Goal: Use online tool/utility: Utilize a website feature to perform a specific function

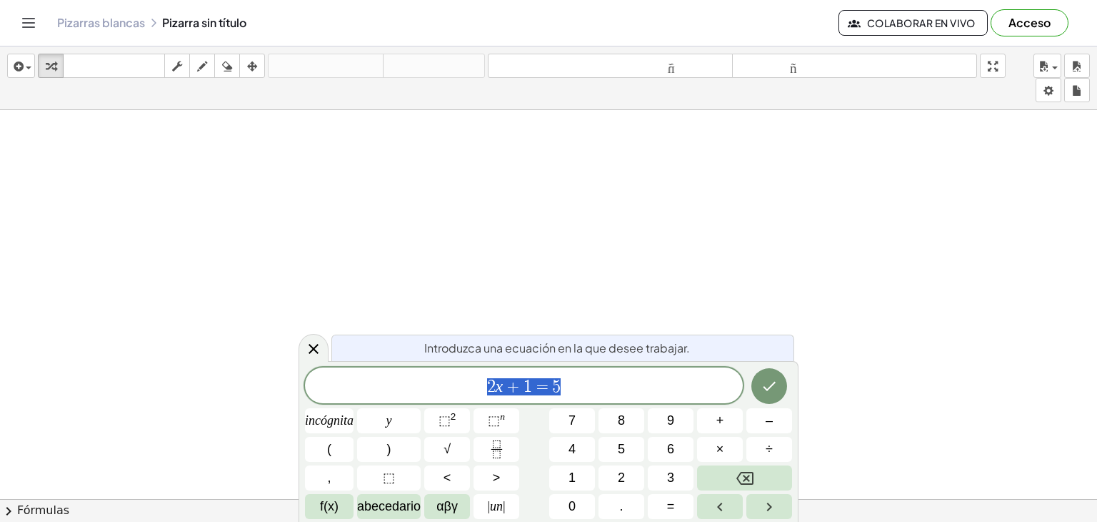
scroll to position [501, 0]
click at [326, 195] on div at bounding box center [548, 192] width 1097 height 1167
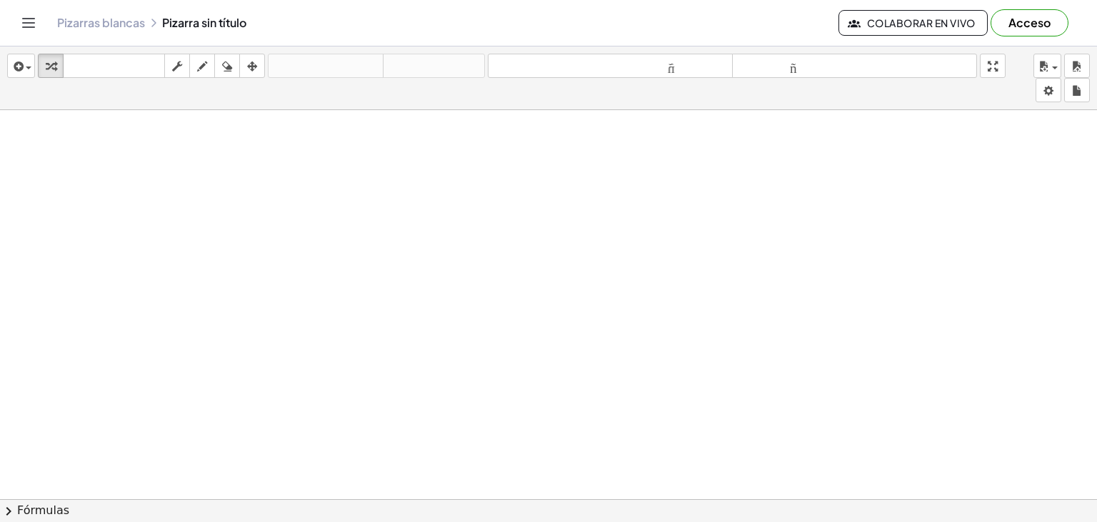
scroll to position [111, 0]
click at [207, 61] on div "button" at bounding box center [202, 65] width 19 height 17
drag, startPoint x: 221, startPoint y: 142, endPoint x: 224, endPoint y: 172, distance: 30.1
click at [224, 172] on div at bounding box center [548, 388] width 1097 height 779
drag, startPoint x: 224, startPoint y: 134, endPoint x: 219, endPoint y: 169, distance: 35.4
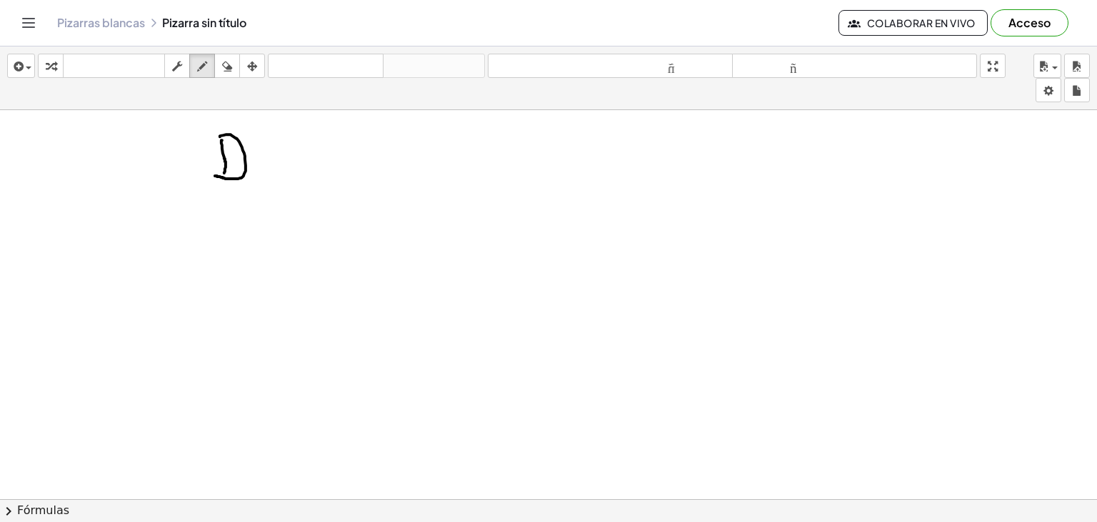
click at [214, 174] on div at bounding box center [548, 388] width 1097 height 779
drag, startPoint x: 260, startPoint y: 139, endPoint x: 259, endPoint y: 175, distance: 36.5
click at [259, 177] on div at bounding box center [548, 388] width 1097 height 779
drag, startPoint x: 258, startPoint y: 133, endPoint x: 278, endPoint y: 175, distance: 46.7
click at [278, 175] on div at bounding box center [548, 388] width 1097 height 779
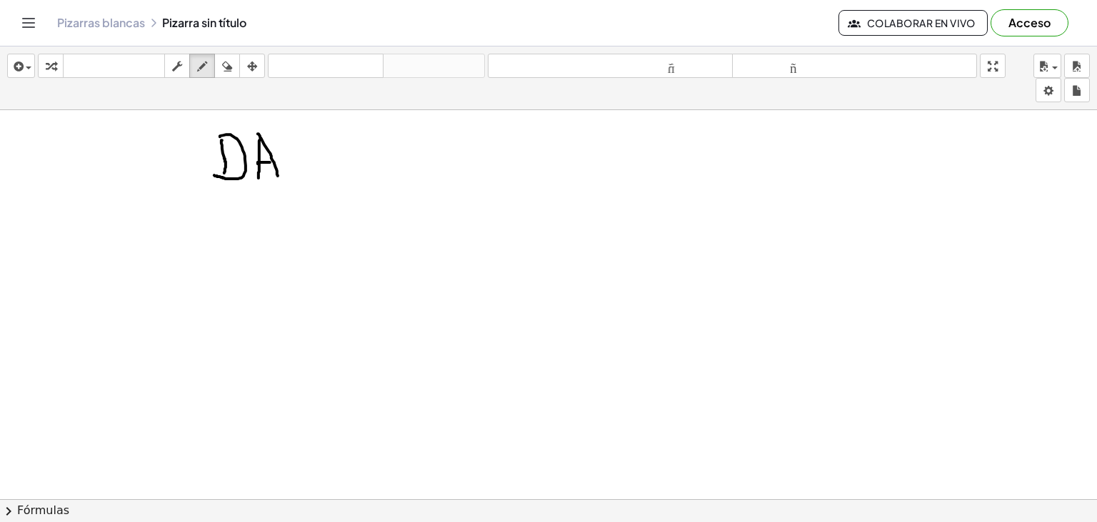
drag, startPoint x: 258, startPoint y: 163, endPoint x: 276, endPoint y: 161, distance: 17.9
click at [276, 161] on div at bounding box center [548, 388] width 1097 height 779
drag, startPoint x: 296, startPoint y: 168, endPoint x: 323, endPoint y: 166, distance: 27.2
click at [323, 166] on div at bounding box center [548, 388] width 1097 height 779
drag, startPoint x: 297, startPoint y: 145, endPoint x: 337, endPoint y: 144, distance: 40.7
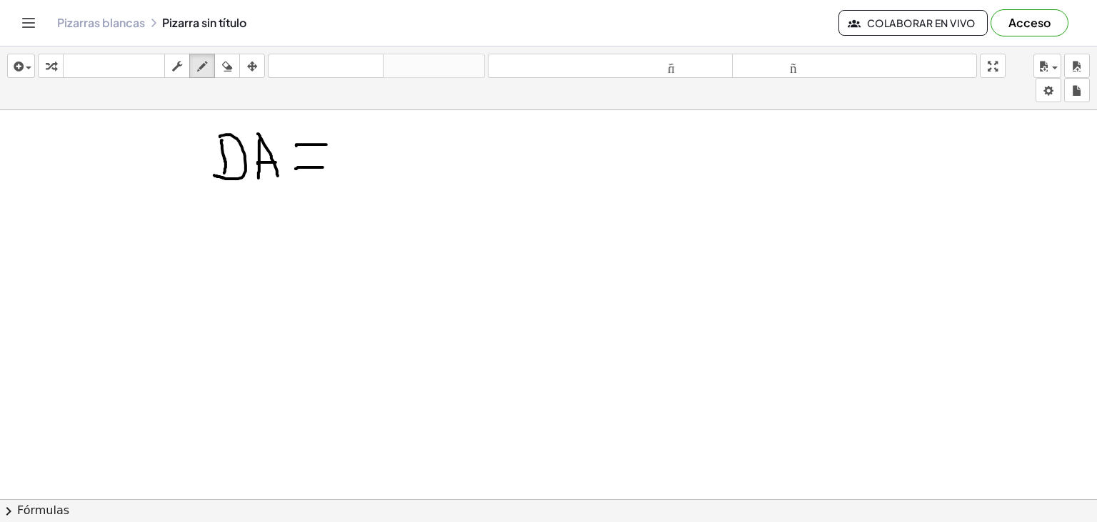
click at [337, 144] on div at bounding box center [548, 388] width 1097 height 779
drag, startPoint x: 371, startPoint y: 135, endPoint x: 371, endPoint y: 167, distance: 32.2
click at [371, 167] on div at bounding box center [548, 388] width 1097 height 779
drag, startPoint x: 368, startPoint y: 131, endPoint x: 410, endPoint y: 165, distance: 54.3
click at [410, 165] on div at bounding box center [548, 388] width 1097 height 779
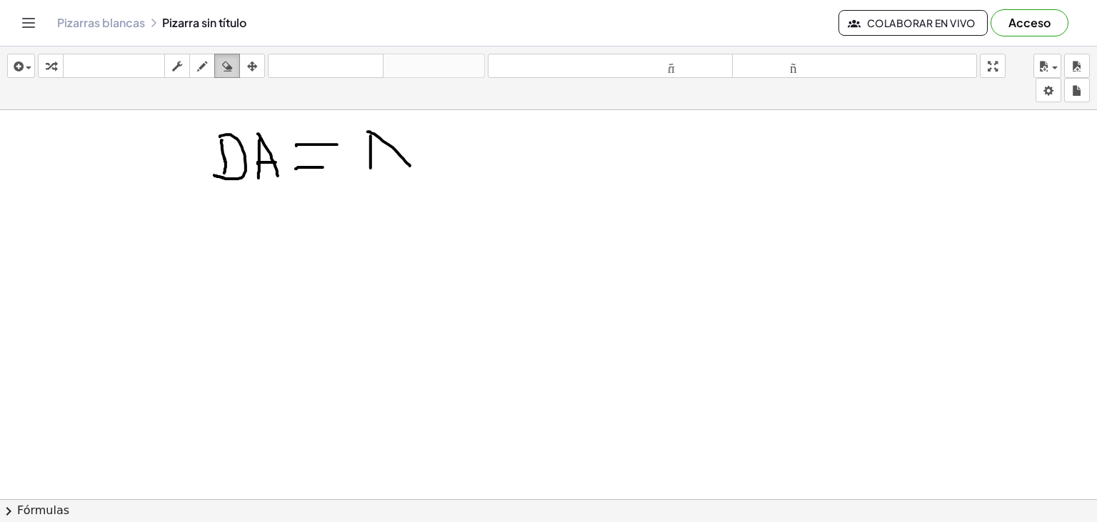
click at [229, 71] on icon "button" at bounding box center [227, 66] width 10 height 17
drag, startPoint x: 269, startPoint y: 137, endPoint x: 391, endPoint y: 144, distance: 121.7
click at [414, 147] on div at bounding box center [548, 388] width 1097 height 779
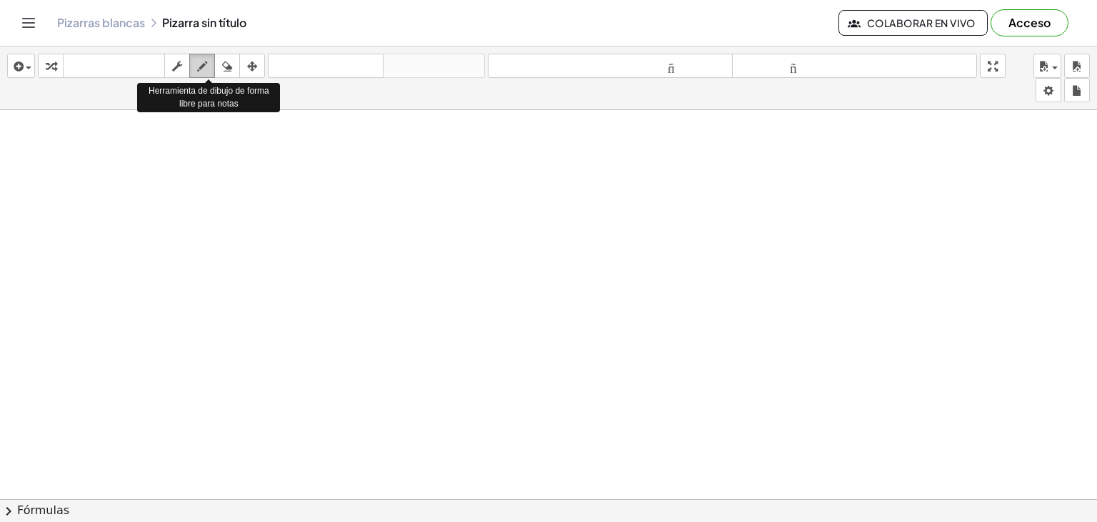
click at [200, 65] on icon "button" at bounding box center [202, 66] width 10 height 17
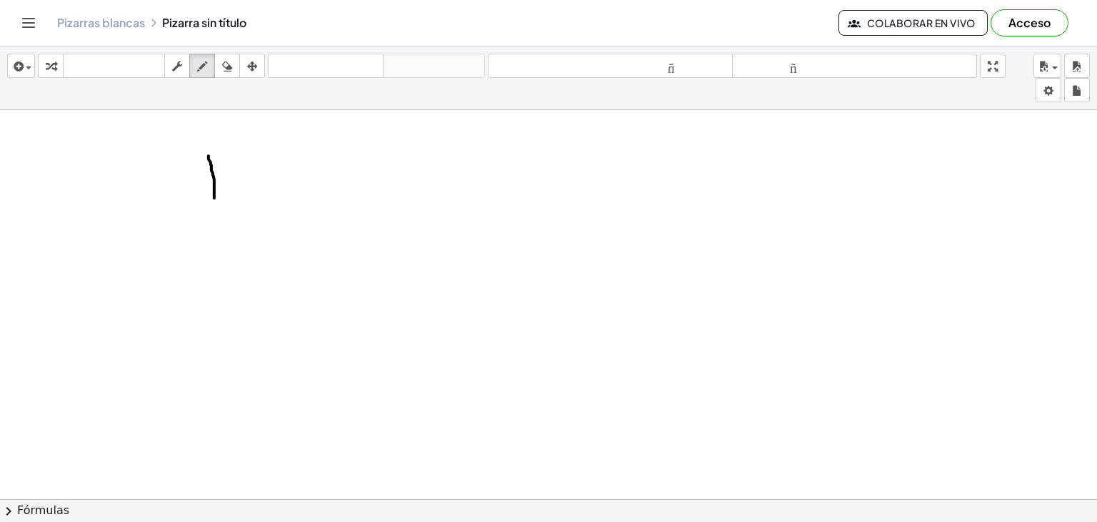
drag, startPoint x: 209, startPoint y: 155, endPoint x: 214, endPoint y: 197, distance: 42.5
click at [214, 197] on div at bounding box center [548, 388] width 1097 height 779
click at [224, 72] on icon "button" at bounding box center [227, 66] width 10 height 17
drag, startPoint x: 210, startPoint y: 155, endPoint x: 210, endPoint y: 186, distance: 31.4
click at [210, 186] on div at bounding box center [548, 388] width 1097 height 779
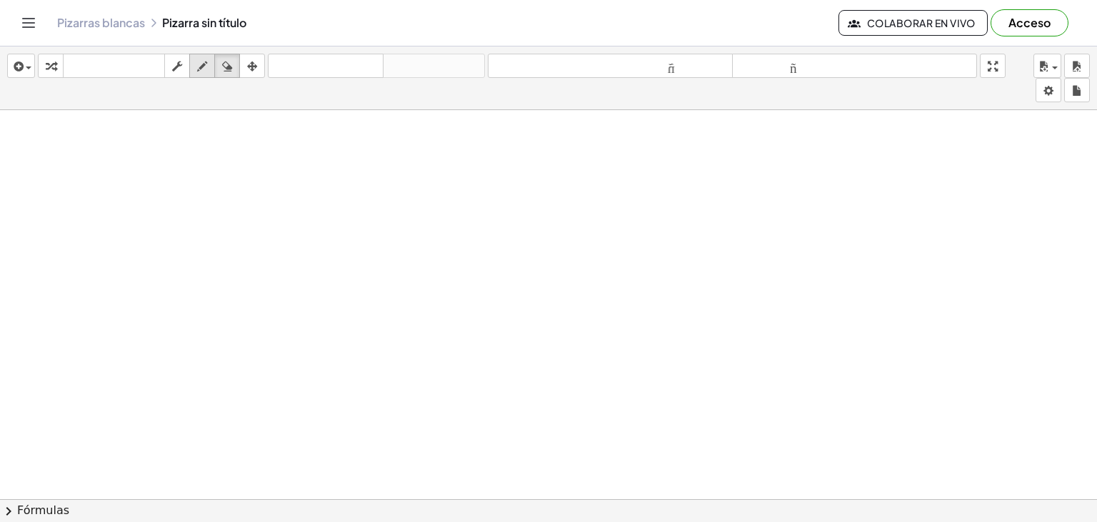
click at [196, 75] on button "dibujar" at bounding box center [202, 66] width 26 height 24
drag, startPoint x: 221, startPoint y: 142, endPoint x: 220, endPoint y: 177, distance: 35.0
click at [220, 177] on div at bounding box center [548, 388] width 1097 height 779
drag, startPoint x: 217, startPoint y: 138, endPoint x: 221, endPoint y: 171, distance: 33.1
click at [209, 182] on div at bounding box center [548, 388] width 1097 height 779
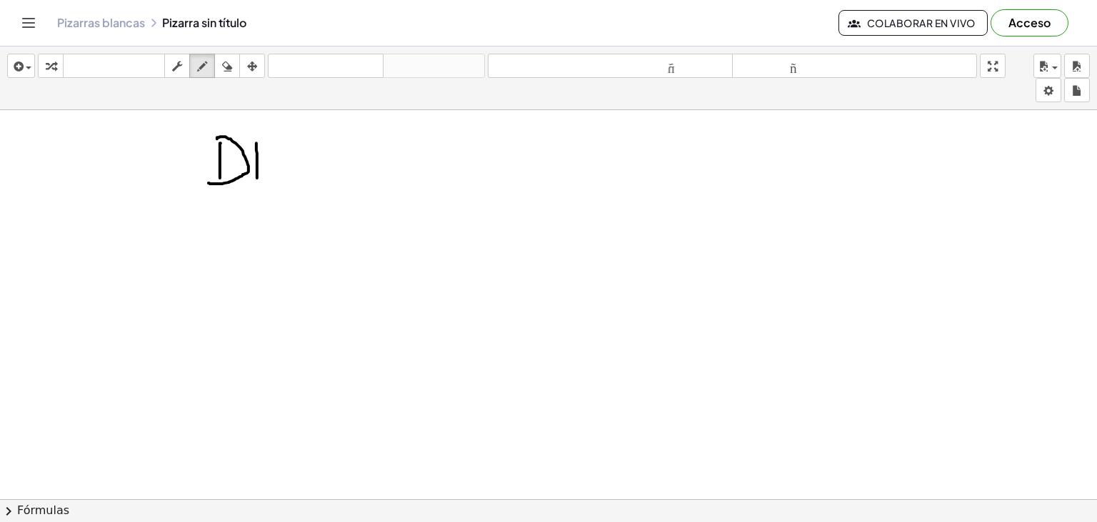
click at [257, 178] on div at bounding box center [548, 388] width 1097 height 779
drag, startPoint x: 256, startPoint y: 137, endPoint x: 279, endPoint y: 176, distance: 45.1
click at [280, 178] on div at bounding box center [548, 388] width 1097 height 779
drag, startPoint x: 254, startPoint y: 165, endPoint x: 271, endPoint y: 164, distance: 17.9
click at [271, 164] on div at bounding box center [548, 388] width 1097 height 779
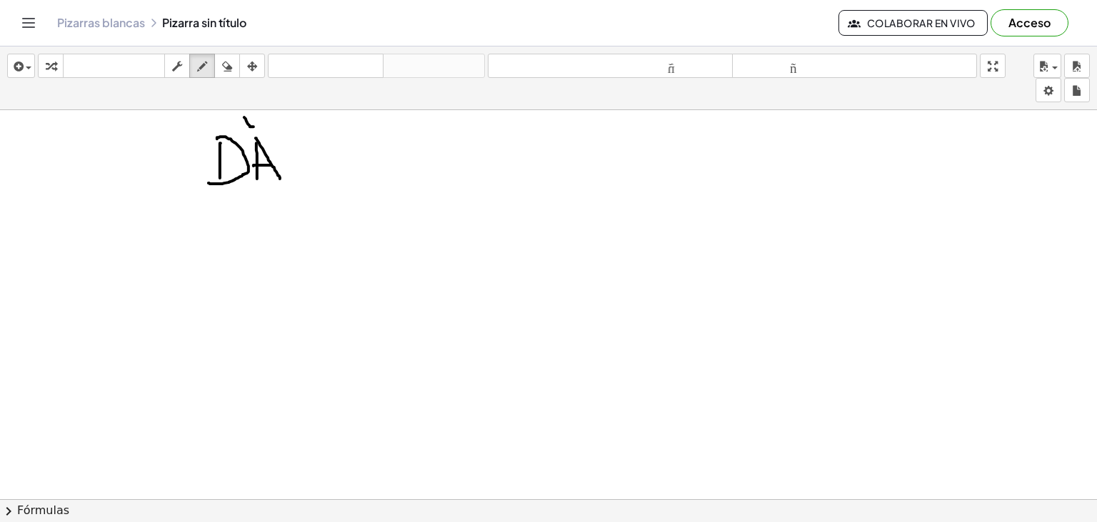
click at [254, 126] on div at bounding box center [548, 388] width 1097 height 779
drag, startPoint x: 221, startPoint y: 74, endPoint x: 238, endPoint y: 84, distance: 19.2
click at [224, 74] on div "button" at bounding box center [227, 65] width 19 height 17
click at [248, 115] on div at bounding box center [548, 388] width 1097 height 779
click at [256, 66] on icon "button" at bounding box center [252, 66] width 10 height 17
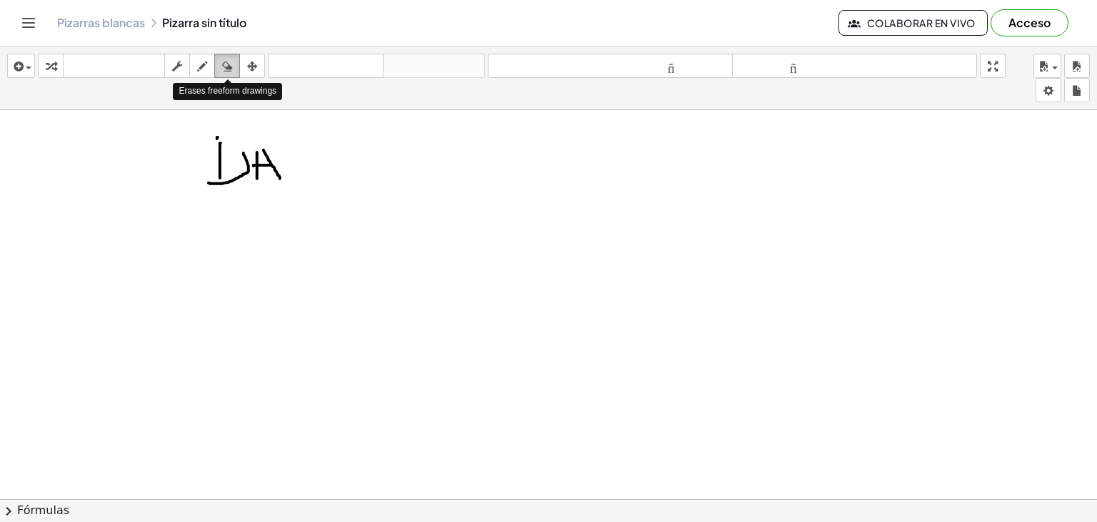
click at [233, 74] on button "borrar" at bounding box center [227, 66] width 26 height 24
click at [233, 66] on div "button" at bounding box center [227, 65] width 19 height 17
drag, startPoint x: 233, startPoint y: 66, endPoint x: 221, endPoint y: 161, distance: 95.7
click at [221, 161] on div "insertar Seleccione uno: Expresión matemática Función Texto Vídeo de YouTube Gr…" at bounding box center [548, 283] width 1097 height 475
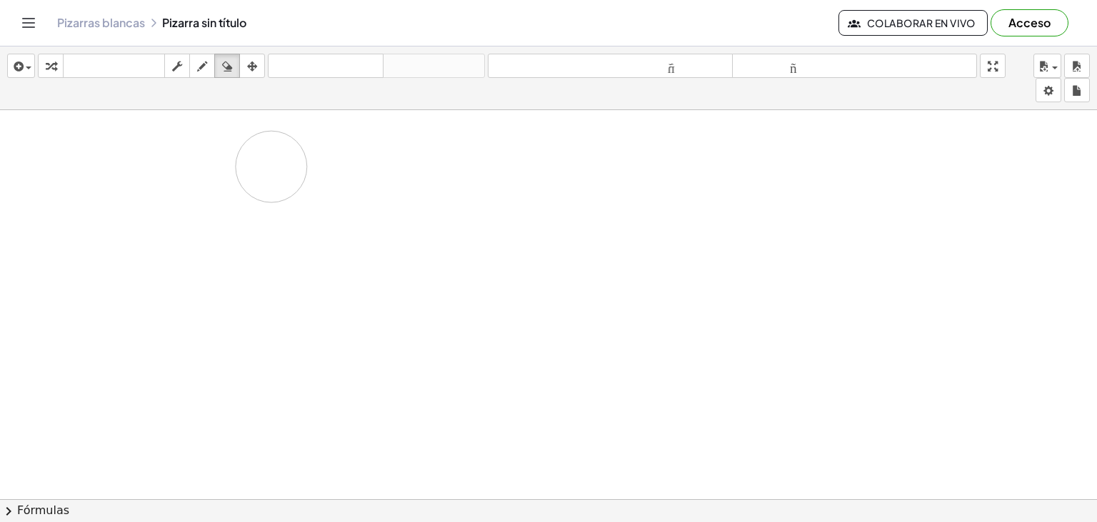
drag, startPoint x: 214, startPoint y: 143, endPoint x: 261, endPoint y: 149, distance: 46.9
click at [280, 166] on div at bounding box center [548, 388] width 1097 height 779
click at [192, 68] on button "dibujar" at bounding box center [202, 66] width 26 height 24
drag, startPoint x: 201, startPoint y: 208, endPoint x: 204, endPoint y: 252, distance: 44.4
click at [204, 252] on div at bounding box center [548, 388] width 1097 height 779
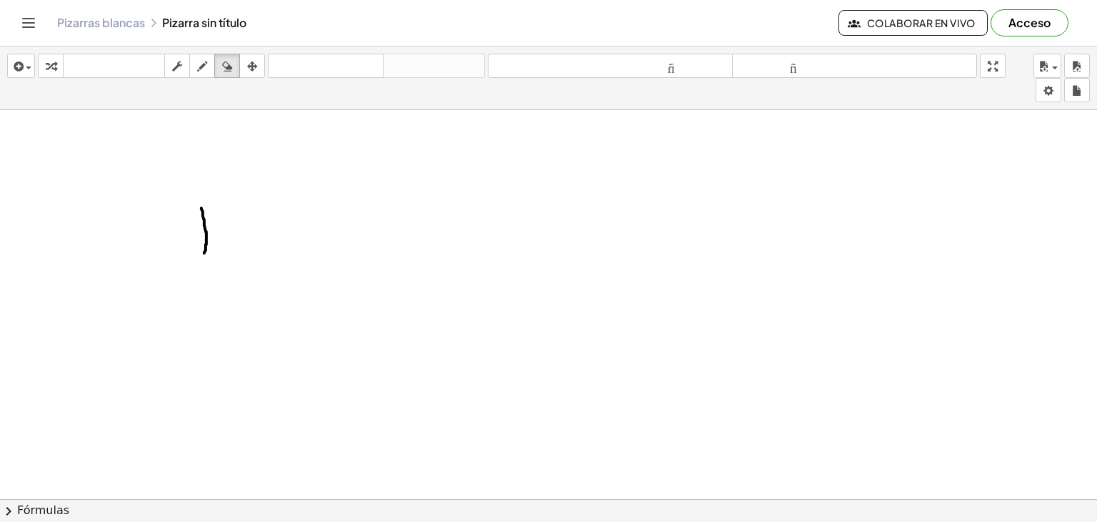
drag, startPoint x: 224, startPoint y: 75, endPoint x: 205, endPoint y: 232, distance: 158.3
click at [205, 232] on div "insertar Seleccione uno: Expresión matemática Función Texto Vídeo de YouTube Gr…" at bounding box center [548, 283] width 1097 height 475
drag, startPoint x: 199, startPoint y: 209, endPoint x: 203, endPoint y: 243, distance: 34.6
click at [203, 243] on div at bounding box center [548, 388] width 1097 height 779
click at [194, 67] on div "button" at bounding box center [202, 65] width 19 height 17
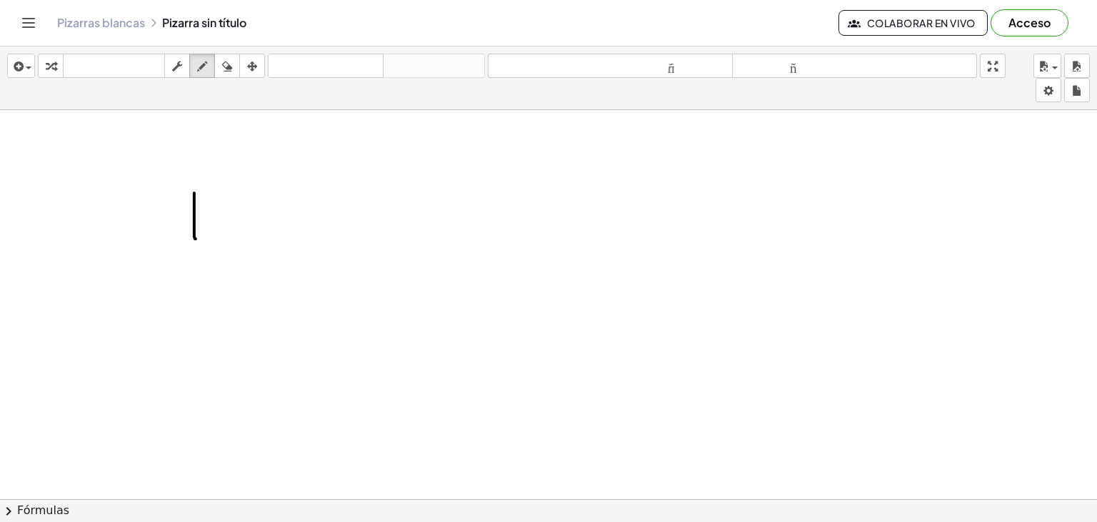
drag, startPoint x: 194, startPoint y: 192, endPoint x: 196, endPoint y: 219, distance: 26.5
click at [196, 239] on div at bounding box center [548, 388] width 1097 height 779
drag, startPoint x: 194, startPoint y: 192, endPoint x: 192, endPoint y: 229, distance: 37.2
click at [180, 238] on div at bounding box center [548, 388] width 1097 height 779
drag, startPoint x: 225, startPoint y: 230, endPoint x: 249, endPoint y: 231, distance: 24.3
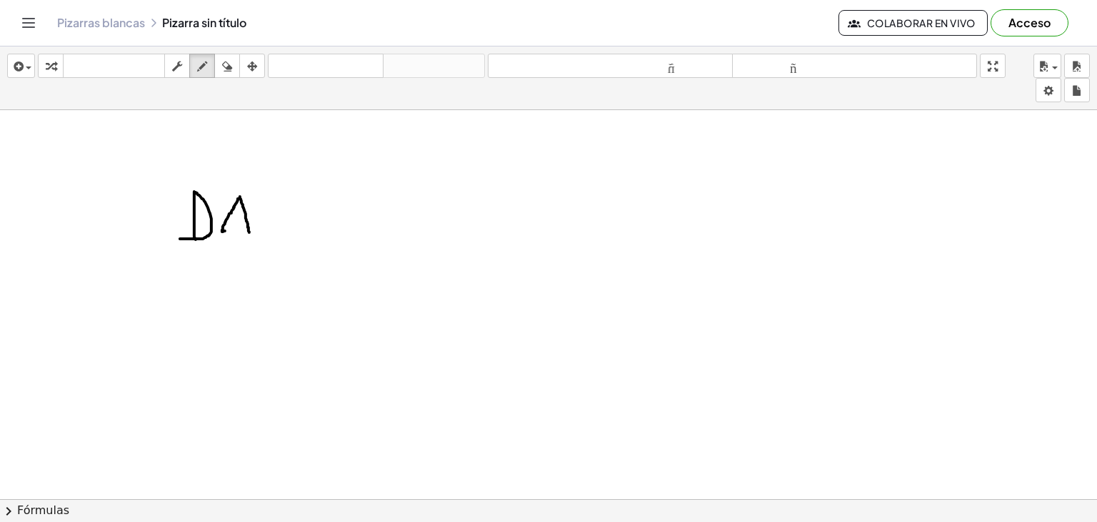
click at [249, 231] on div at bounding box center [548, 388] width 1097 height 779
drag, startPoint x: 229, startPoint y: 219, endPoint x: 246, endPoint y: 218, distance: 17.9
click at [246, 218] on div at bounding box center [548, 388] width 1097 height 779
drag, startPoint x: 234, startPoint y: 184, endPoint x: 249, endPoint y: 183, distance: 14.3
click at [249, 183] on div at bounding box center [548, 388] width 1097 height 779
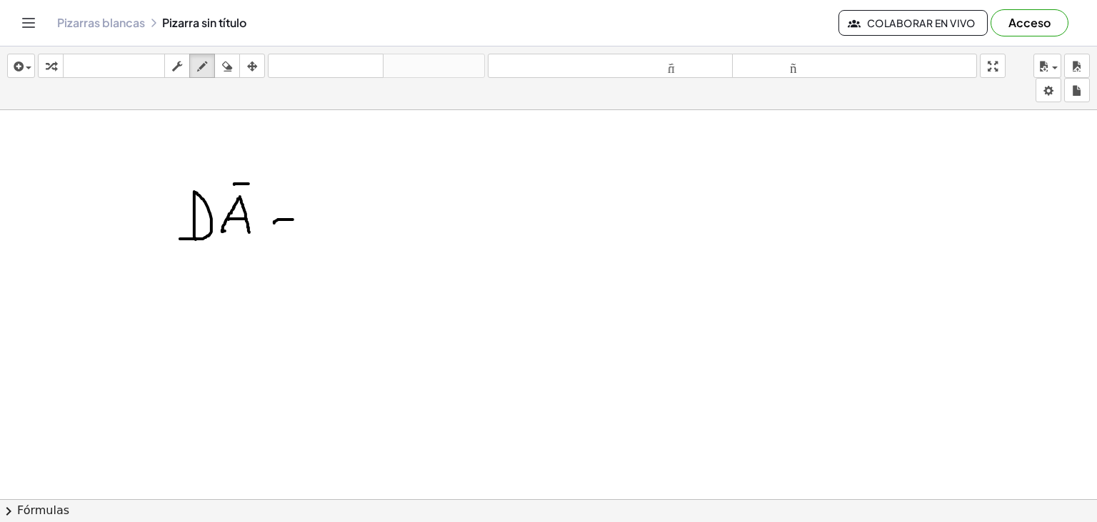
drag, startPoint x: 274, startPoint y: 222, endPoint x: 292, endPoint y: 216, distance: 18.1
click at [293, 218] on div at bounding box center [548, 388] width 1097 height 779
drag, startPoint x: 269, startPoint y: 201, endPoint x: 293, endPoint y: 201, distance: 24.3
click at [293, 201] on div at bounding box center [548, 388] width 1097 height 779
drag, startPoint x: 228, startPoint y: 64, endPoint x: 228, endPoint y: 111, distance: 47.2
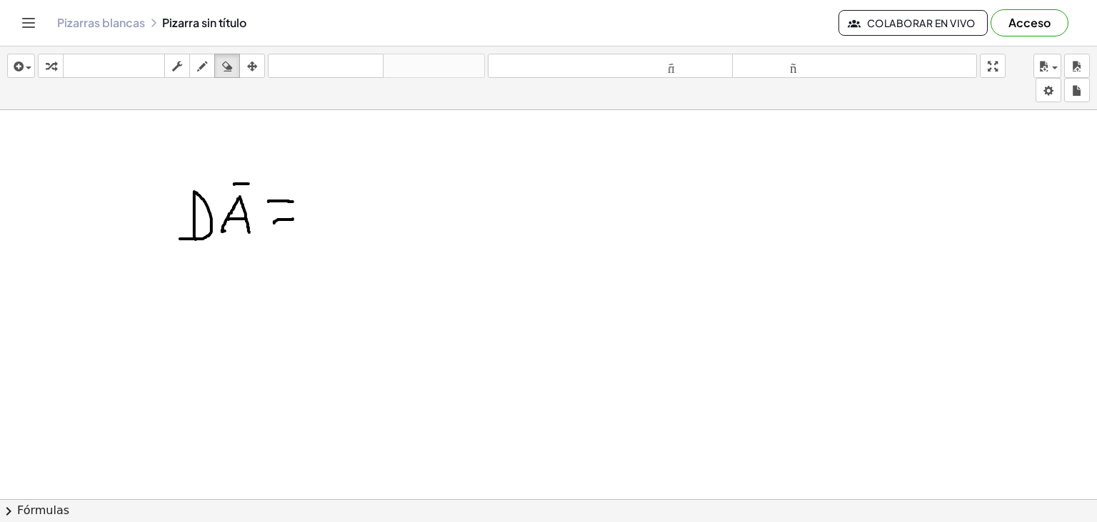
click at [228, 64] on icon "button" at bounding box center [227, 66] width 10 height 17
drag, startPoint x: 231, startPoint y: 136, endPoint x: 240, endPoint y: 133, distance: 9.3
click at [240, 152] on div at bounding box center [548, 388] width 1097 height 779
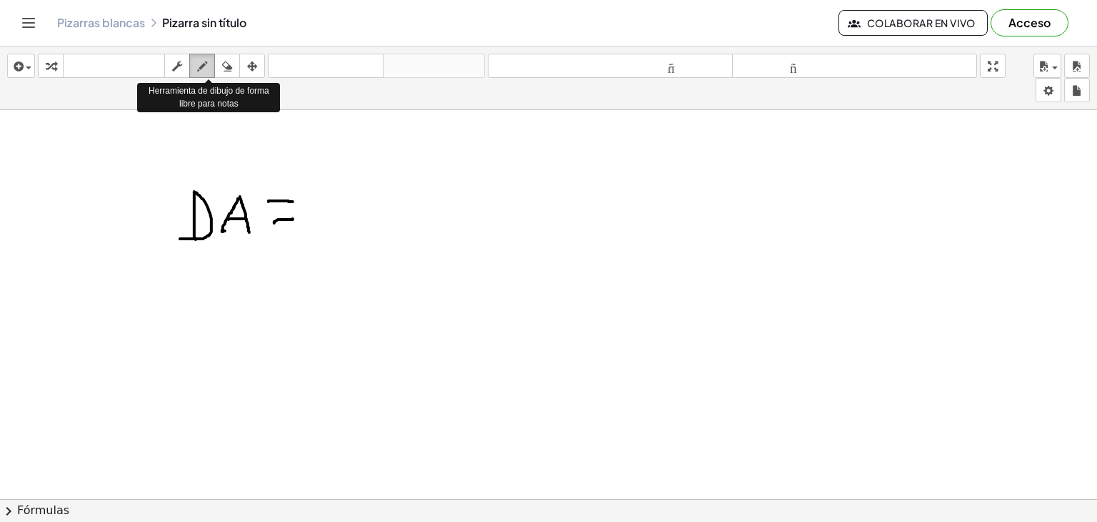
click at [201, 66] on icon "button" at bounding box center [202, 66] width 10 height 17
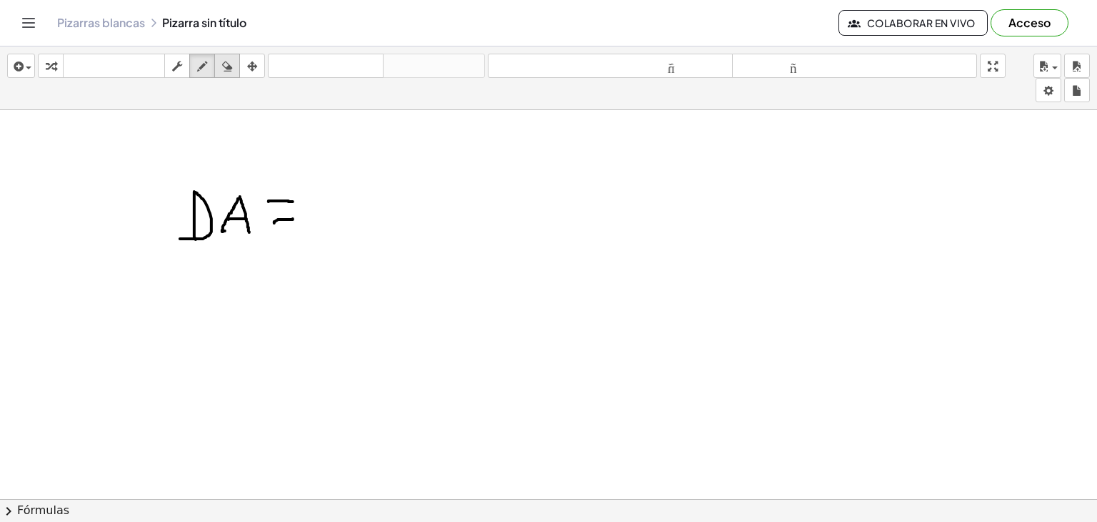
click at [226, 74] on icon "button" at bounding box center [227, 66] width 10 height 17
drag, startPoint x: 326, startPoint y: 191, endPoint x: 291, endPoint y: 163, distance: 45.2
click at [299, 203] on div at bounding box center [548, 388] width 1097 height 779
click at [200, 69] on icon "button" at bounding box center [202, 66] width 10 height 17
drag, startPoint x: 274, startPoint y: 224, endPoint x: 302, endPoint y: 226, distance: 27.2
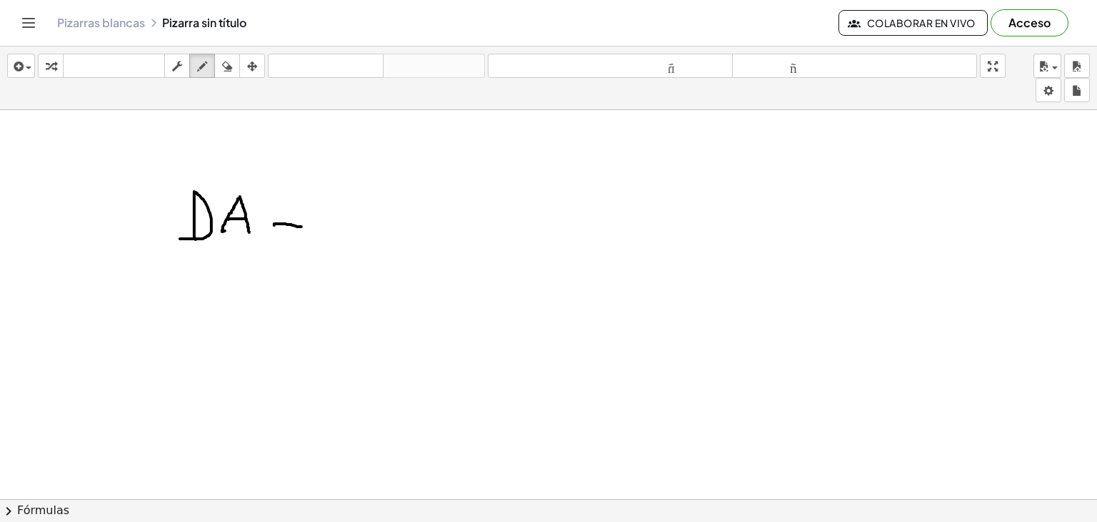
click at [302, 226] on div at bounding box center [548, 388] width 1097 height 779
drag, startPoint x: 279, startPoint y: 201, endPoint x: 303, endPoint y: 204, distance: 23.7
click at [303, 204] on div at bounding box center [548, 388] width 1097 height 779
click at [236, 70] on div "button" at bounding box center [227, 65] width 19 height 17
drag, startPoint x: 362, startPoint y: 191, endPoint x: 306, endPoint y: 212, distance: 59.7
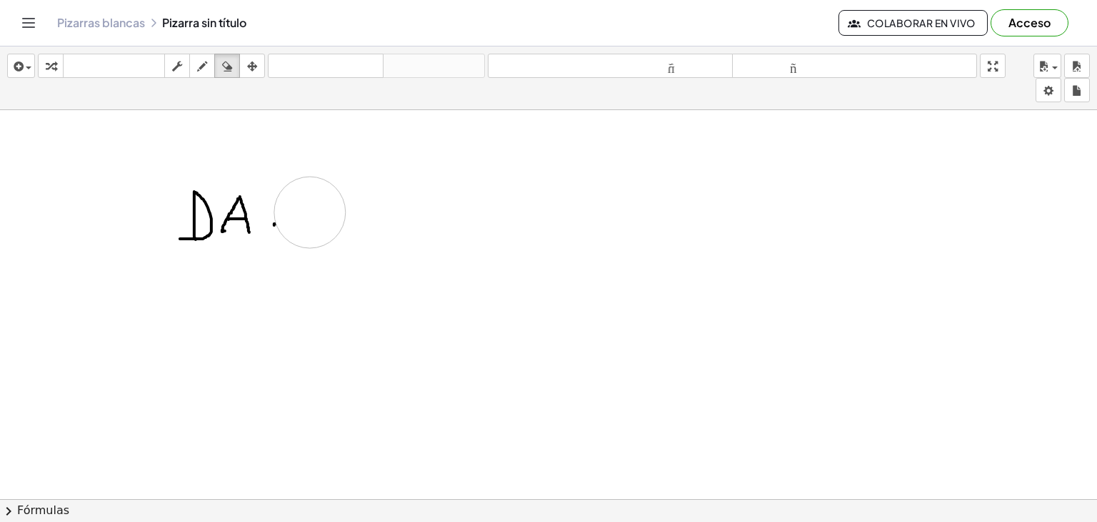
click at [307, 215] on div at bounding box center [548, 388] width 1097 height 779
click at [209, 62] on div "button" at bounding box center [202, 65] width 19 height 17
drag, startPoint x: 271, startPoint y: 222, endPoint x: 294, endPoint y: 214, distance: 24.4
click at [297, 221] on div at bounding box center [548, 388] width 1097 height 779
drag, startPoint x: 272, startPoint y: 203, endPoint x: 296, endPoint y: 204, distance: 23.6
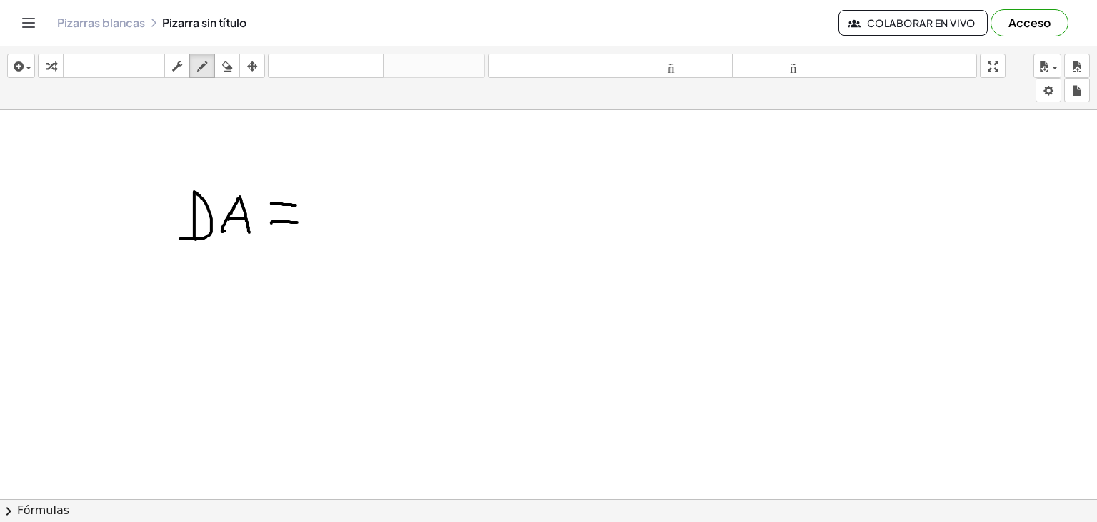
click at [296, 204] on div at bounding box center [548, 388] width 1097 height 779
drag, startPoint x: 320, startPoint y: 229, endPoint x: 357, endPoint y: 229, distance: 37.2
click at [357, 229] on div at bounding box center [548, 388] width 1097 height 779
drag, startPoint x: 326, startPoint y: 219, endPoint x: 349, endPoint y: 219, distance: 23.6
click at [349, 219] on div at bounding box center [548, 388] width 1097 height 779
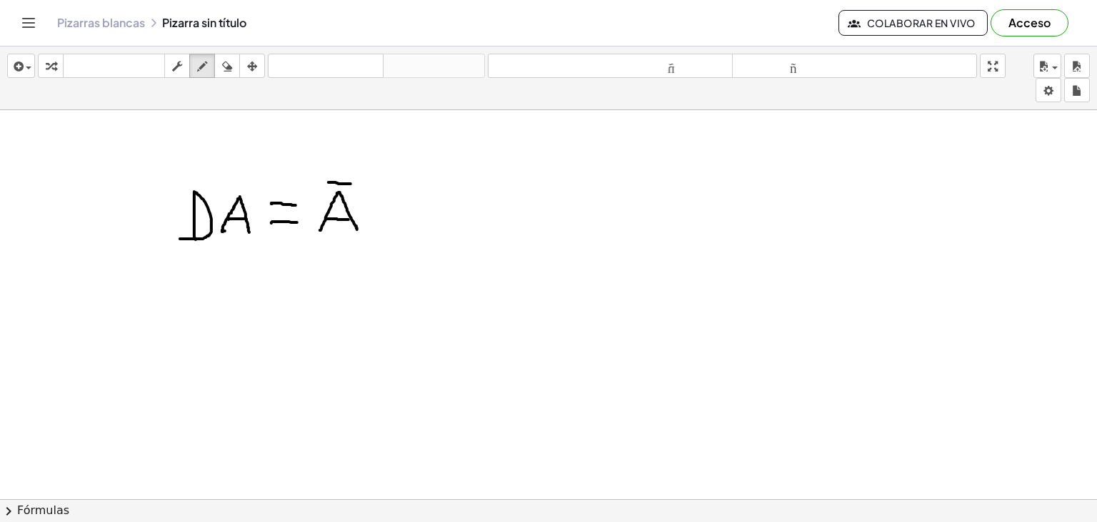
drag, startPoint x: 329, startPoint y: 181, endPoint x: 351, endPoint y: 183, distance: 22.2
click at [351, 183] on div at bounding box center [548, 388] width 1097 height 779
drag, startPoint x: 379, startPoint y: 211, endPoint x: 405, endPoint y: 210, distance: 25.7
click at [405, 210] on div at bounding box center [548, 388] width 1097 height 779
drag, startPoint x: 443, startPoint y: 188, endPoint x: 452, endPoint y: 226, distance: 39.5
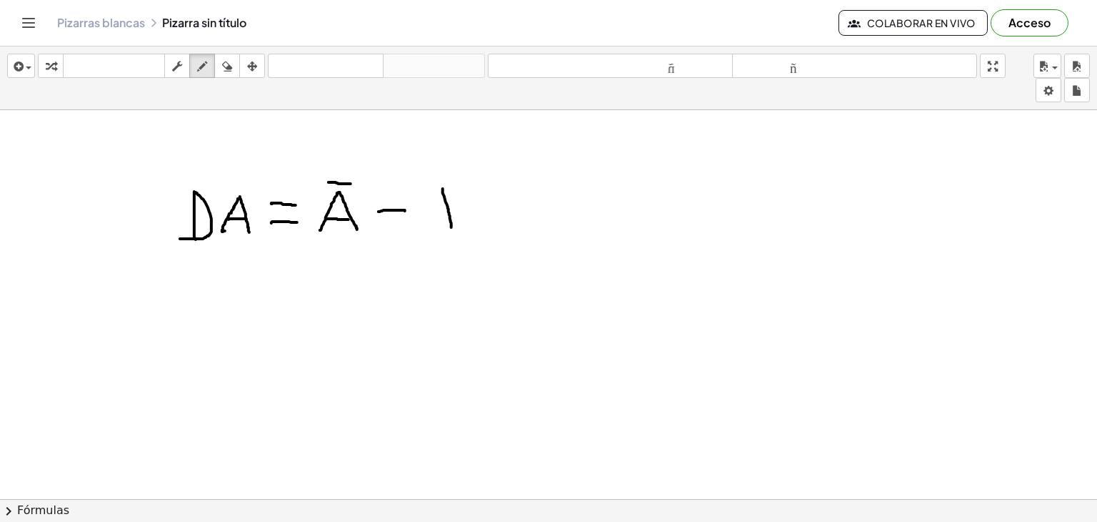
click at [452, 226] on div at bounding box center [548, 388] width 1097 height 779
drag, startPoint x: 449, startPoint y: 211, endPoint x: 444, endPoint y: 231, distance: 20.6
click at [444, 231] on div at bounding box center [548, 388] width 1097 height 779
drag, startPoint x: 483, startPoint y: 230, endPoint x: 493, endPoint y: 219, distance: 15.2
click at [498, 226] on div at bounding box center [548, 388] width 1097 height 779
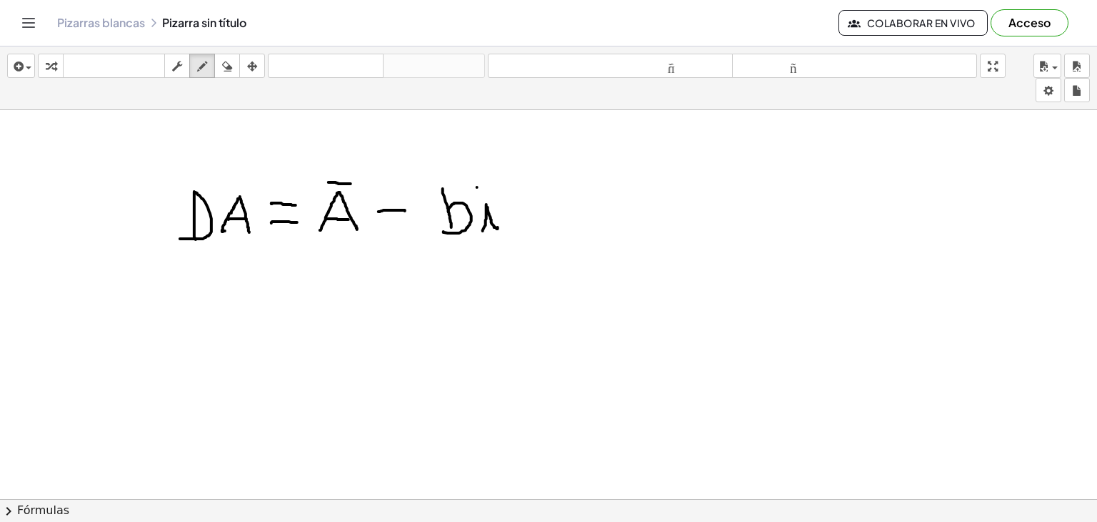
click at [477, 186] on div at bounding box center [548, 388] width 1097 height 779
click at [477, 184] on div at bounding box center [548, 388] width 1097 height 779
drag, startPoint x: 539, startPoint y: 200, endPoint x: 543, endPoint y: 226, distance: 26.0
click at [543, 226] on div at bounding box center [548, 388] width 1097 height 779
drag, startPoint x: 532, startPoint y: 210, endPoint x: 551, endPoint y: 209, distance: 18.6
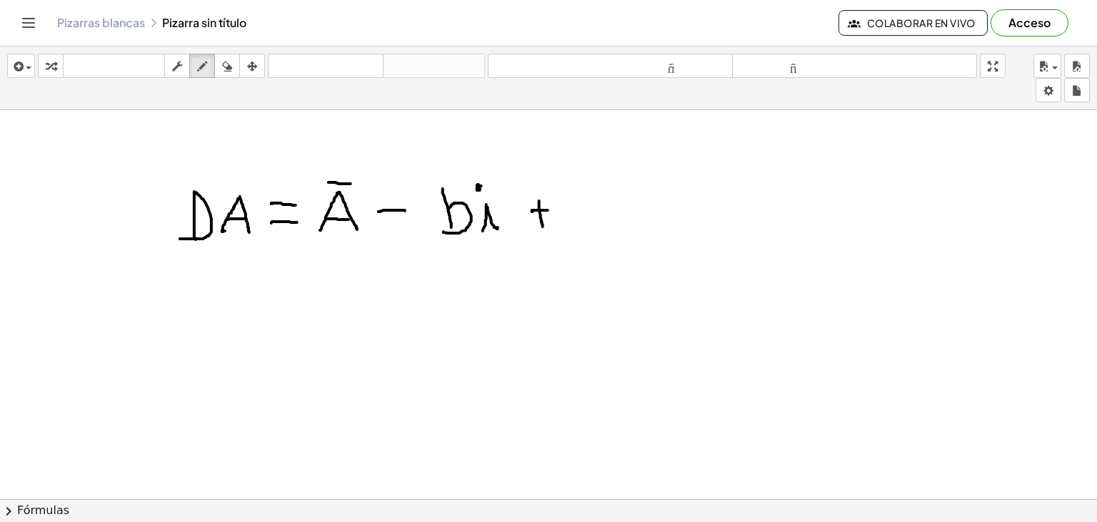
click at [551, 209] on div at bounding box center [548, 388] width 1097 height 779
drag, startPoint x: 602, startPoint y: 192, endPoint x: 586, endPoint y: 215, distance: 28.2
click at [584, 225] on div at bounding box center [548, 388] width 1097 height 779
drag, startPoint x: 594, startPoint y: 206, endPoint x: 606, endPoint y: 218, distance: 16.7
click at [606, 218] on div at bounding box center [548, 388] width 1097 height 779
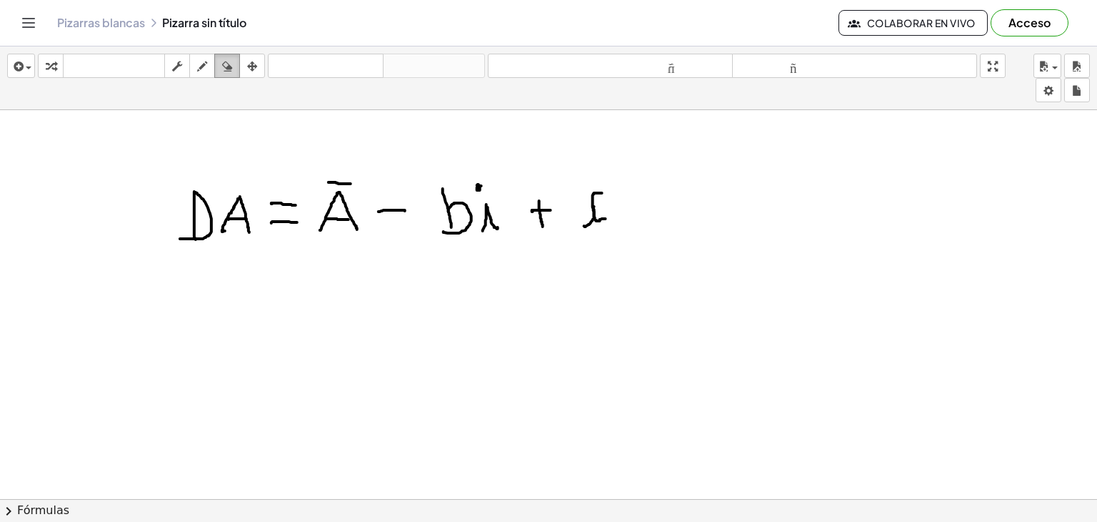
click at [236, 66] on div "button" at bounding box center [227, 65] width 19 height 17
drag, startPoint x: 707, startPoint y: 185, endPoint x: 577, endPoint y: 186, distance: 130.0
click at [609, 204] on div at bounding box center [548, 388] width 1097 height 779
click at [205, 67] on icon "button" at bounding box center [202, 66] width 10 height 17
drag, startPoint x: 603, startPoint y: 193, endPoint x: 603, endPoint y: 223, distance: 30.0
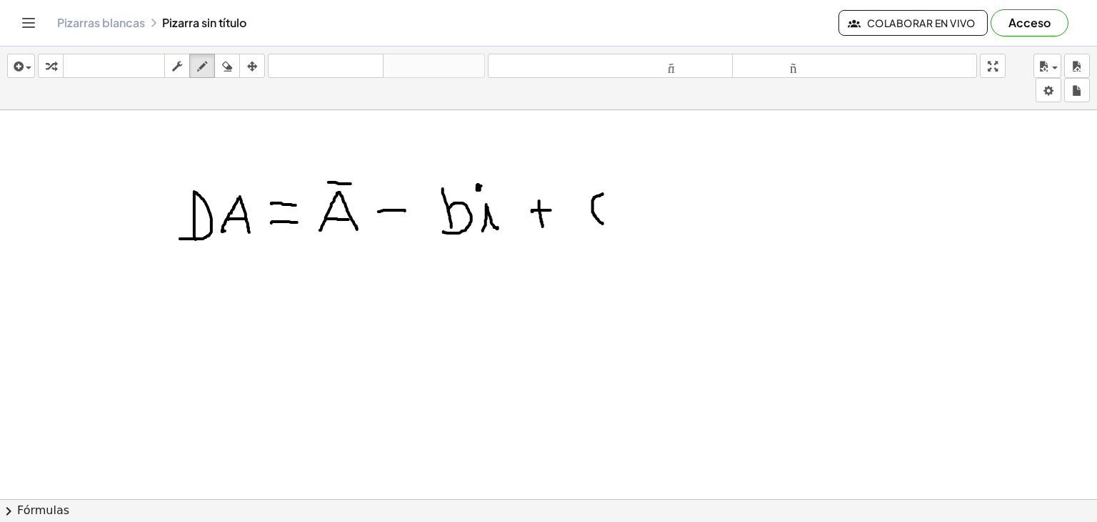
click at [603, 223] on div at bounding box center [548, 388] width 1097 height 779
drag, startPoint x: 226, startPoint y: 62, endPoint x: 318, endPoint y: 110, distance: 103.9
click at [226, 64] on icon "button" at bounding box center [227, 66] width 10 height 17
drag, startPoint x: 648, startPoint y: 185, endPoint x: 614, endPoint y: 214, distance: 44.6
click at [617, 224] on div at bounding box center [548, 388] width 1097 height 779
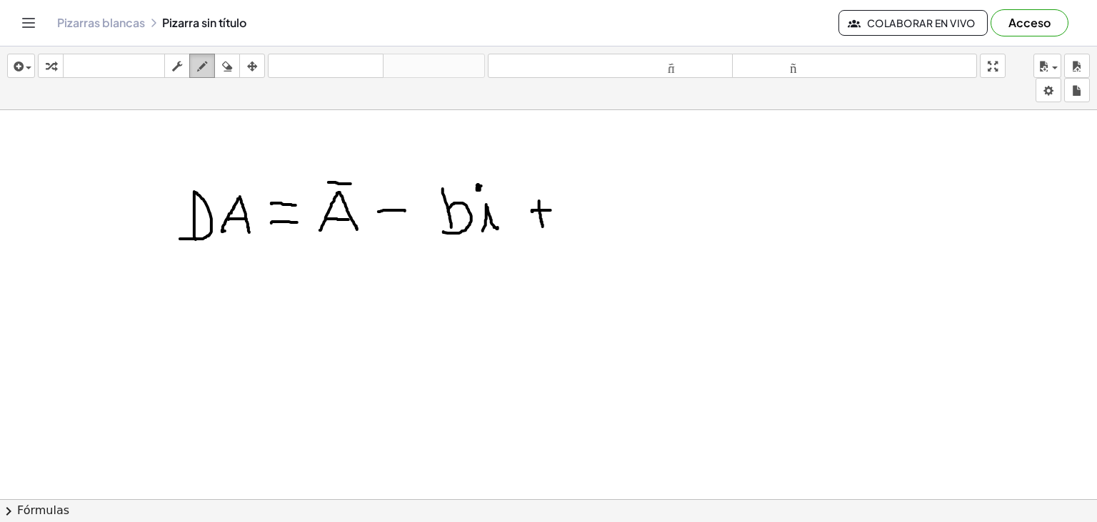
click at [206, 71] on icon "button" at bounding box center [202, 66] width 10 height 17
drag, startPoint x: 600, startPoint y: 196, endPoint x: 588, endPoint y: 215, distance: 22.8
click at [603, 223] on div at bounding box center [548, 388] width 1097 height 779
drag, startPoint x: 584, startPoint y: 211, endPoint x: 591, endPoint y: 192, distance: 19.9
click at [591, 192] on div at bounding box center [548, 388] width 1097 height 779
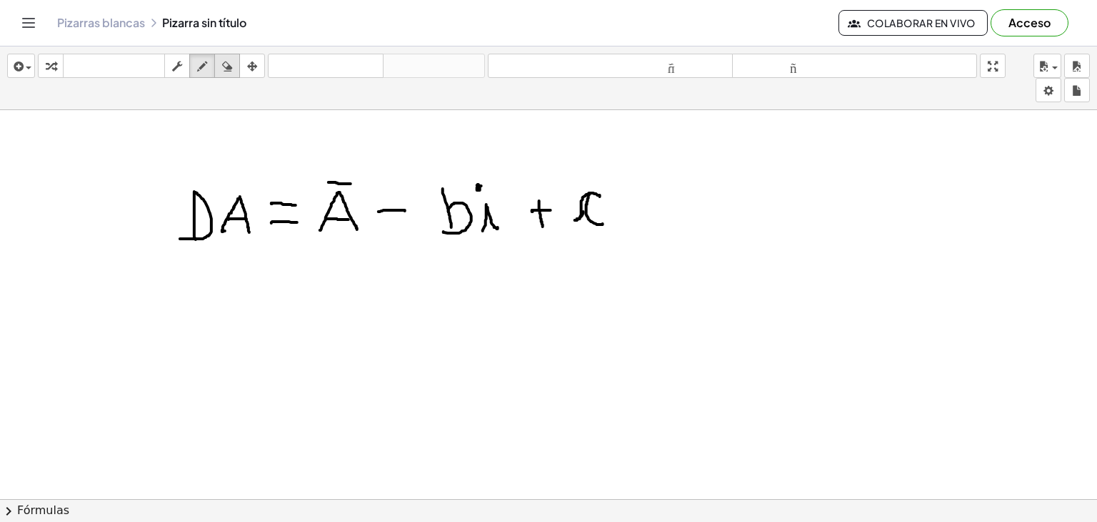
drag, startPoint x: 220, startPoint y: 58, endPoint x: 235, endPoint y: 69, distance: 18.9
click at [222, 60] on div "button" at bounding box center [227, 65] width 19 height 17
drag, startPoint x: 632, startPoint y: 191, endPoint x: 618, endPoint y: 231, distance: 42.3
click at [618, 231] on div at bounding box center [548, 388] width 1097 height 779
drag, startPoint x: 617, startPoint y: 229, endPoint x: 602, endPoint y: 227, distance: 15.2
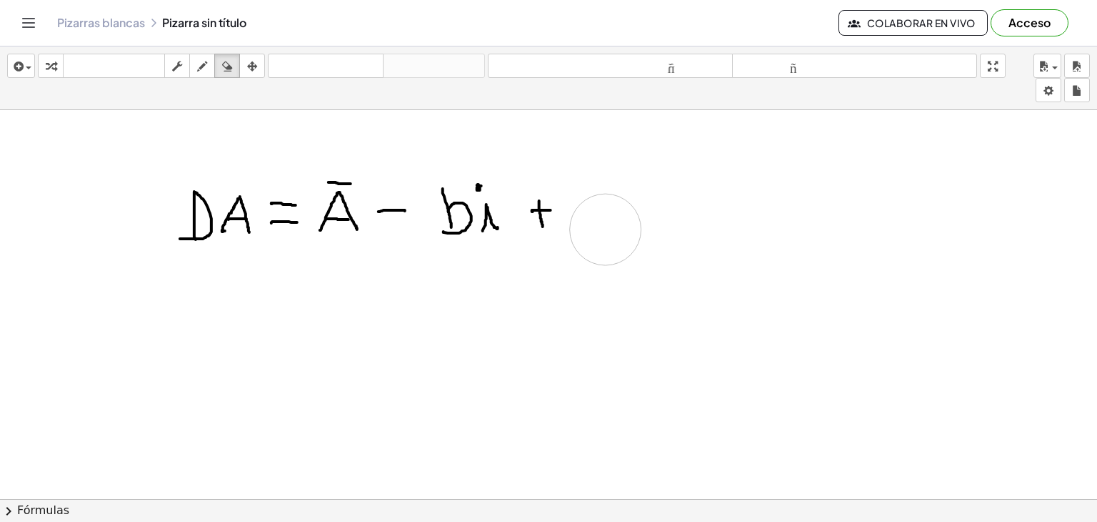
click at [602, 227] on div at bounding box center [548, 388] width 1097 height 779
click at [207, 72] on icon "button" at bounding box center [202, 66] width 10 height 17
drag, startPoint x: 604, startPoint y: 190, endPoint x: 614, endPoint y: 235, distance: 46.0
click at [614, 235] on div at bounding box center [548, 388] width 1097 height 779
drag, startPoint x: 225, startPoint y: 62, endPoint x: 287, endPoint y: 99, distance: 72.1
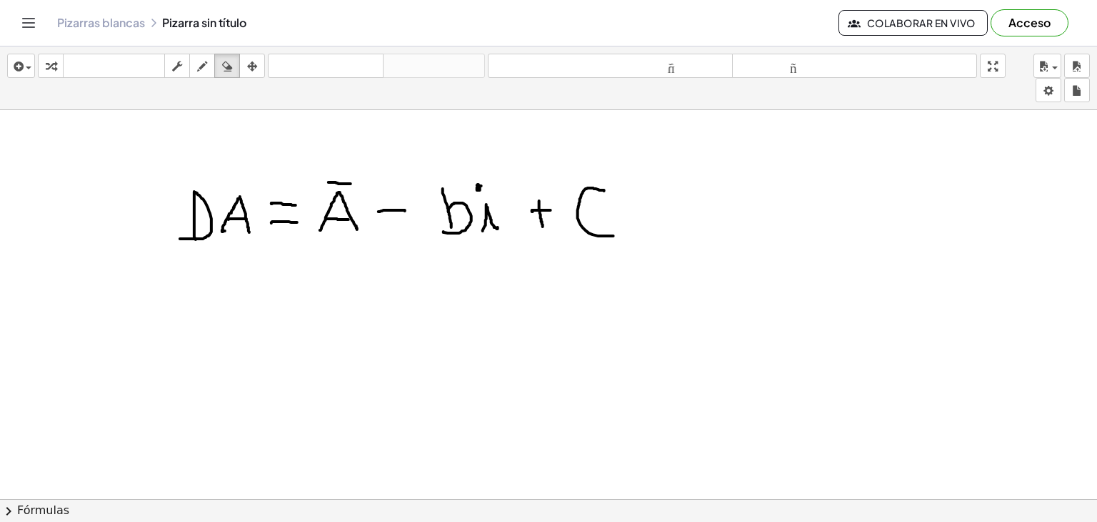
click at [226, 64] on icon "button" at bounding box center [227, 66] width 10 height 17
drag, startPoint x: 620, startPoint y: 206, endPoint x: 599, endPoint y: 170, distance: 42.3
click at [597, 184] on div at bounding box center [548, 388] width 1097 height 779
click at [214, 62] on button "dibujar" at bounding box center [202, 66] width 26 height 24
drag, startPoint x: 600, startPoint y: 189, endPoint x: 606, endPoint y: 224, distance: 34.8
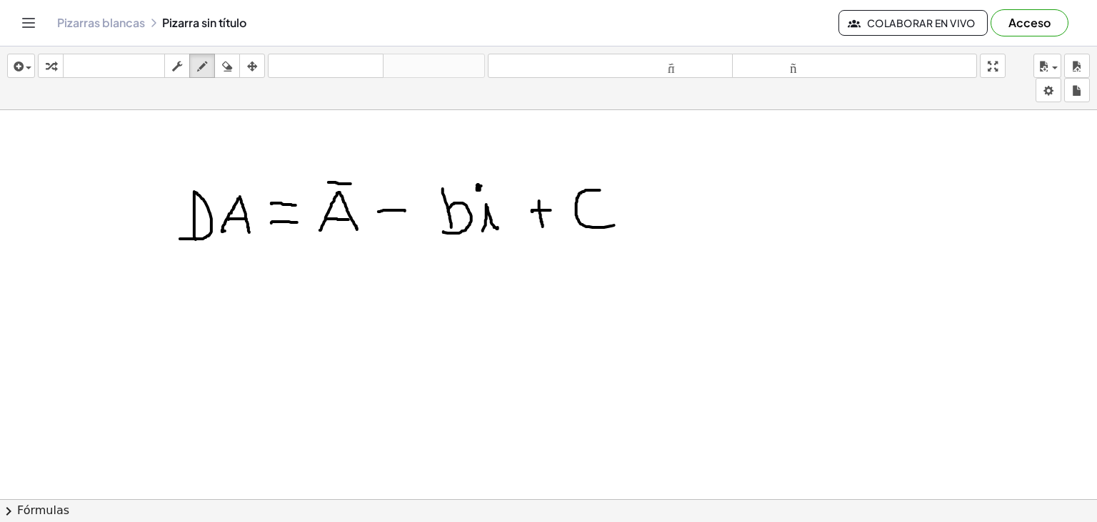
click at [614, 224] on div at bounding box center [548, 388] width 1097 height 779
drag, startPoint x: 575, startPoint y: 206, endPoint x: 569, endPoint y: 225, distance: 19.7
click at [569, 225] on div at bounding box center [548, 388] width 1097 height 779
drag, startPoint x: 649, startPoint y: 177, endPoint x: 659, endPoint y: 233, distance: 56.6
click at [659, 233] on div at bounding box center [548, 388] width 1097 height 779
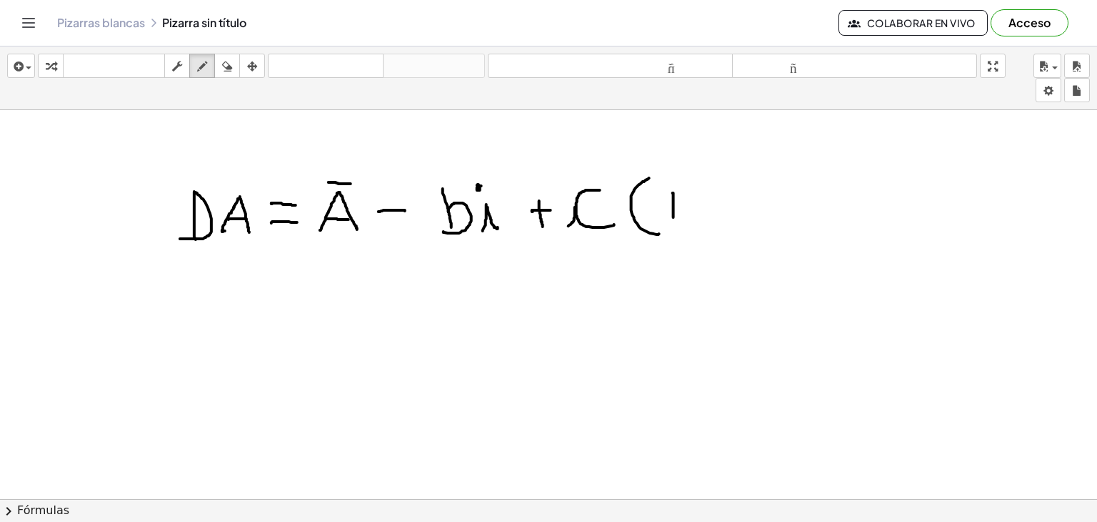
drag, startPoint x: 674, startPoint y: 195, endPoint x: 674, endPoint y: 217, distance: 22.1
click at [674, 221] on div at bounding box center [548, 388] width 1097 height 779
drag, startPoint x: 672, startPoint y: 189, endPoint x: 665, endPoint y: 205, distance: 17.0
click at [665, 205] on div at bounding box center [548, 388] width 1097 height 779
drag, startPoint x: 664, startPoint y: 218, endPoint x: 683, endPoint y: 217, distance: 18.6
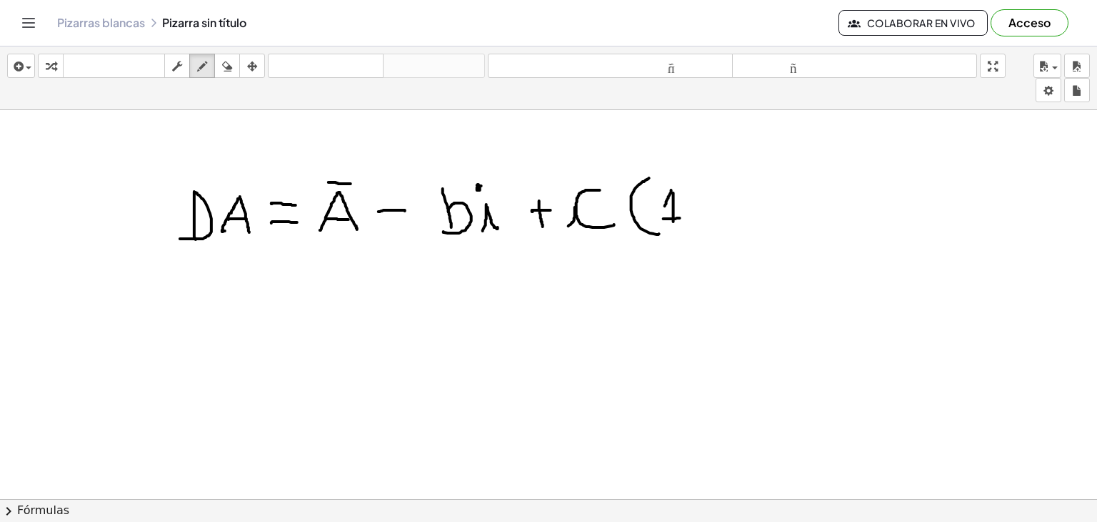
click at [683, 217] on div at bounding box center [548, 388] width 1097 height 779
drag, startPoint x: 692, startPoint y: 201, endPoint x: 710, endPoint y: 201, distance: 18.6
click at [710, 201] on div at bounding box center [548, 388] width 1097 height 779
drag, startPoint x: 726, startPoint y: 182, endPoint x: 747, endPoint y: 226, distance: 48.9
click at [747, 226] on div at bounding box center [548, 388] width 1097 height 779
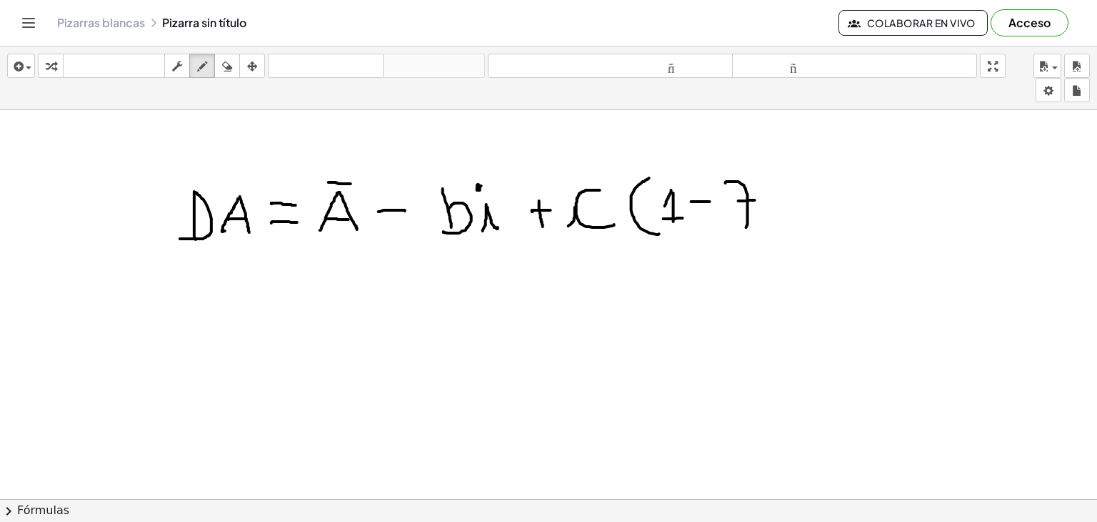
drag, startPoint x: 739, startPoint y: 200, endPoint x: 758, endPoint y: 199, distance: 18.6
click at [758, 199] on div at bounding box center [548, 388] width 1097 height 779
drag, startPoint x: 761, startPoint y: 171, endPoint x: 768, endPoint y: 238, distance: 67.5
click at [768, 238] on div at bounding box center [548, 388] width 1097 height 779
drag, startPoint x: 806, startPoint y: 174, endPoint x: 823, endPoint y: 191, distance: 24.8
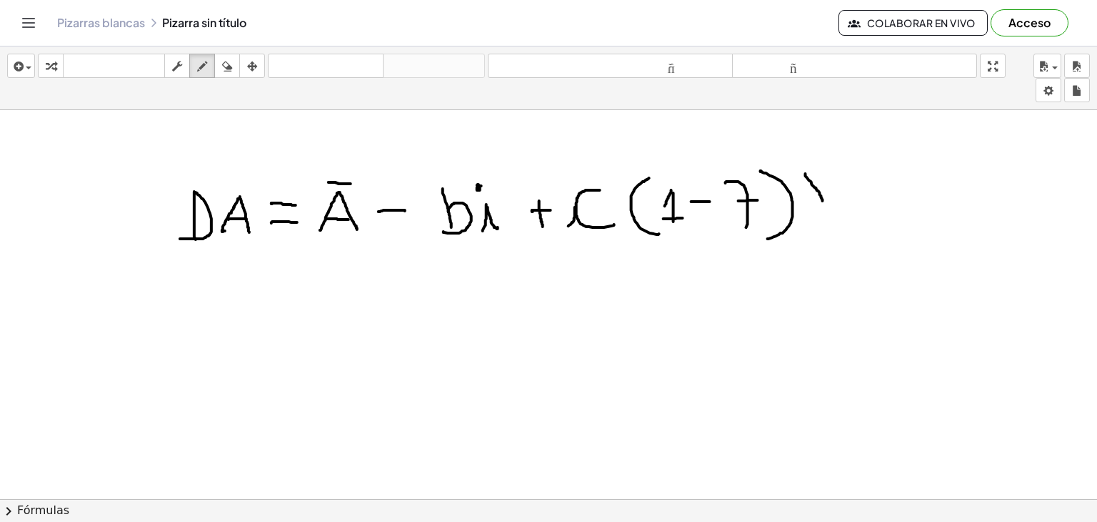
click at [823, 200] on div at bounding box center [548, 388] width 1097 height 779
drag, startPoint x: 829, startPoint y: 168, endPoint x: 812, endPoint y: 231, distance: 65.2
click at [812, 231] on div at bounding box center [548, 388] width 1097 height 779
click at [258, 66] on div "button" at bounding box center [252, 65] width 19 height 17
drag, startPoint x: 243, startPoint y: 49, endPoint x: 247, endPoint y: 59, distance: 10.2
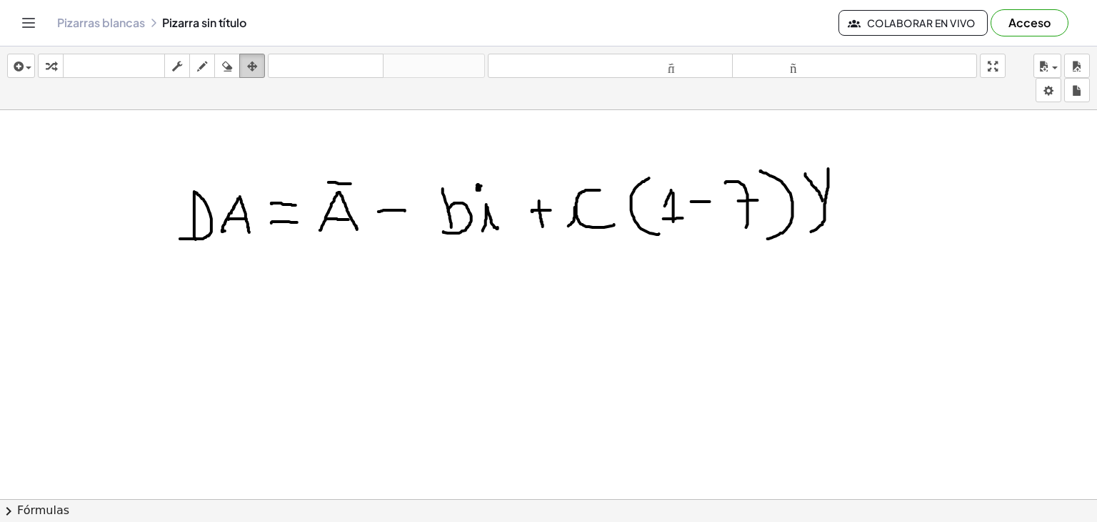
click at [244, 52] on div "insertar Seleccione uno: Expresión matemática Función Texto Vídeo de YouTube Gr…" at bounding box center [548, 78] width 1097 height 64
click at [249, 59] on icon "button" at bounding box center [252, 66] width 10 height 17
drag, startPoint x: 195, startPoint y: 366, endPoint x: 257, endPoint y: 388, distance: 66.0
click at [212, 413] on div at bounding box center [548, 388] width 1097 height 779
drag, startPoint x: 258, startPoint y: 387, endPoint x: 329, endPoint y: 332, distance: 89.6
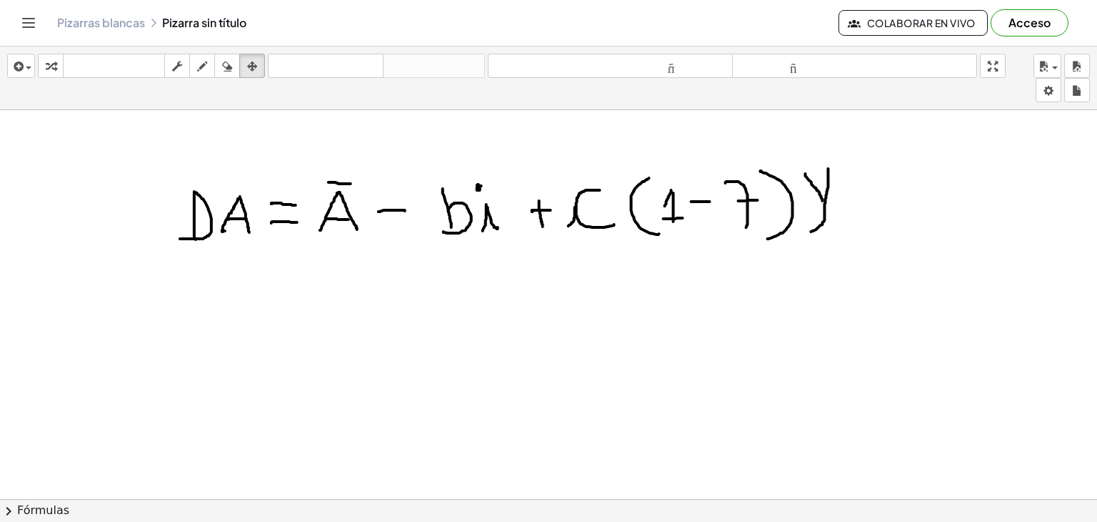
click at [330, 341] on div at bounding box center [548, 388] width 1097 height 779
click at [652, 67] on font "tamaño_del_formato" at bounding box center [611, 66] width 238 height 14
drag, startPoint x: 439, startPoint y: 347, endPoint x: 462, endPoint y: 392, distance: 49.5
click at [462, 392] on div at bounding box center [548, 388] width 1097 height 779
click at [803, 64] on font "tamaño_del_formato" at bounding box center [855, 66] width 238 height 14
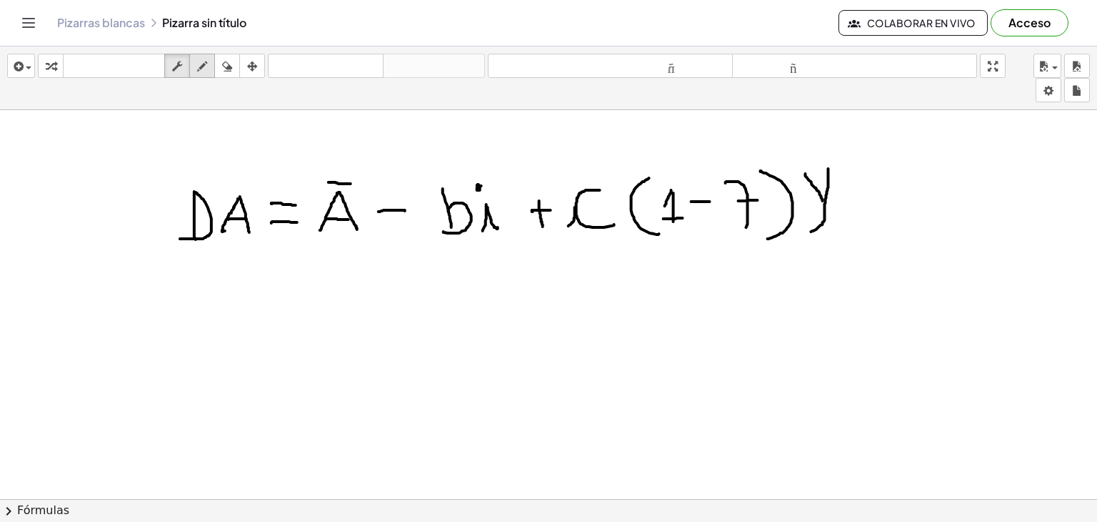
click at [191, 64] on div "transformar teclado teclado fregar dibujar borrar arreglar" at bounding box center [151, 66] width 227 height 24
click at [182, 70] on icon "button" at bounding box center [177, 66] width 10 height 17
click at [181, 70] on icon "button" at bounding box center [177, 66] width 10 height 17
drag, startPoint x: 169, startPoint y: 305, endPoint x: 214, endPoint y: 329, distance: 50.8
click at [214, 353] on div at bounding box center [548, 388] width 1097 height 779
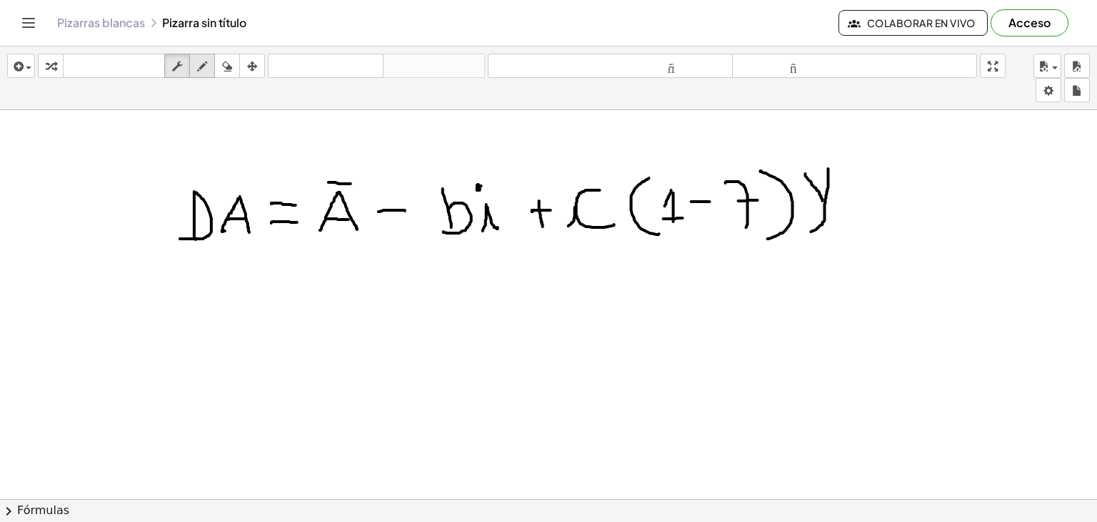
click at [202, 58] on icon "button" at bounding box center [202, 66] width 10 height 17
click at [232, 64] on icon "button" at bounding box center [227, 66] width 10 height 17
click at [181, 66] on icon "button" at bounding box center [177, 66] width 10 height 17
click at [1051, 101] on div "ajustes" at bounding box center [1049, 90] width 26 height 24
click at [1050, 91] on body "Actividades matemáticas fáciles de comprender Empezar Banco de actividades Trab…" at bounding box center [548, 261] width 1097 height 522
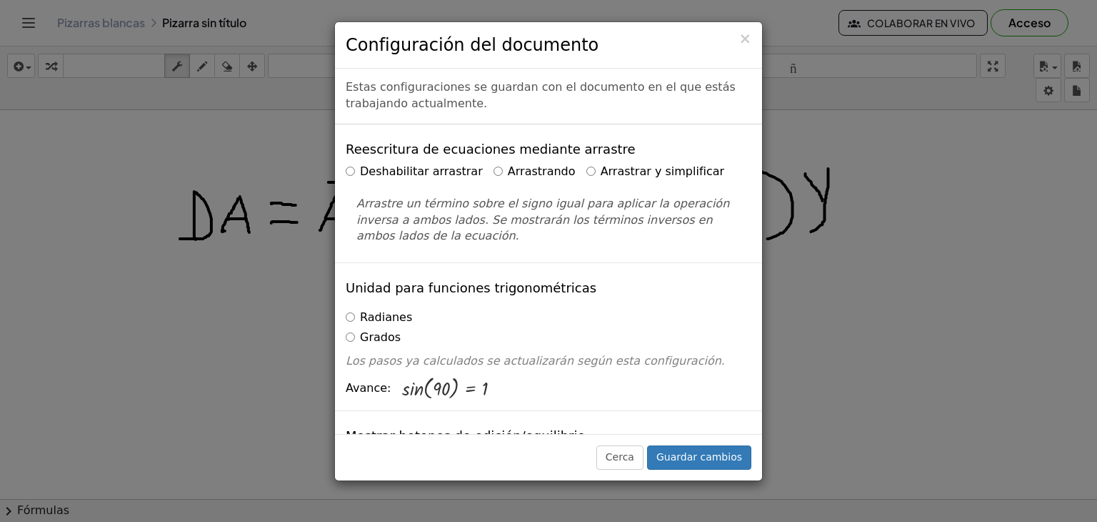
click at [893, 267] on div "× Configuración del documento Estas configuraciones se guardan con el documento…" at bounding box center [548, 261] width 1097 height 522
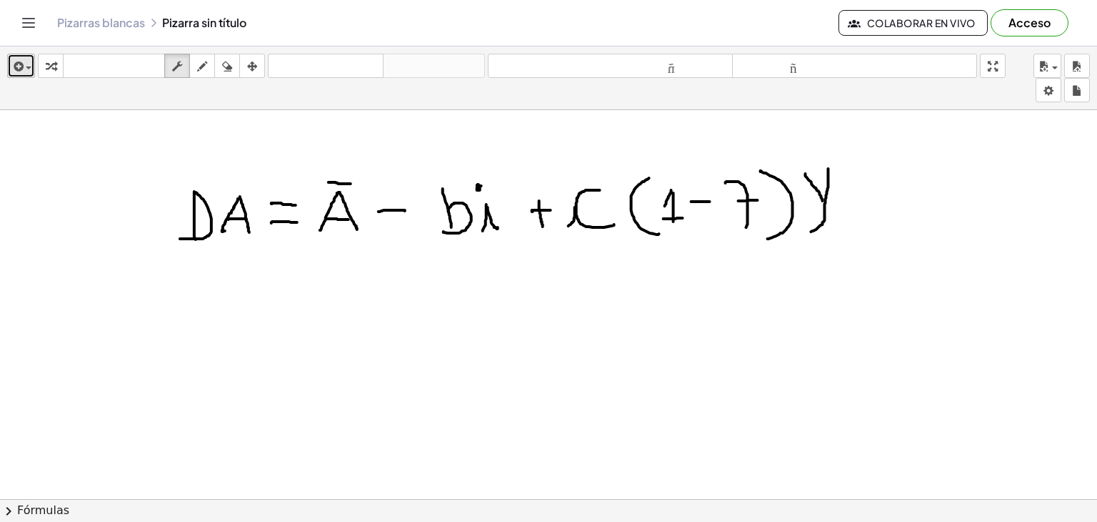
click at [29, 75] on button "insertar" at bounding box center [21, 66] width 28 height 24
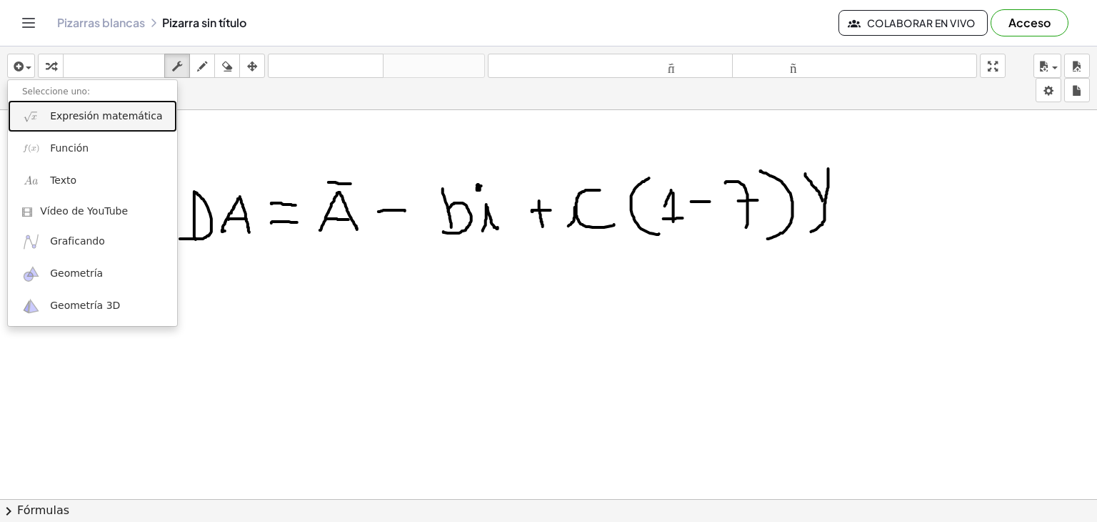
click at [108, 124] on link "Expresión matemática" at bounding box center [92, 116] width 169 height 32
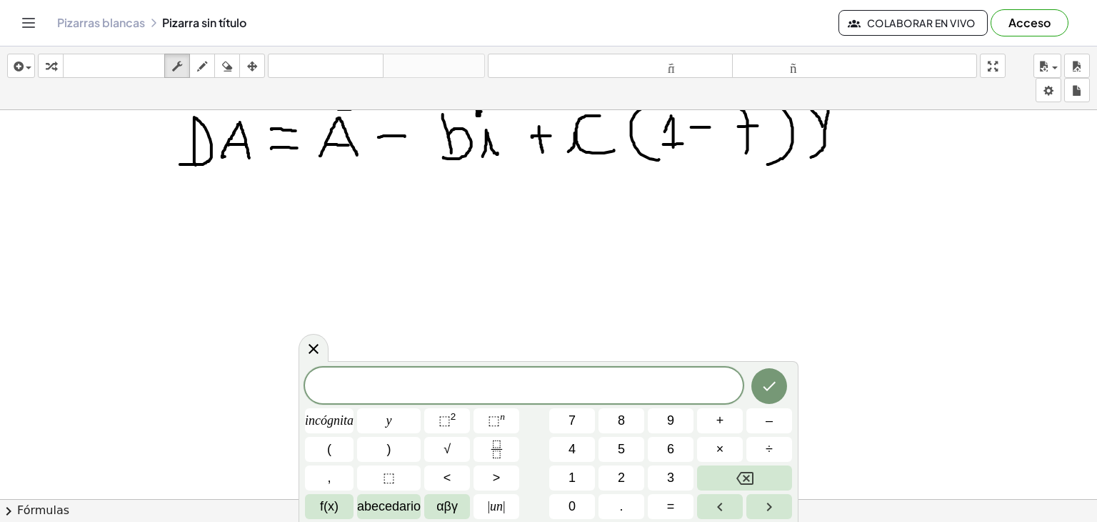
scroll to position [211, 0]
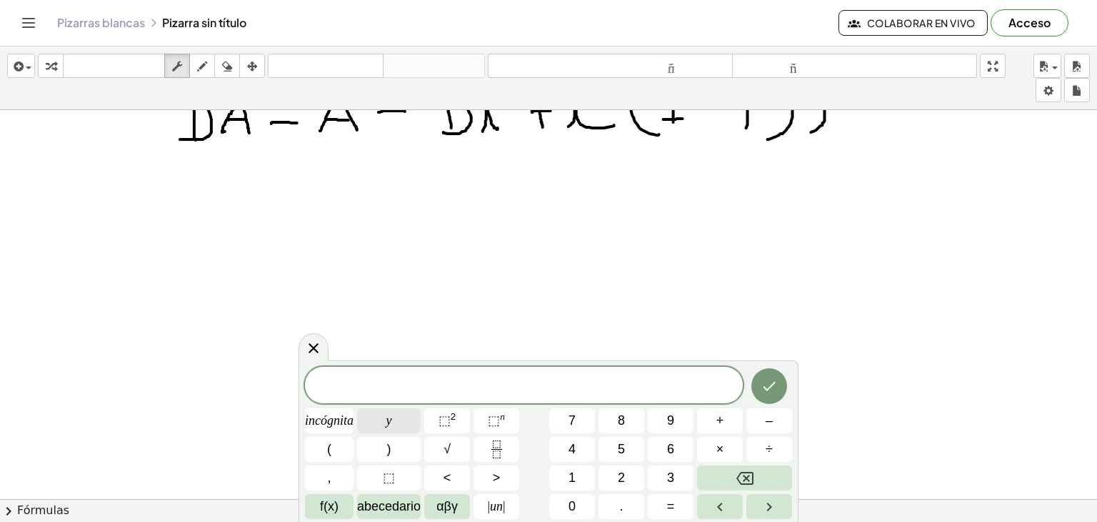
drag, startPoint x: 388, startPoint y: 428, endPoint x: 389, endPoint y: 421, distance: 7.3
click at [389, 421] on div "****** incógnita y ⬚ 2 ⬚ n 7 8 9 + – ( ) √ 4 5 6 × ÷ , ⬚ < > 1 2 3 f(x) abeceda…" at bounding box center [548, 443] width 487 height 152
click at [358, 503] on font "abecedario" at bounding box center [389, 506] width 64 height 14
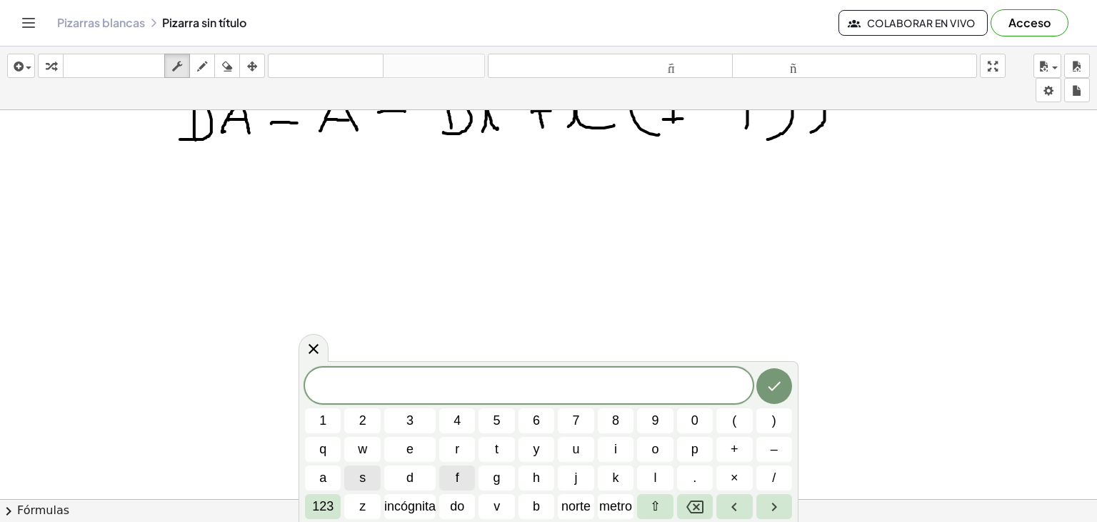
click at [366, 475] on button "s" at bounding box center [362, 477] width 36 height 25
click at [407, 455] on span "e" at bounding box center [410, 448] width 7 height 19
click at [708, 503] on button "Retroceso" at bounding box center [695, 506] width 36 height 25
click at [707, 502] on button "Retroceso" at bounding box center [695, 506] width 36 height 25
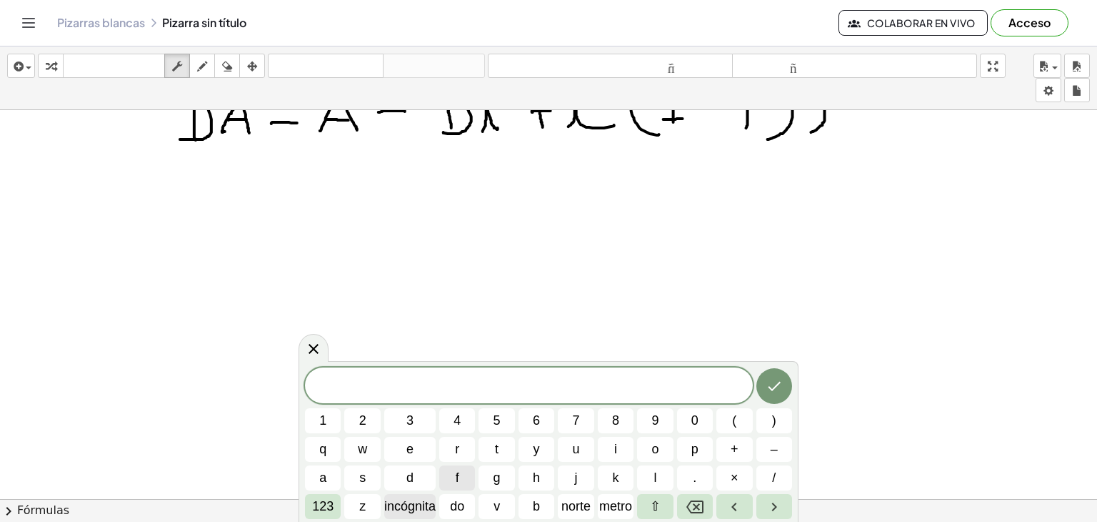
click at [399, 508] on font "incógnita" at bounding box center [409, 506] width 51 height 14
click at [315, 507] on font "123" at bounding box center [322, 506] width 21 height 14
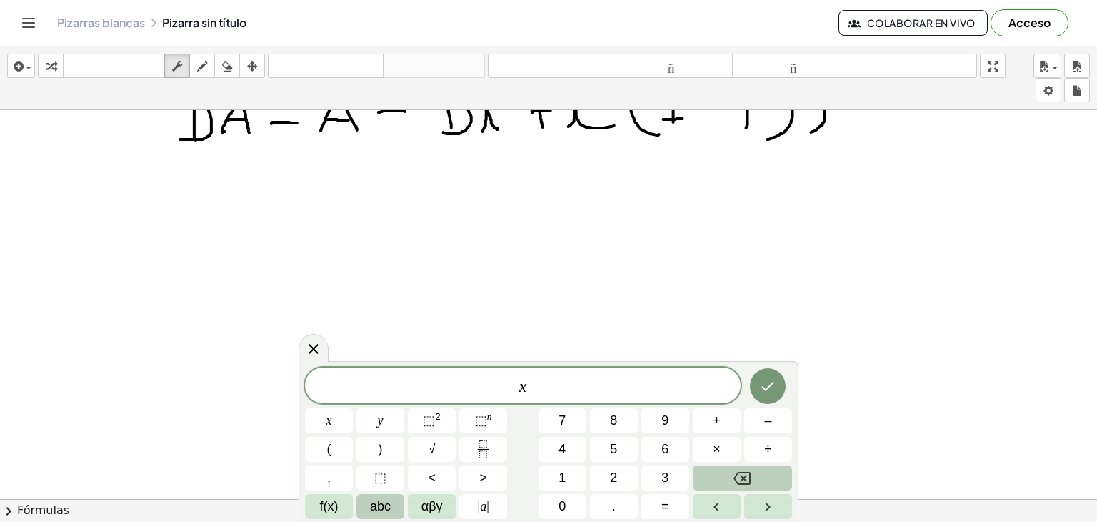
click at [769, 476] on button "Backspace" at bounding box center [742, 477] width 99 height 25
click at [333, 424] on button "x" at bounding box center [329, 420] width 48 height 25
click at [436, 419] on sup "2" at bounding box center [438, 416] width 6 height 11
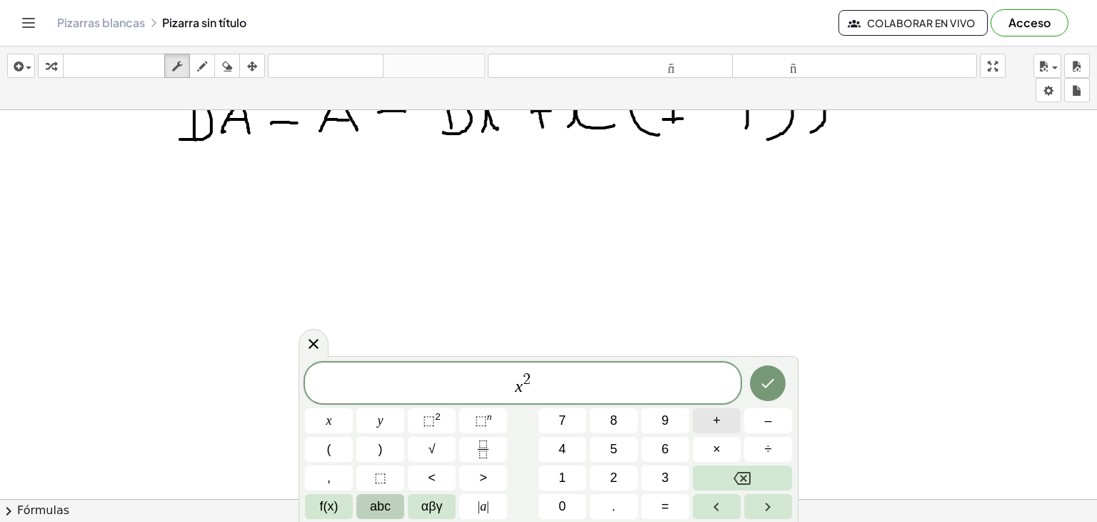
click at [723, 422] on button "+" at bounding box center [717, 420] width 48 height 25
click at [621, 449] on button "5" at bounding box center [614, 449] width 48 height 25
click at [337, 423] on button "x" at bounding box center [329, 420] width 48 height 25
click at [763, 430] on button "–" at bounding box center [768, 420] width 48 height 25
click at [552, 470] on button "1" at bounding box center [563, 477] width 48 height 25
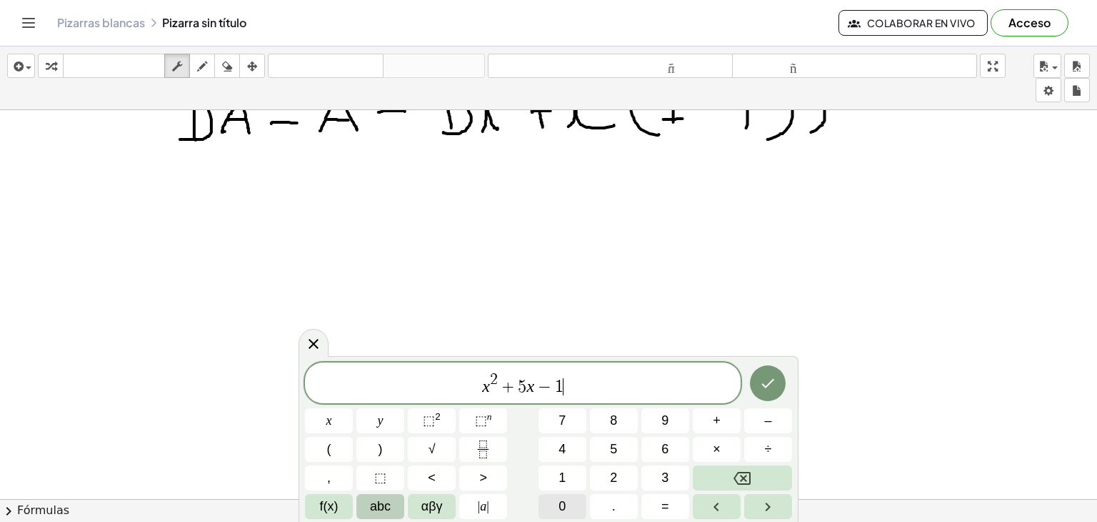
click at [573, 507] on button "0" at bounding box center [563, 506] width 48 height 25
click at [718, 443] on span "×" at bounding box center [717, 448] width 8 height 19
click at [549, 451] on button "4" at bounding box center [563, 449] width 48 height 25
click at [392, 419] on button "y" at bounding box center [381, 420] width 48 height 25
click at [437, 501] on span "αβγ" at bounding box center [432, 506] width 21 height 19
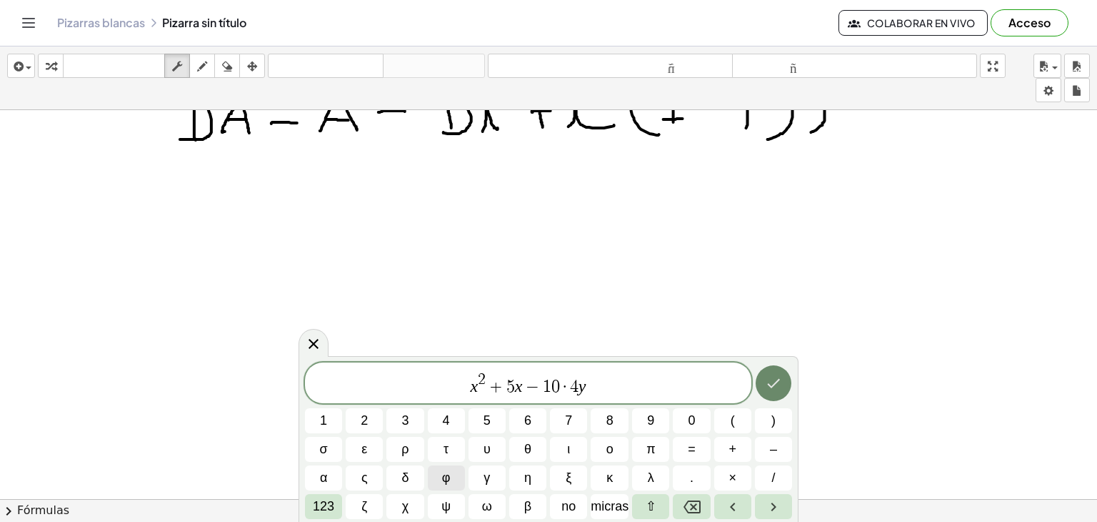
click at [774, 377] on icon "Hecho" at bounding box center [773, 382] width 17 height 17
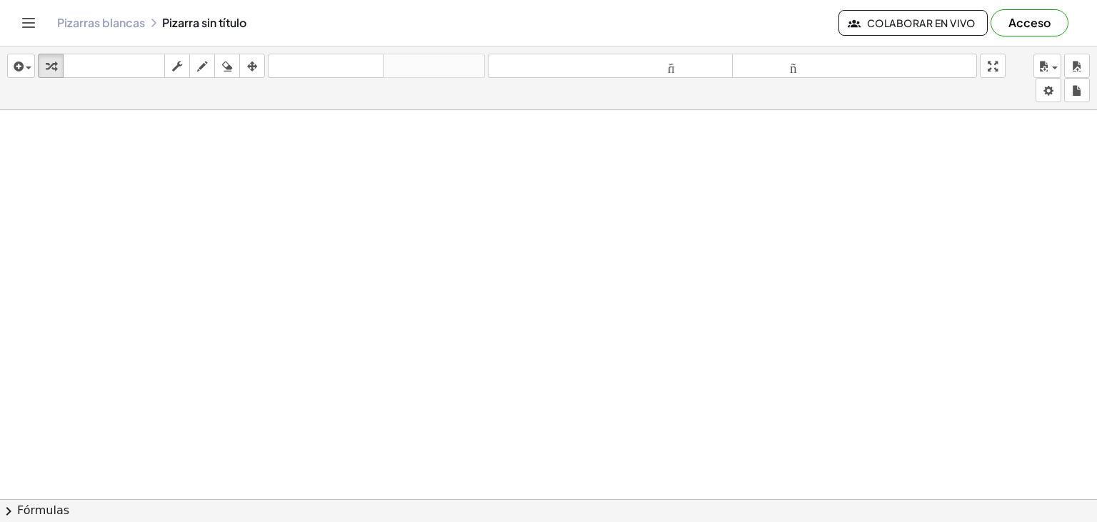
scroll to position [0, 0]
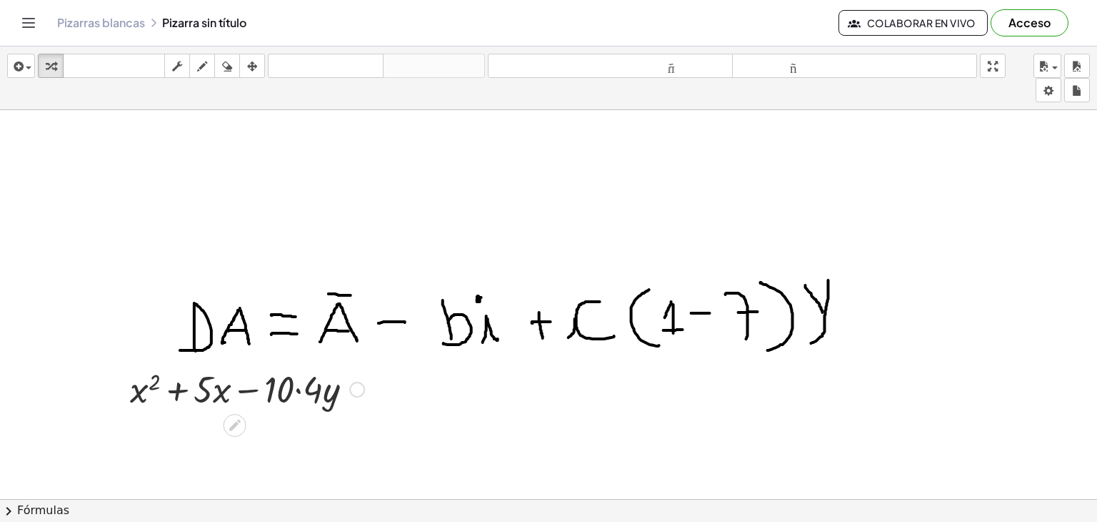
click at [211, 381] on div at bounding box center [247, 388] width 249 height 49
click at [183, 61] on div "button" at bounding box center [177, 65] width 19 height 17
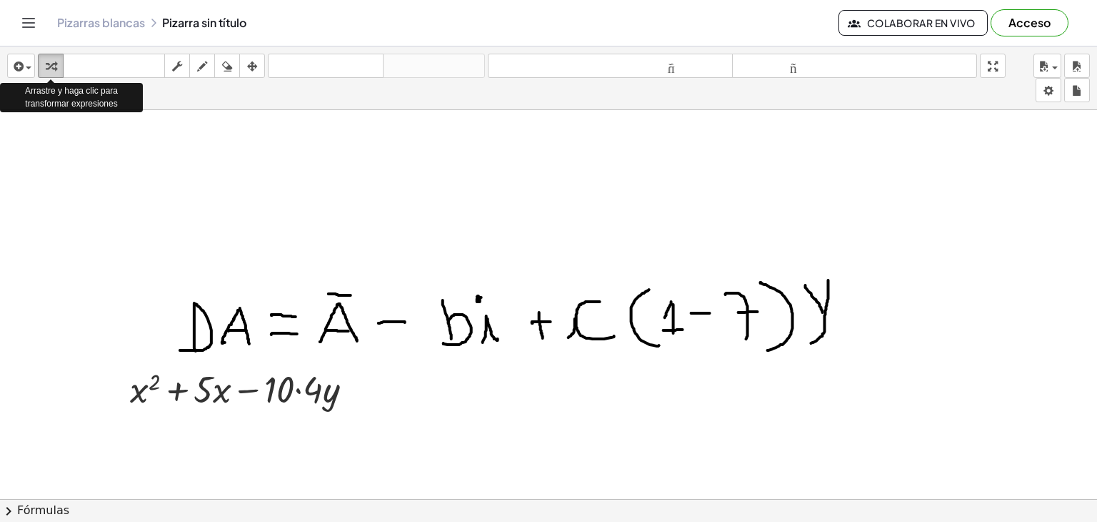
click at [46, 61] on icon "button" at bounding box center [51, 66] width 10 height 17
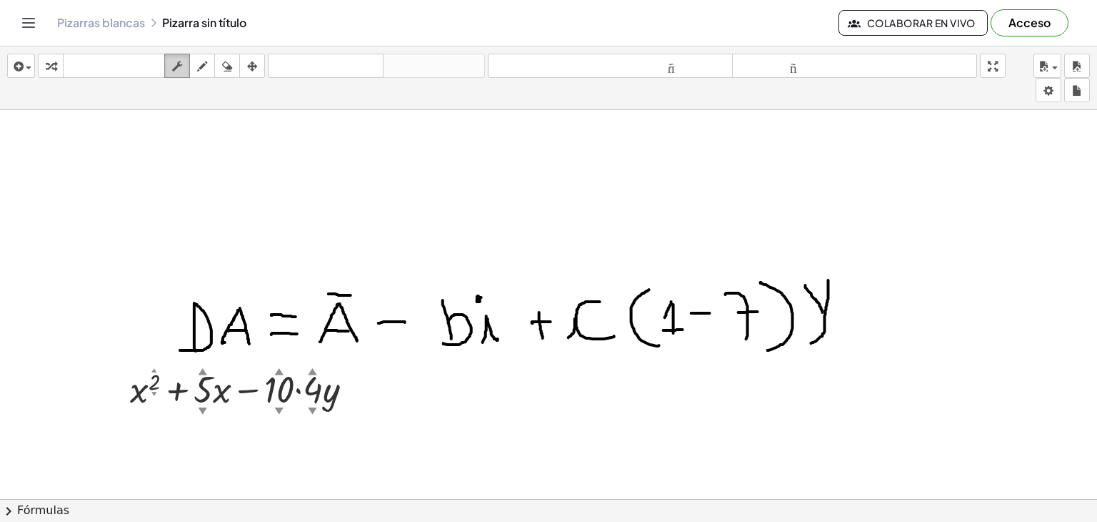
click at [174, 59] on icon "button" at bounding box center [177, 66] width 10 height 17
click at [175, 60] on icon "button" at bounding box center [177, 66] width 10 height 17
click at [753, 169] on div at bounding box center [548, 499] width 1097 height 779
click at [1053, 75] on button "ahorrar" at bounding box center [1048, 66] width 28 height 24
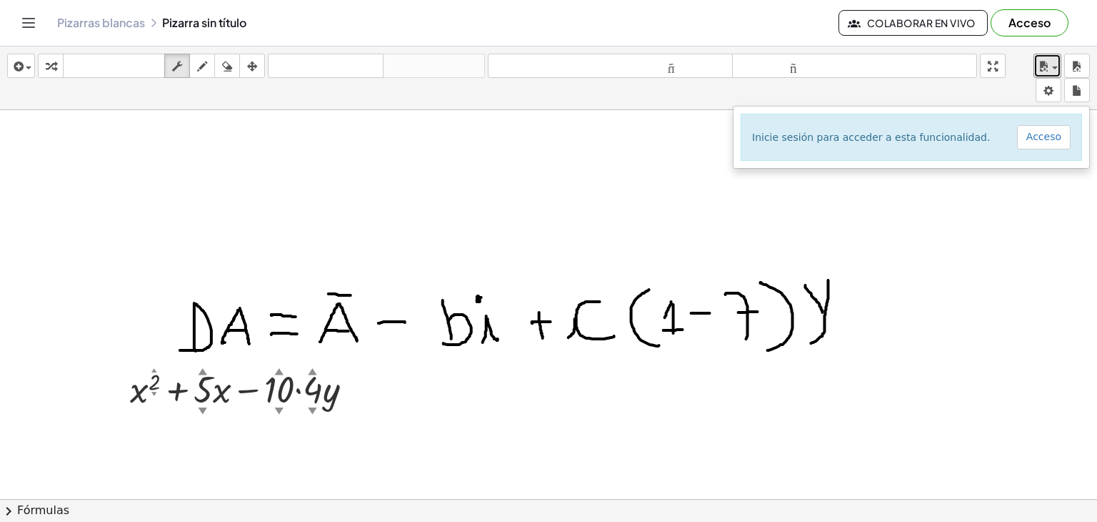
drag, startPoint x: 1008, startPoint y: 176, endPoint x: 1010, endPoint y: 169, distance: 7.5
click at [1008, 175] on div at bounding box center [548, 499] width 1097 height 779
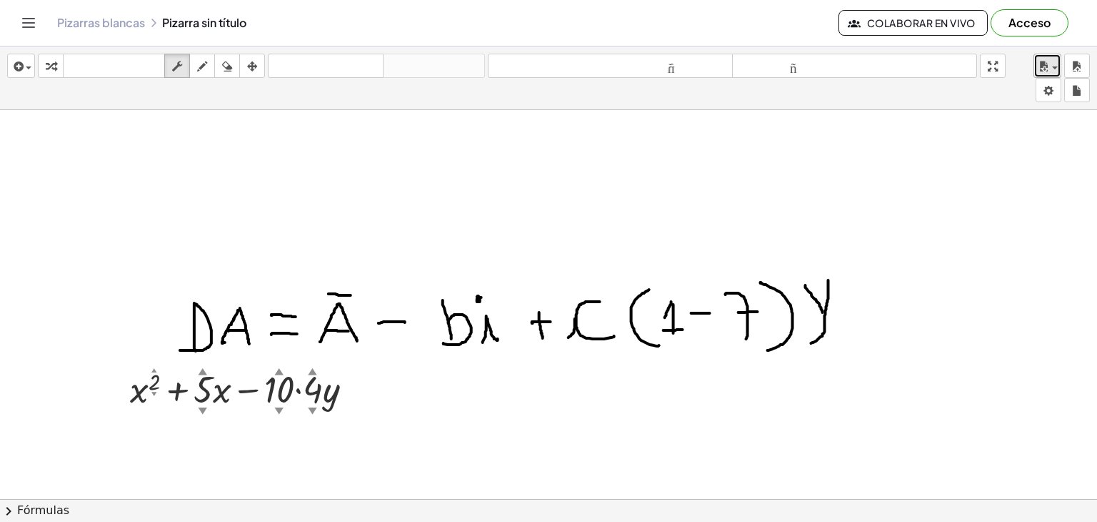
click at [1047, 76] on button "ahorrar" at bounding box center [1048, 66] width 28 height 24
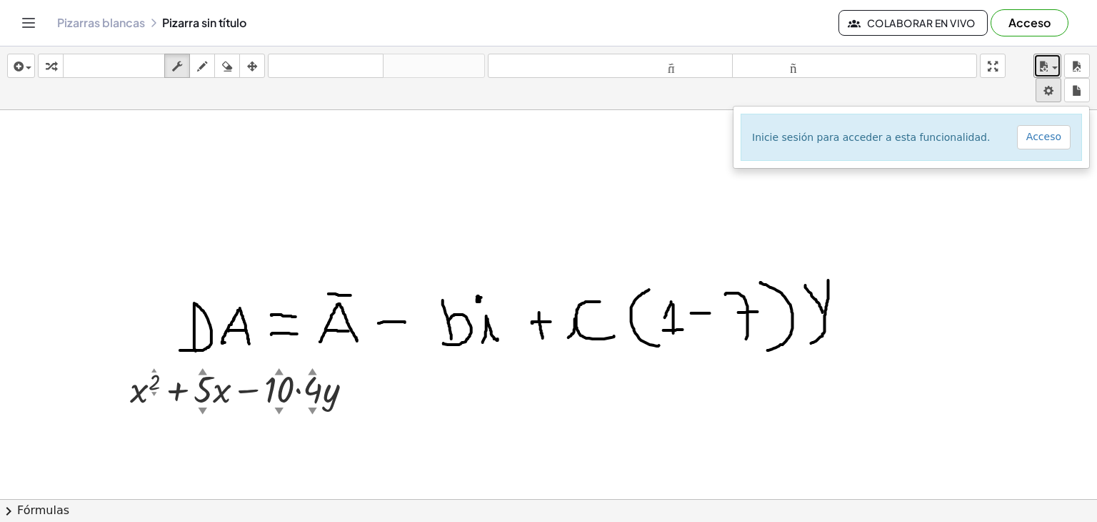
click at [1047, 87] on body "Actividades matemáticas fáciles de comprender Empezar Banco de actividades Trab…" at bounding box center [548, 261] width 1097 height 522
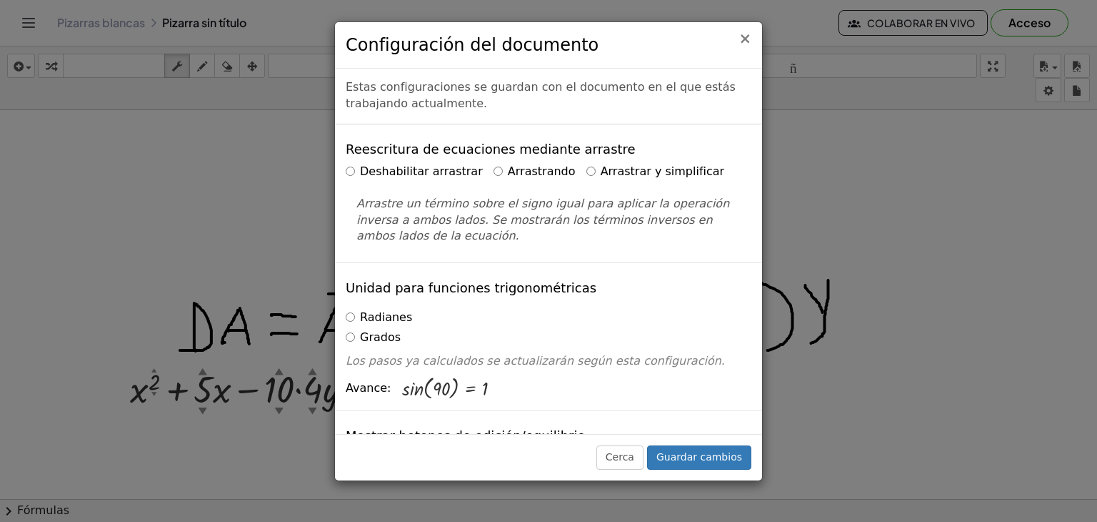
click at [742, 36] on font "×" at bounding box center [745, 38] width 13 height 17
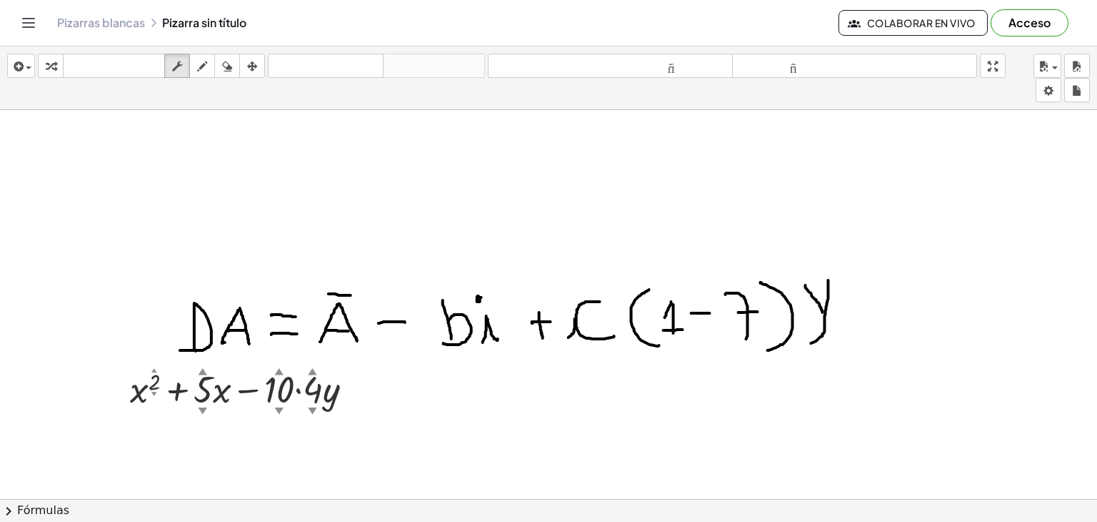
click at [937, 165] on div at bounding box center [548, 499] width 1097 height 779
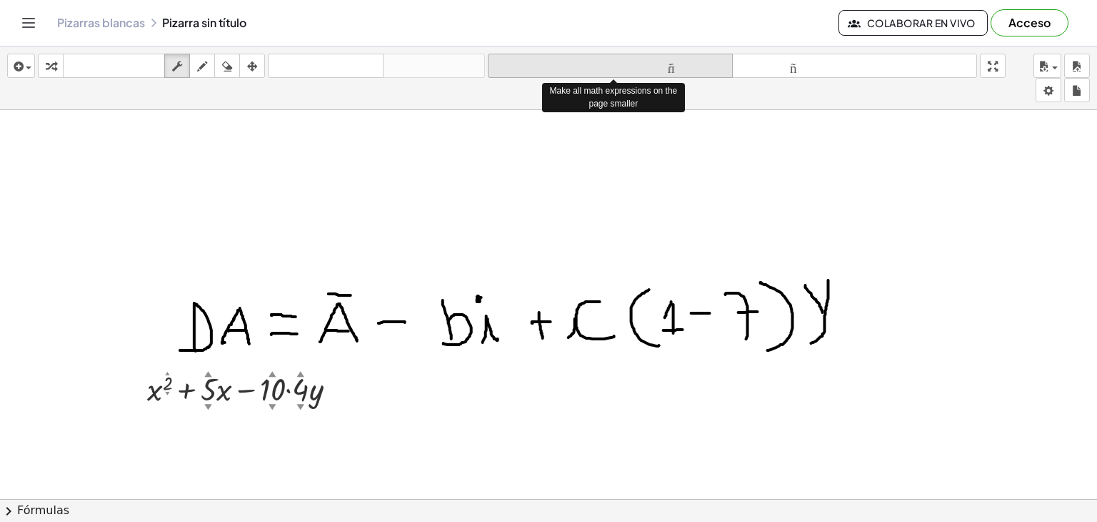
click at [683, 71] on font "tamaño_del_formato" at bounding box center [611, 66] width 238 height 14
click at [683, 72] on font "tamaño_del_formato" at bounding box center [611, 66] width 238 height 14
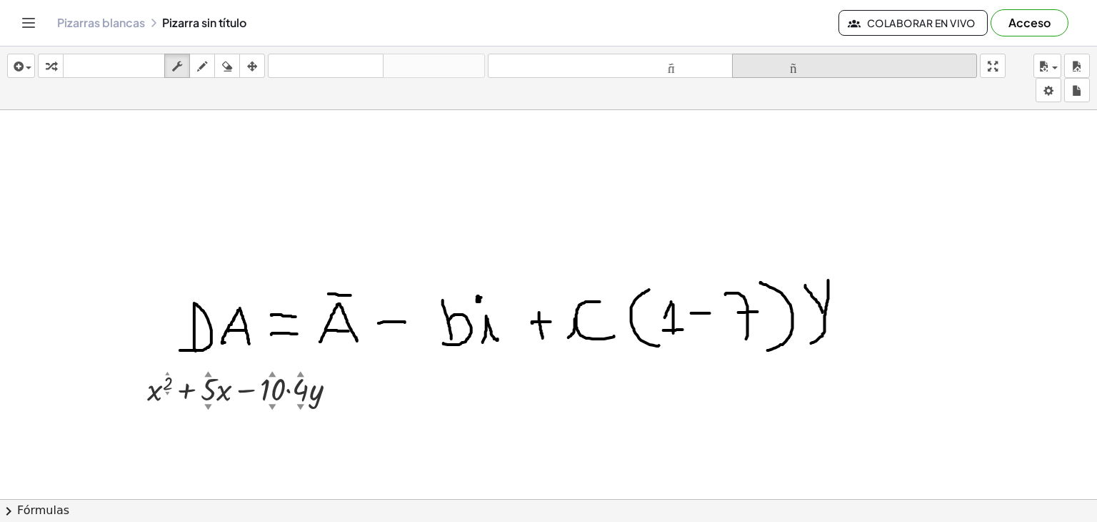
click at [801, 58] on icon "tamaño_del_formato" at bounding box center [855, 66] width 238 height 17
click at [802, 58] on icon "tamaño_del_formato" at bounding box center [855, 66] width 238 height 17
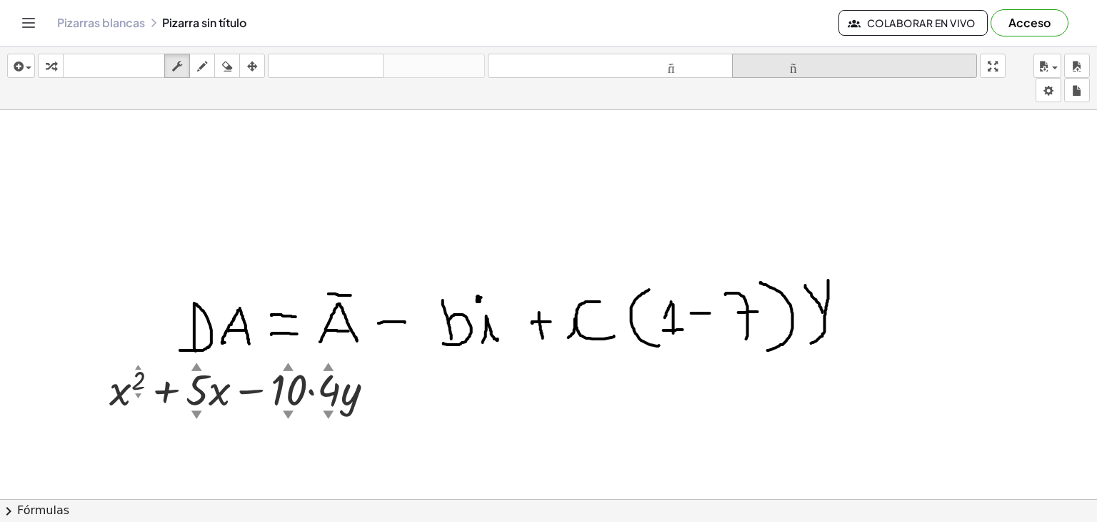
click at [814, 76] on button "tamaño_del_formato más grande" at bounding box center [854, 66] width 245 height 24
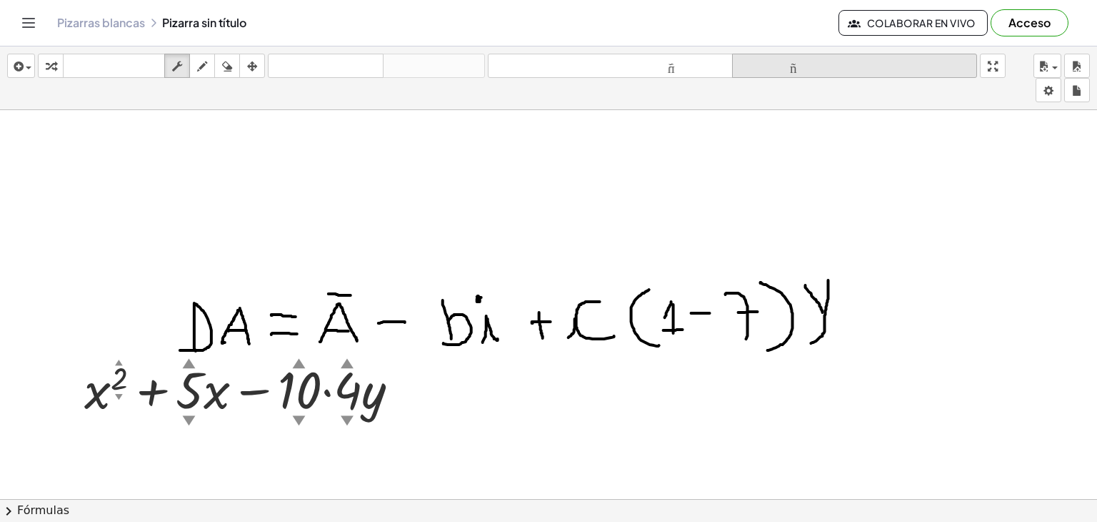
click at [811, 73] on icon "tamaño_del_formato" at bounding box center [855, 66] width 238 height 17
click at [809, 73] on icon "tamaño_del_formato" at bounding box center [855, 66] width 238 height 17
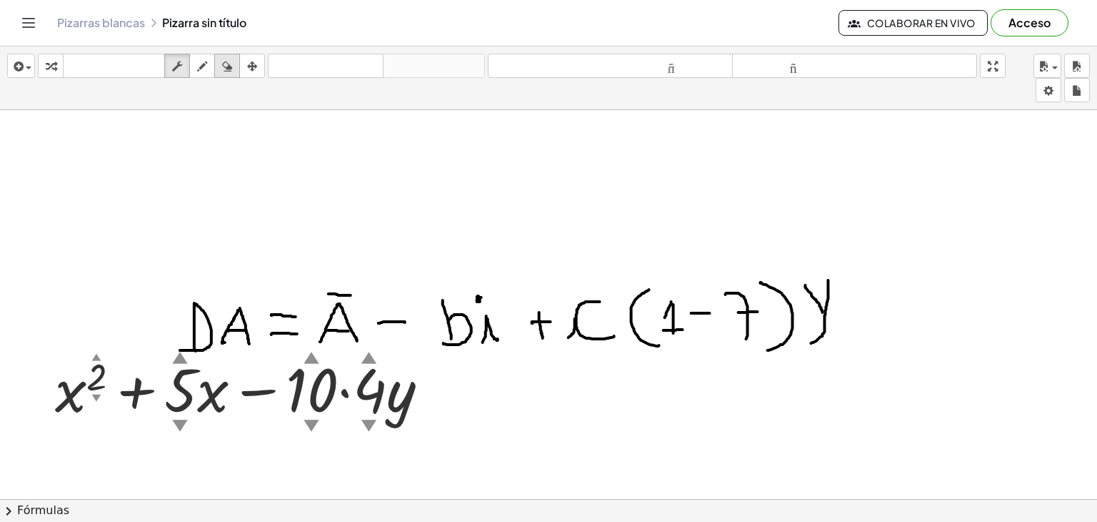
click at [231, 54] on button "borrar" at bounding box center [227, 66] width 26 height 24
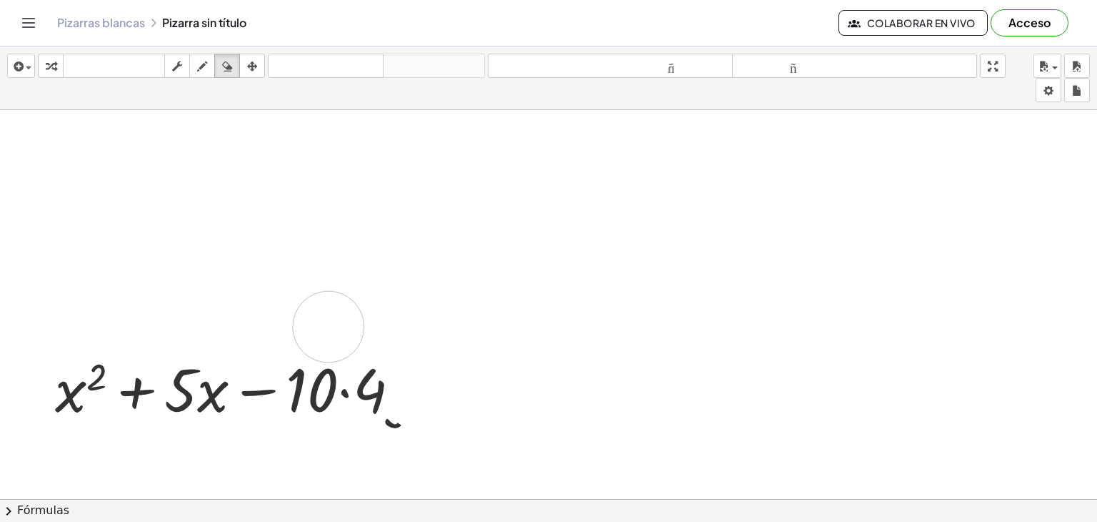
drag, startPoint x: 188, startPoint y: 327, endPoint x: 324, endPoint y: 326, distance: 136.5
click at [324, 326] on div at bounding box center [548, 499] width 1097 height 779
click at [1057, 89] on body "Actividades matemáticas fáciles de comprender Empezar Banco de actividades Trab…" at bounding box center [548, 261] width 1097 height 522
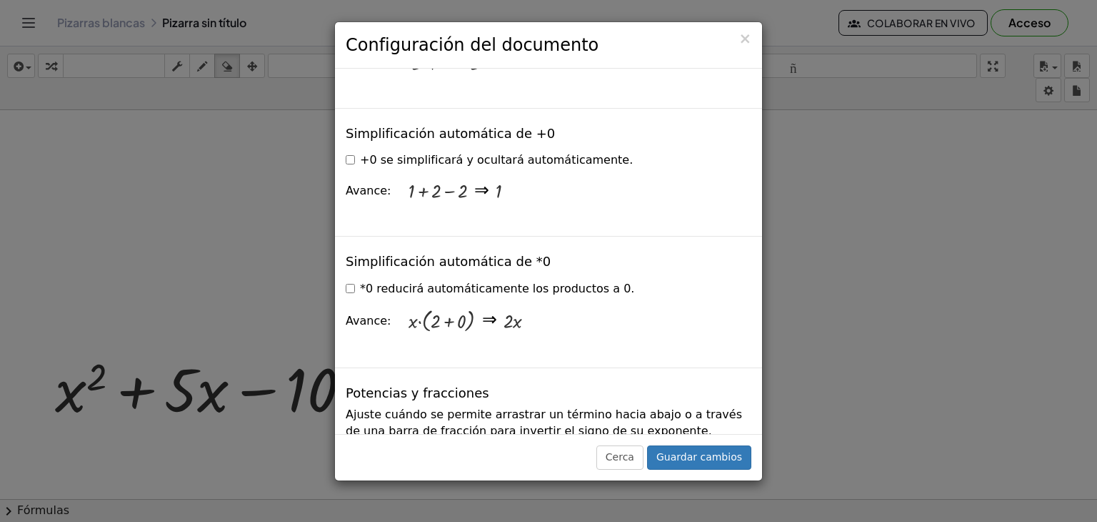
scroll to position [1667, 0]
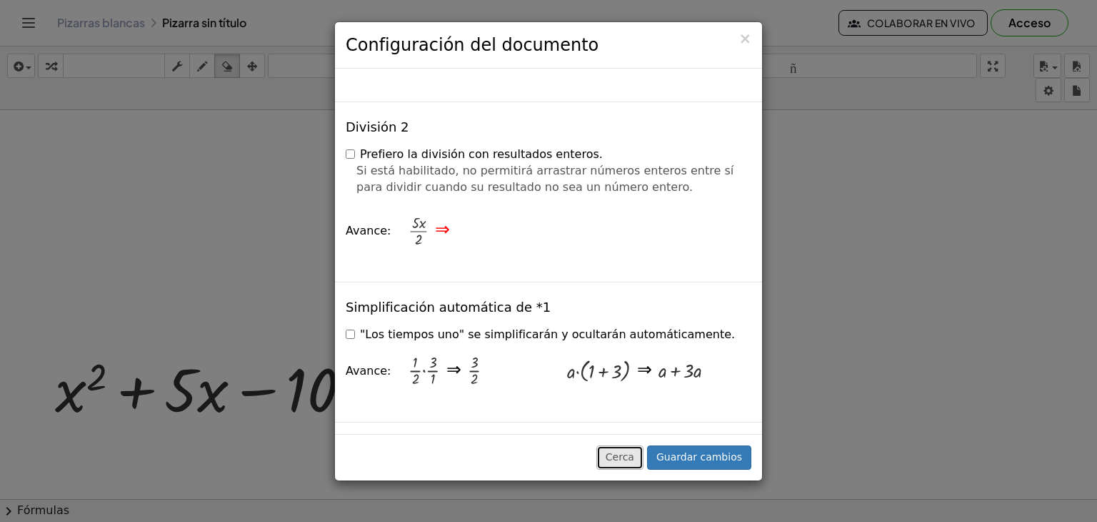
click at [634, 455] on font "Cerca" at bounding box center [620, 456] width 29 height 11
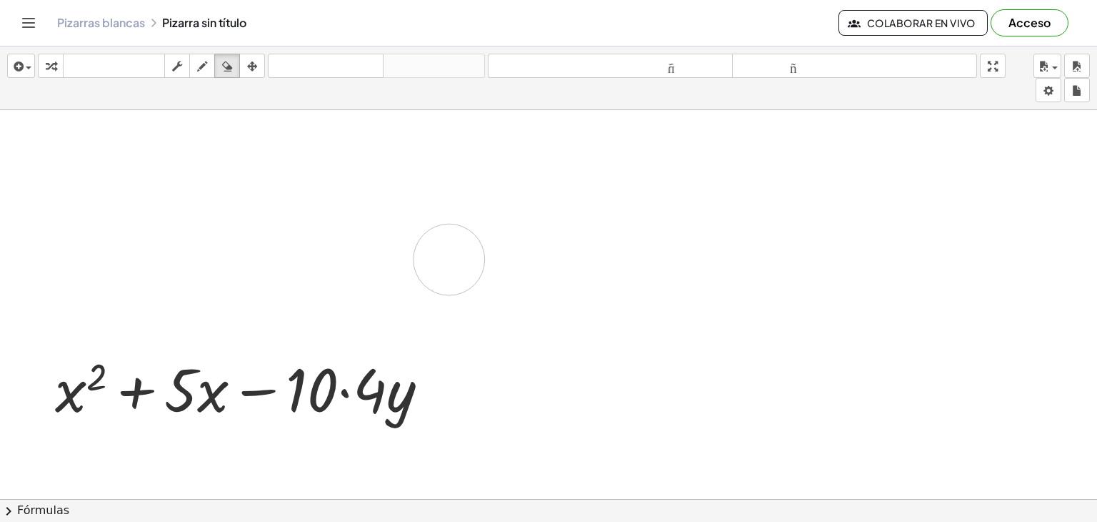
click at [449, 259] on div at bounding box center [548, 499] width 1097 height 779
drag, startPoint x: 429, startPoint y: 254, endPoint x: 764, endPoint y: 221, distance: 337.4
click at [746, 282] on div at bounding box center [548, 499] width 1097 height 779
click at [1042, 67] on icon "button" at bounding box center [1043, 66] width 13 height 17
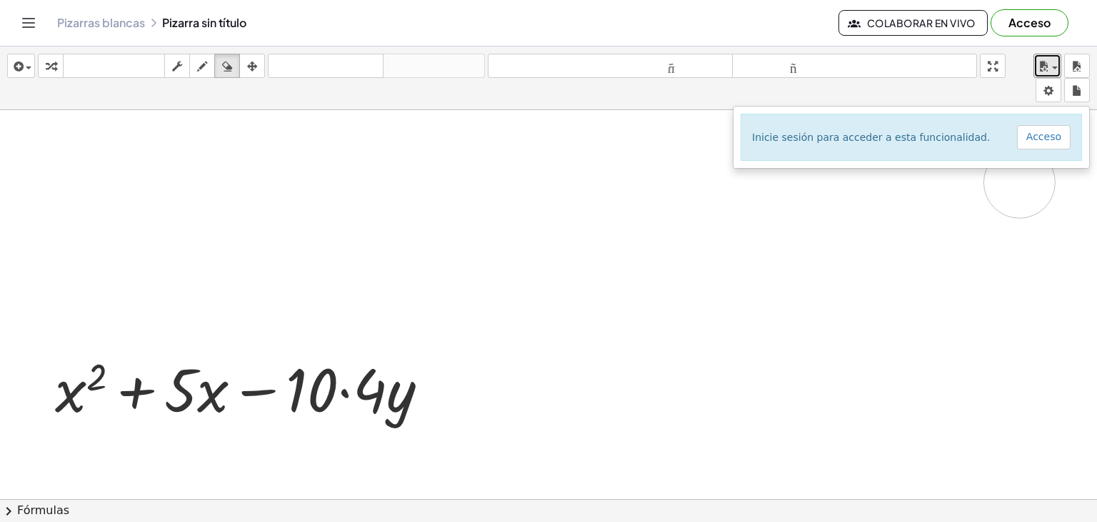
click at [1020, 181] on div at bounding box center [548, 499] width 1097 height 779
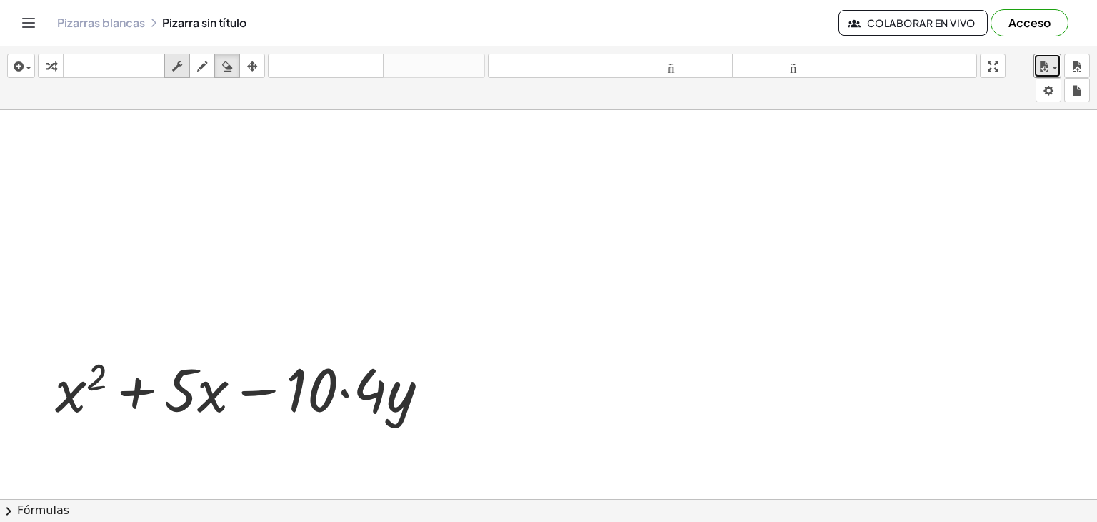
click at [182, 74] on icon "button" at bounding box center [177, 66] width 10 height 17
click at [186, 95] on div "insertar Seleccione uno: Expresión matemática Función Texto Vídeo de YouTube Gr…" at bounding box center [548, 78] width 1097 height 64
click at [249, 61] on icon "button" at bounding box center [252, 66] width 10 height 17
click at [267, 195] on div at bounding box center [548, 499] width 1097 height 779
click at [46, 505] on font "Fórmulas" at bounding box center [43, 510] width 52 height 14
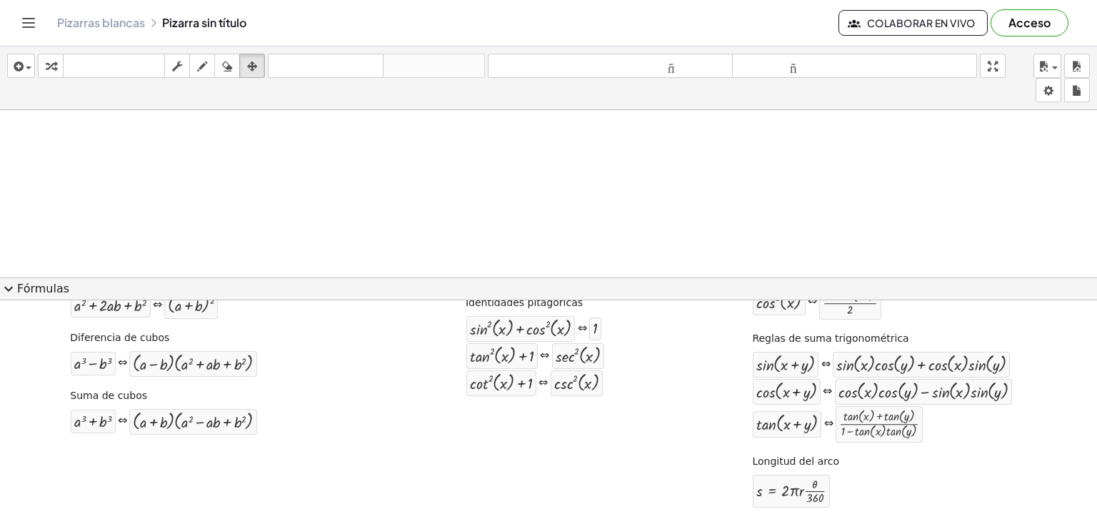
scroll to position [0, 0]
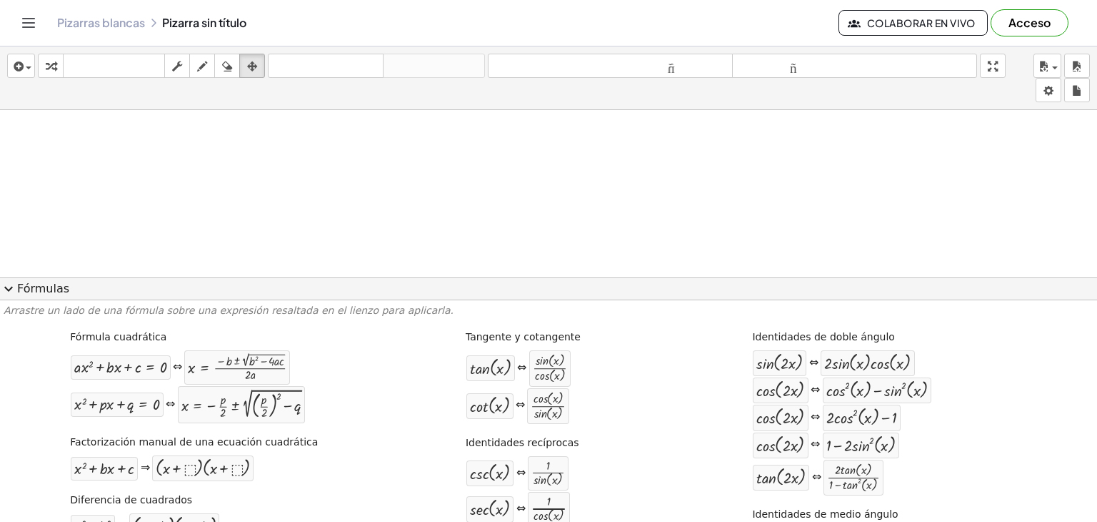
click at [520, 227] on div at bounding box center [548, 499] width 1097 height 779
drag, startPoint x: 130, startPoint y: 372, endPoint x: 111, endPoint y: 398, distance: 31.7
drag, startPoint x: 123, startPoint y: 375, endPoint x: 304, endPoint y: 207, distance: 247.2
click at [329, 261] on div at bounding box center [548, 499] width 1097 height 779
click at [17, 281] on font "Fórmulas" at bounding box center [43, 288] width 52 height 14
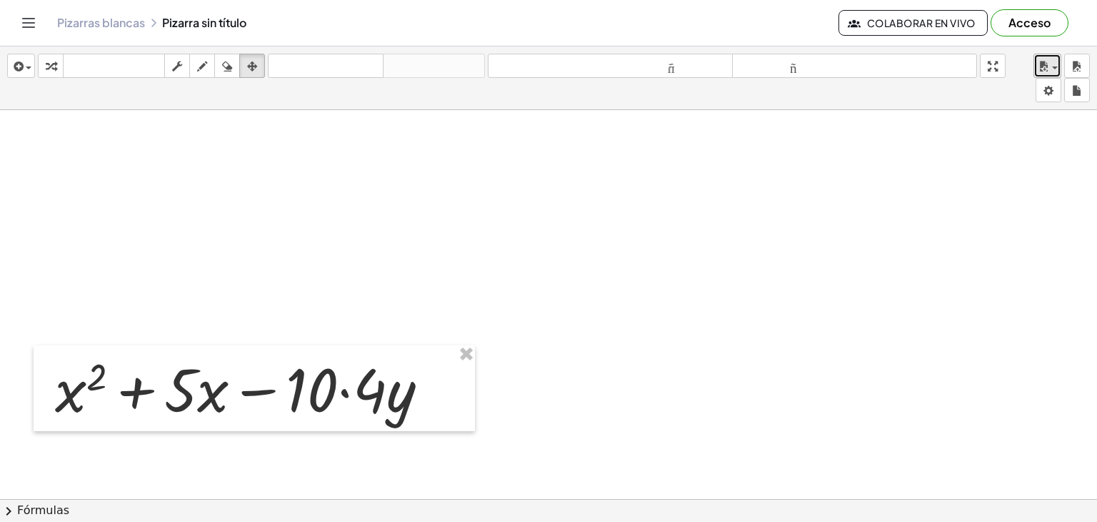
click at [1040, 65] on icon "button" at bounding box center [1043, 66] width 13 height 17
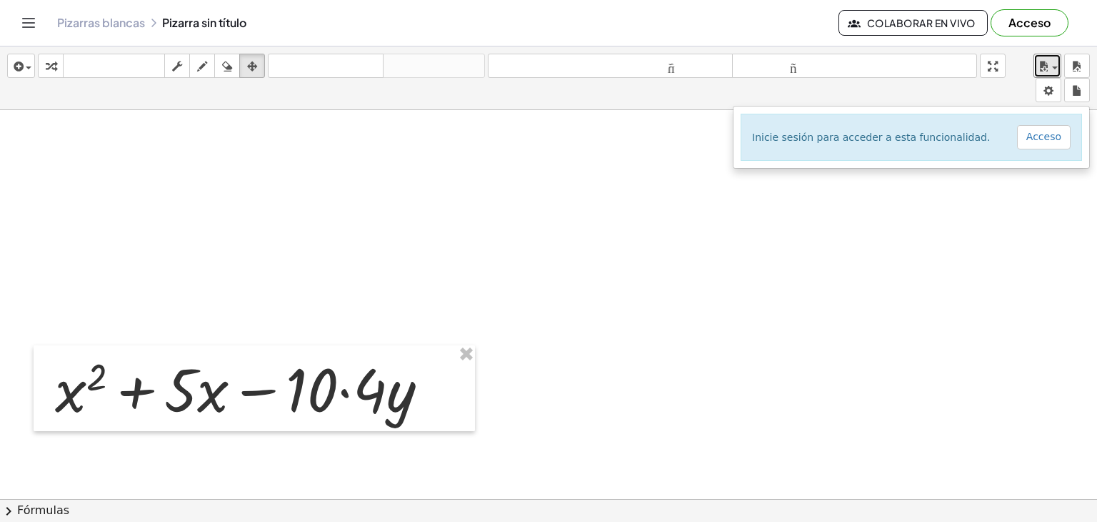
drag, startPoint x: 1011, startPoint y: 240, endPoint x: 992, endPoint y: 239, distance: 18.6
click at [1010, 241] on div at bounding box center [548, 499] width 1097 height 779
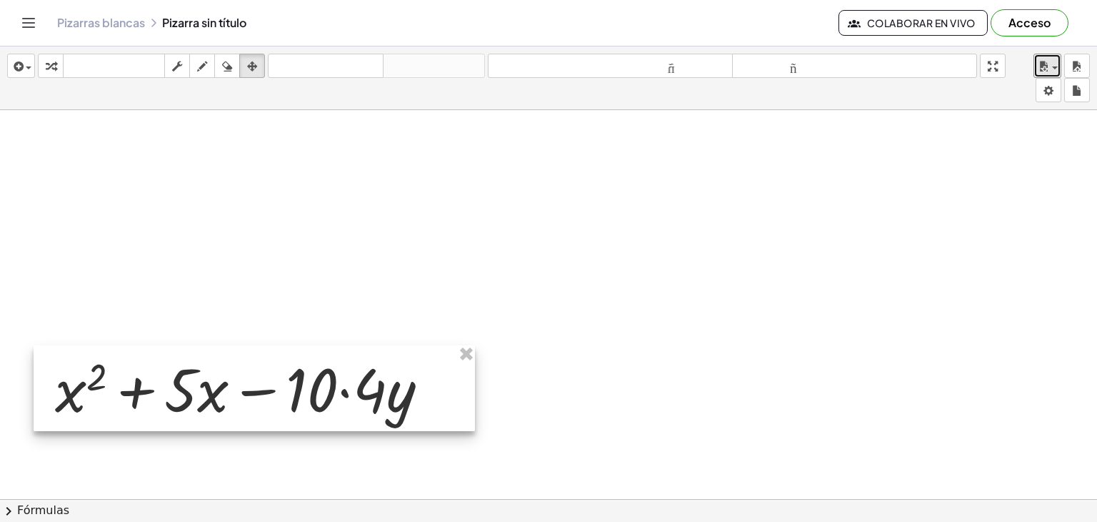
click at [404, 390] on div at bounding box center [255, 388] width 442 height 86
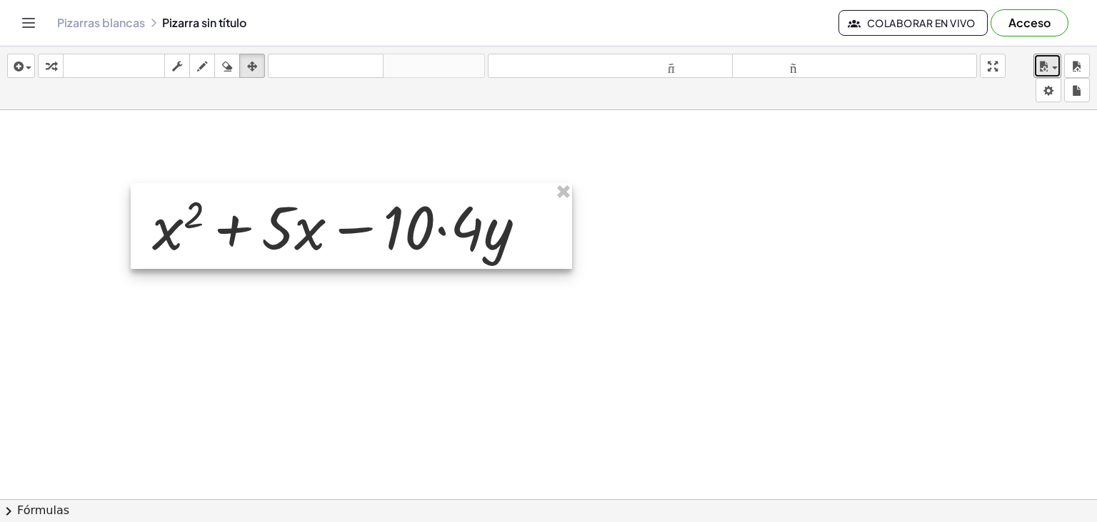
drag, startPoint x: 357, startPoint y: 399, endPoint x: 454, endPoint y: 237, distance: 189.1
click at [454, 237] on div at bounding box center [352, 226] width 442 height 86
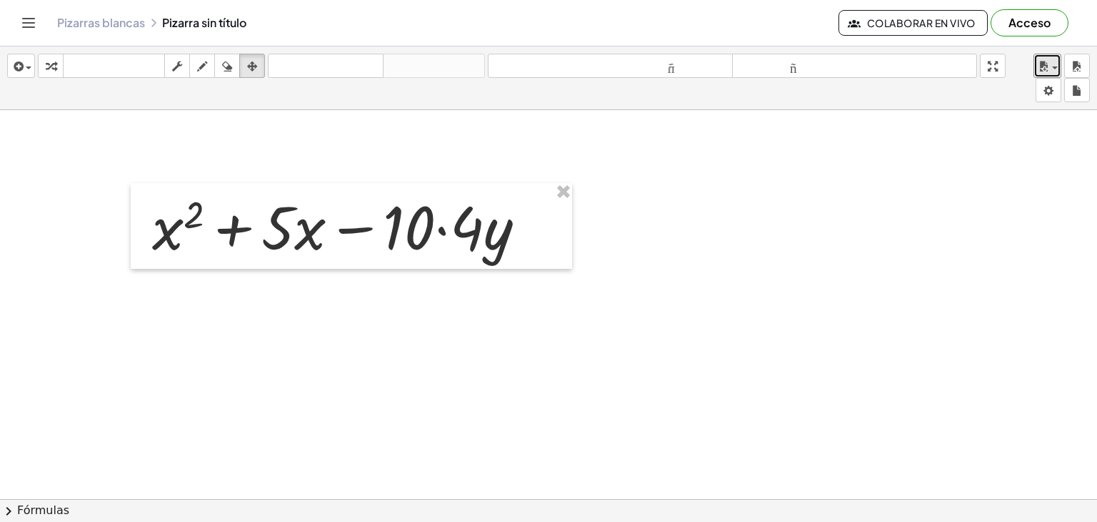
drag, startPoint x: 340, startPoint y: 379, endPoint x: 305, endPoint y: 360, distance: 40.0
click at [339, 379] on div at bounding box center [548, 499] width 1097 height 779
click at [201, 66] on icon "button" at bounding box center [202, 66] width 10 height 17
click at [180, 68] on icon "button" at bounding box center [177, 66] width 10 height 17
click at [174, 64] on icon "button" at bounding box center [177, 66] width 10 height 17
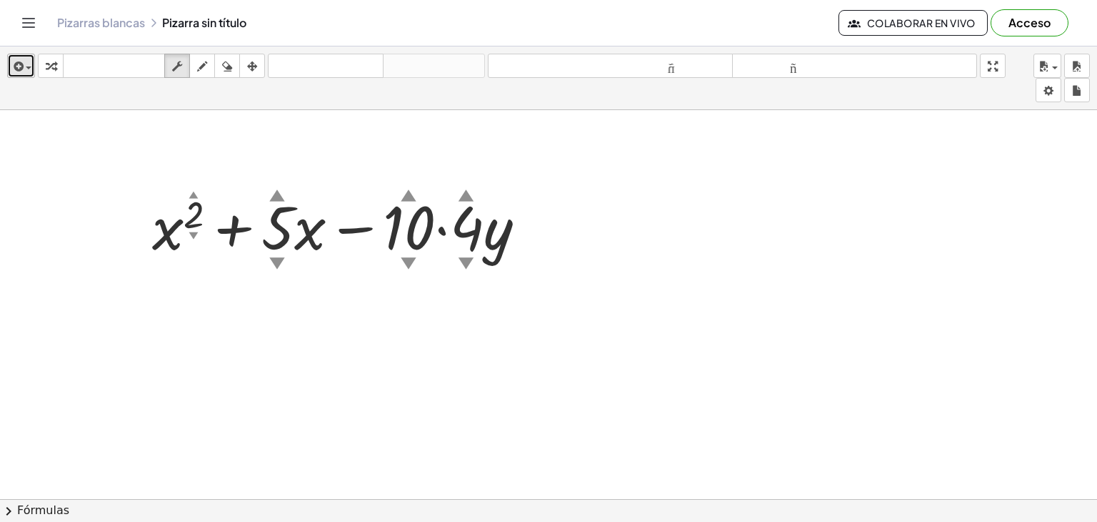
click at [23, 71] on icon "button" at bounding box center [17, 66] width 13 height 17
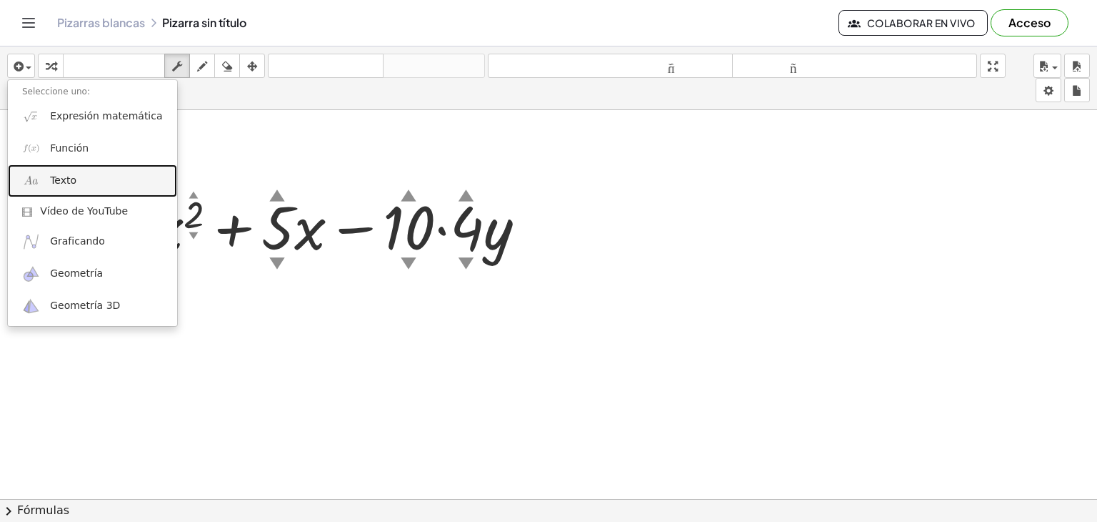
click at [50, 177] on font "Texto" at bounding box center [63, 179] width 26 height 11
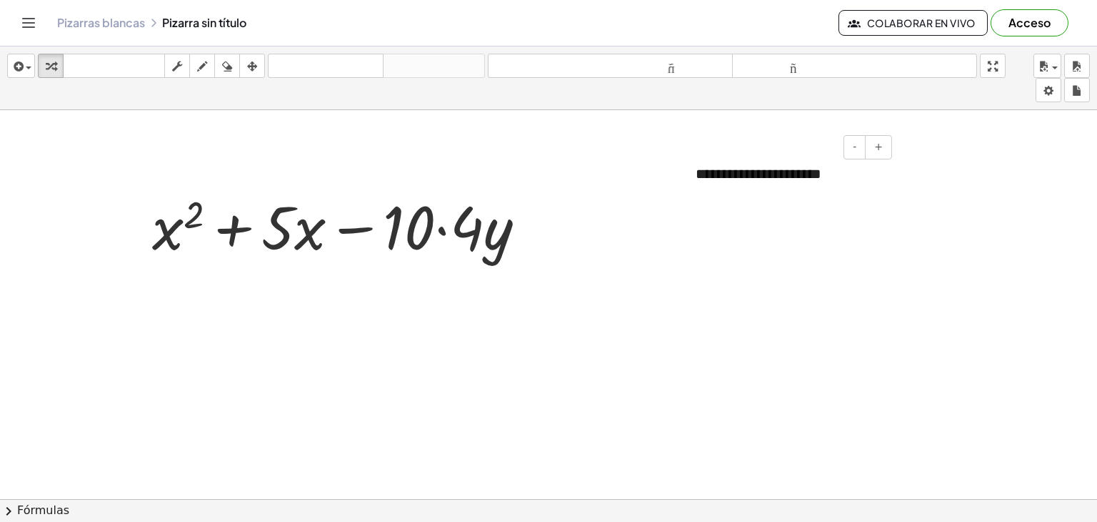
click at [861, 187] on div "**********" at bounding box center [789, 173] width 214 height 49
click at [846, 257] on div at bounding box center [548, 499] width 1097 height 779
drag, startPoint x: 762, startPoint y: 185, endPoint x: 744, endPoint y: 194, distance: 20.8
click at [747, 194] on div "**********" at bounding box center [789, 173] width 214 height 49
click at [697, 234] on div at bounding box center [548, 499] width 1097 height 779
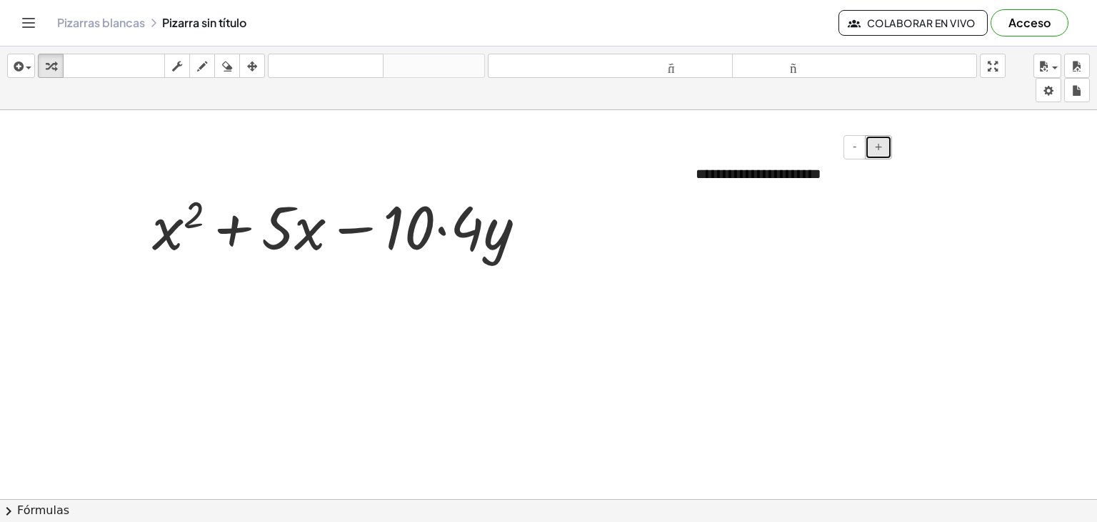
click at [876, 148] on font "+" at bounding box center [879, 146] width 9 height 11
click at [876, 149] on font "+" at bounding box center [879, 146] width 9 height 11
drag, startPoint x: 783, startPoint y: 218, endPoint x: 786, endPoint y: 209, distance: 9.0
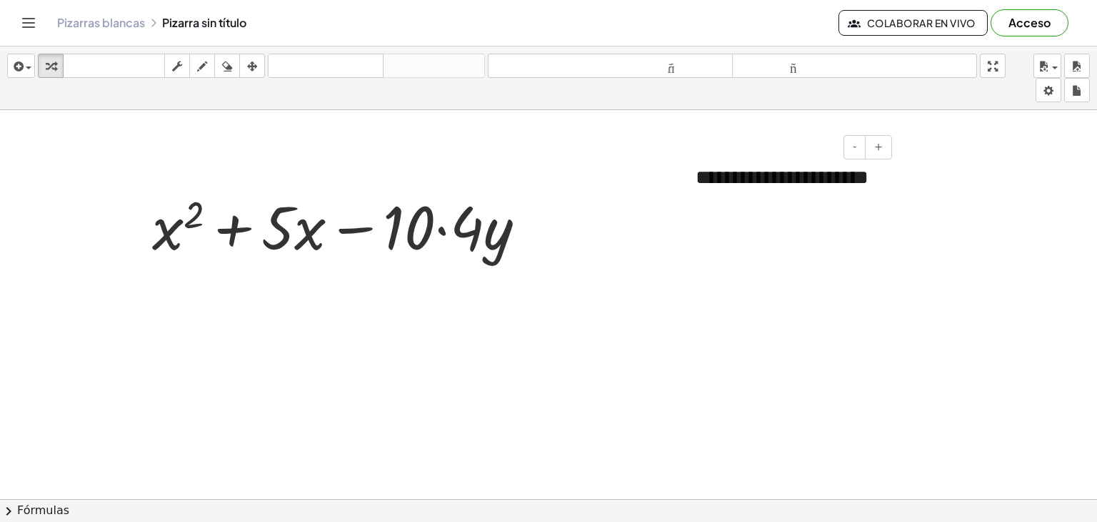
click at [782, 187] on font "**********" at bounding box center [782, 177] width 173 height 20
drag, startPoint x: 895, startPoint y: 186, endPoint x: 925, endPoint y: 185, distance: 30.0
click at [925, 185] on div "**********" at bounding box center [548, 499] width 1097 height 779
click at [889, 230] on div "**********" at bounding box center [789, 192] width 214 height 86
drag, startPoint x: 830, startPoint y: 198, endPoint x: 223, endPoint y: 64, distance: 621.8
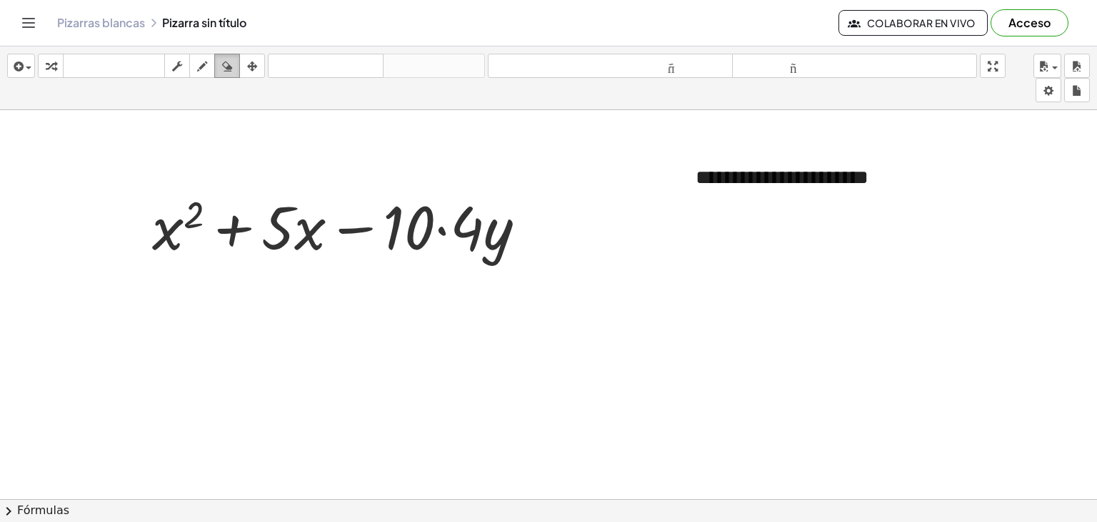
click at [223, 64] on icon "button" at bounding box center [227, 66] width 10 height 17
drag, startPoint x: 754, startPoint y: 176, endPoint x: 774, endPoint y: 201, distance: 31.5
click at [774, 201] on div at bounding box center [548, 499] width 1097 height 779
click at [30, 75] on button "insertar" at bounding box center [21, 66] width 28 height 24
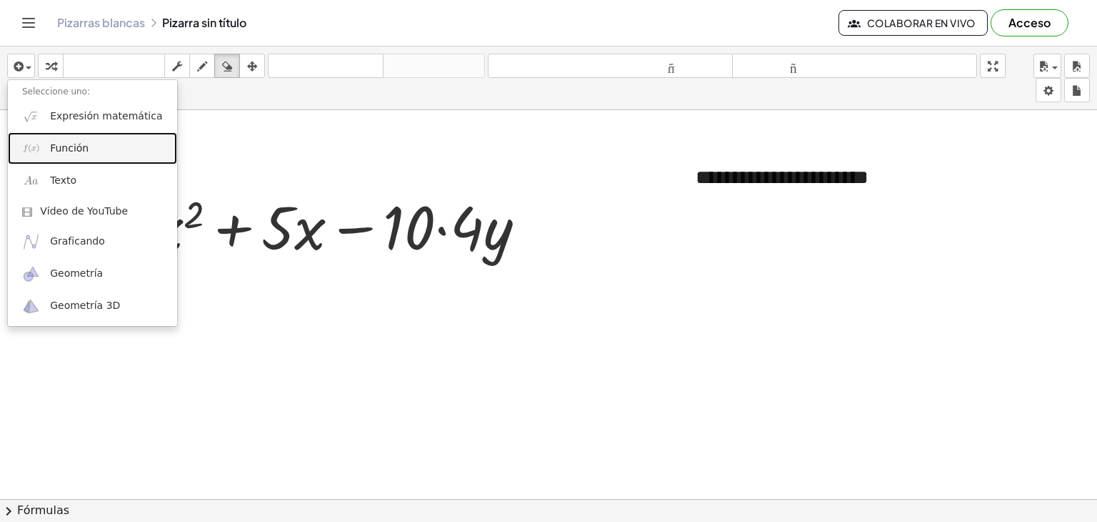
click at [61, 149] on font "Función" at bounding box center [69, 147] width 39 height 11
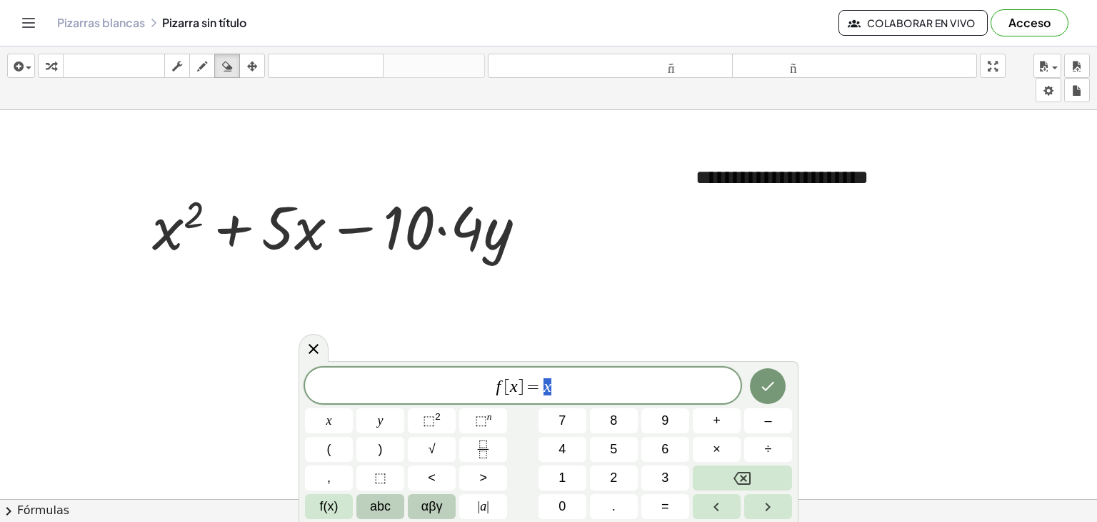
click at [435, 499] on span "αβγ" at bounding box center [432, 506] width 21 height 19
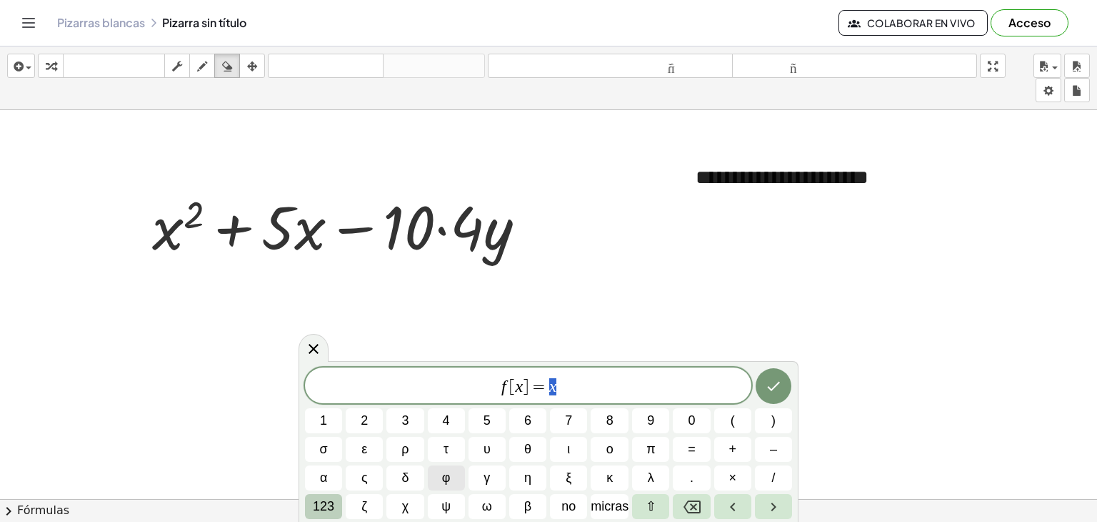
click at [332, 501] on font "123" at bounding box center [323, 506] width 21 height 14
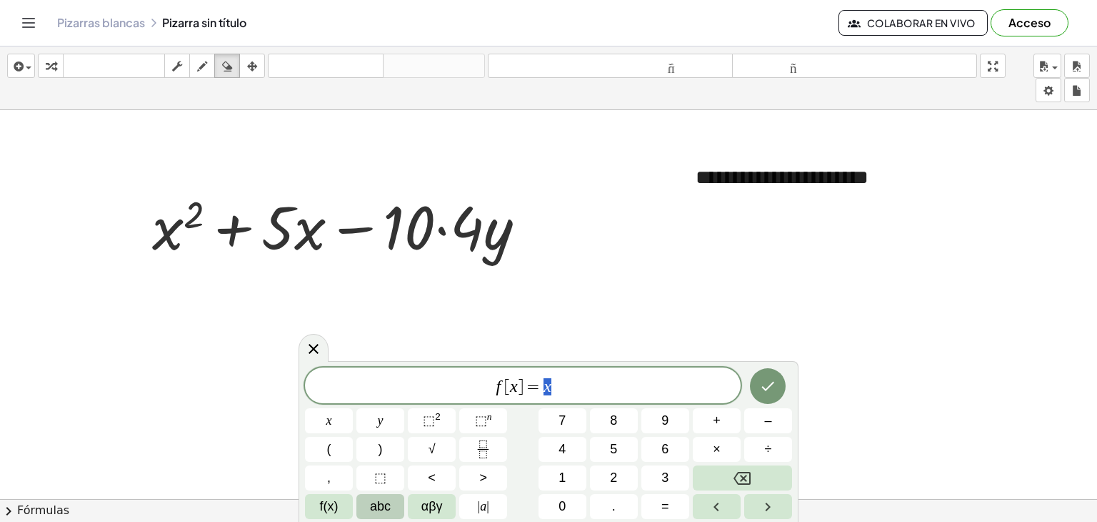
click at [388, 507] on span "abc" at bounding box center [380, 506] width 21 height 19
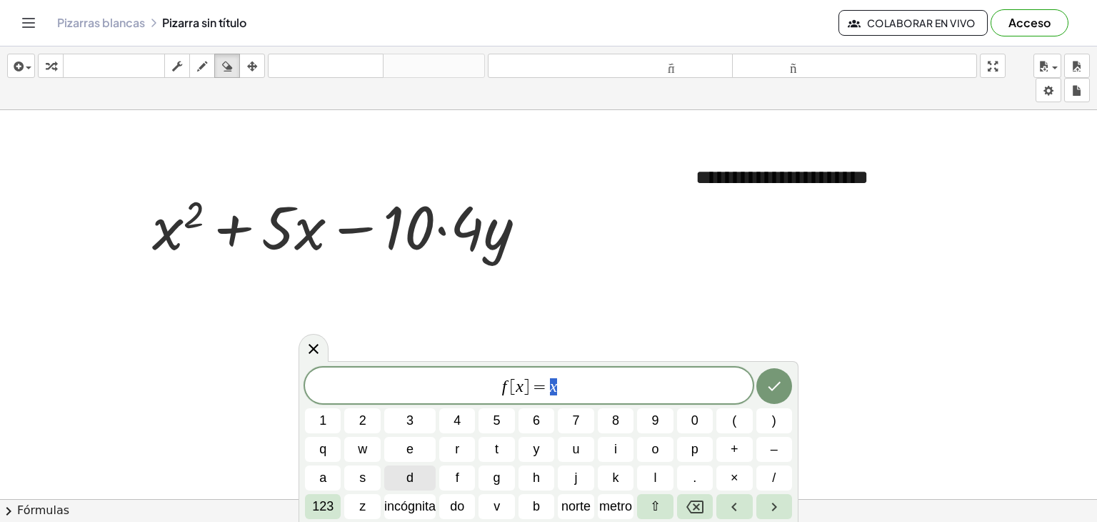
click at [409, 478] on span "d" at bounding box center [410, 477] width 7 height 19
click at [687, 501] on icon "Retroceso" at bounding box center [695, 506] width 17 height 17
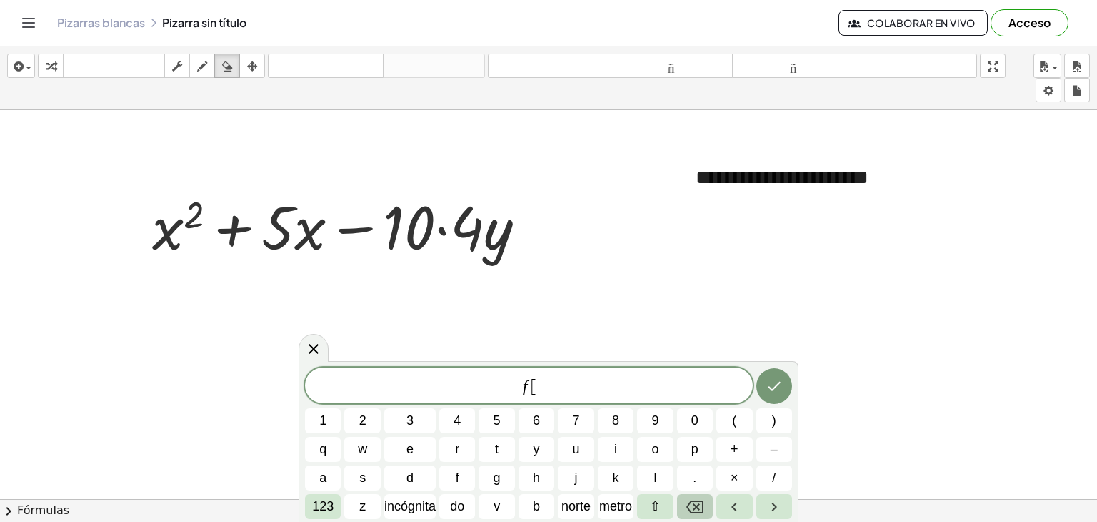
click at [687, 501] on icon "Retroceso" at bounding box center [695, 506] width 17 height 17
click at [689, 500] on icon "Retroceso" at bounding box center [695, 506] width 17 height 17
click at [424, 475] on button "d" at bounding box center [409, 477] width 51 height 25
click at [701, 507] on icon "Retroceso" at bounding box center [695, 506] width 17 height 17
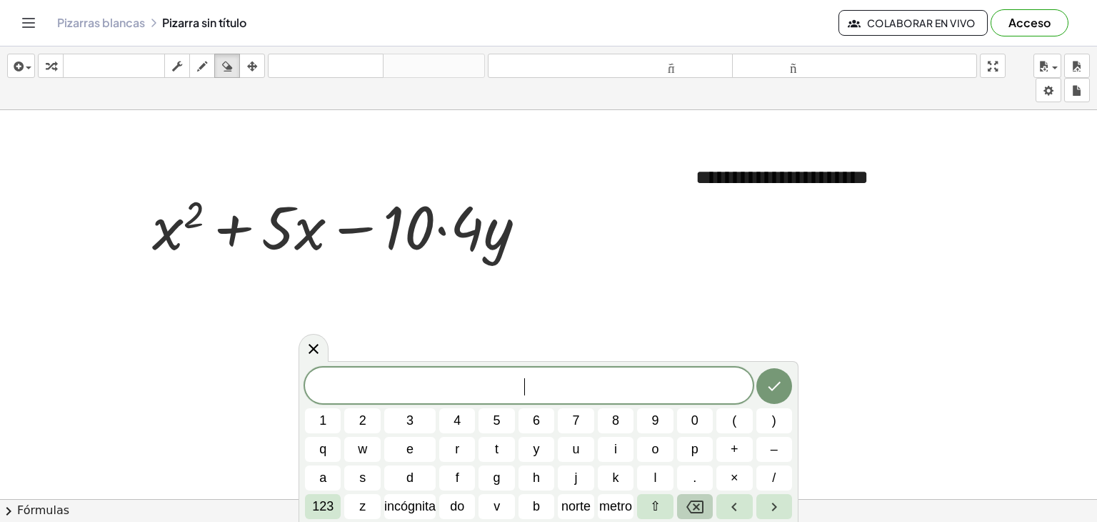
click at [701, 507] on icon "Retroceso" at bounding box center [695, 506] width 17 height 17
click at [317, 505] on font "123" at bounding box center [322, 506] width 21 height 14
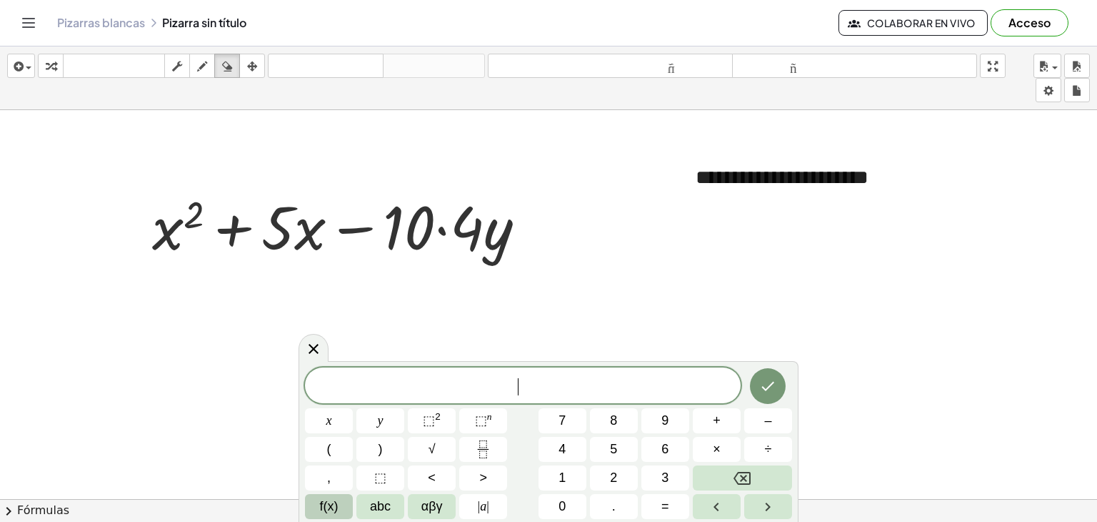
click at [323, 503] on span "f(x)" at bounding box center [329, 506] width 19 height 19
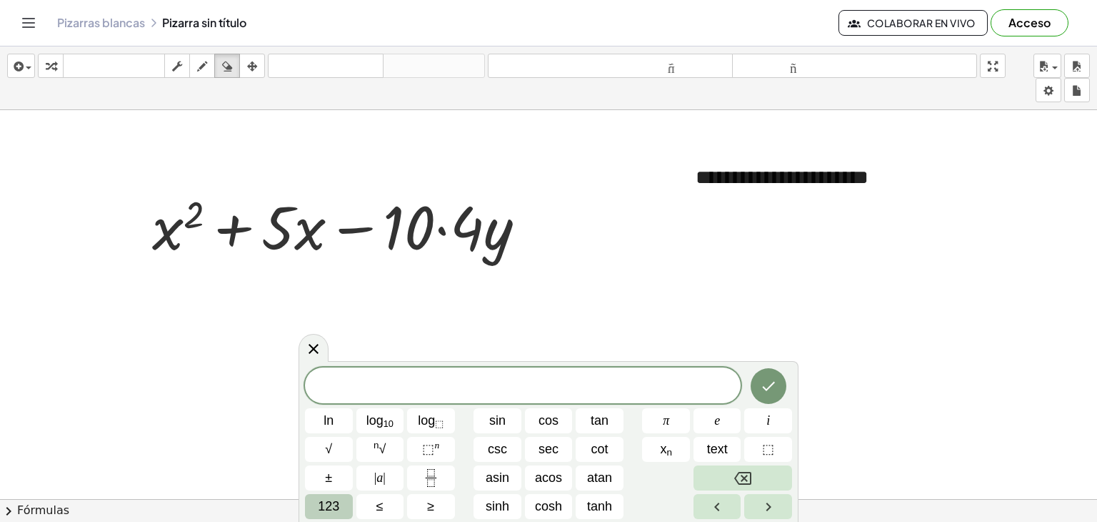
click at [324, 499] on span "123" at bounding box center [328, 506] width 21 height 19
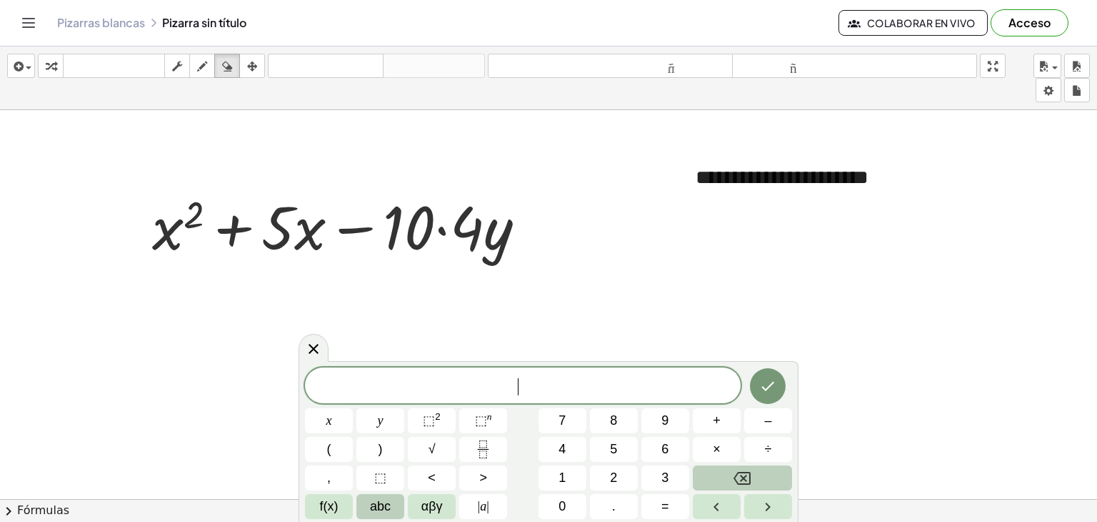
click at [365, 498] on button "abc" at bounding box center [381, 506] width 48 height 25
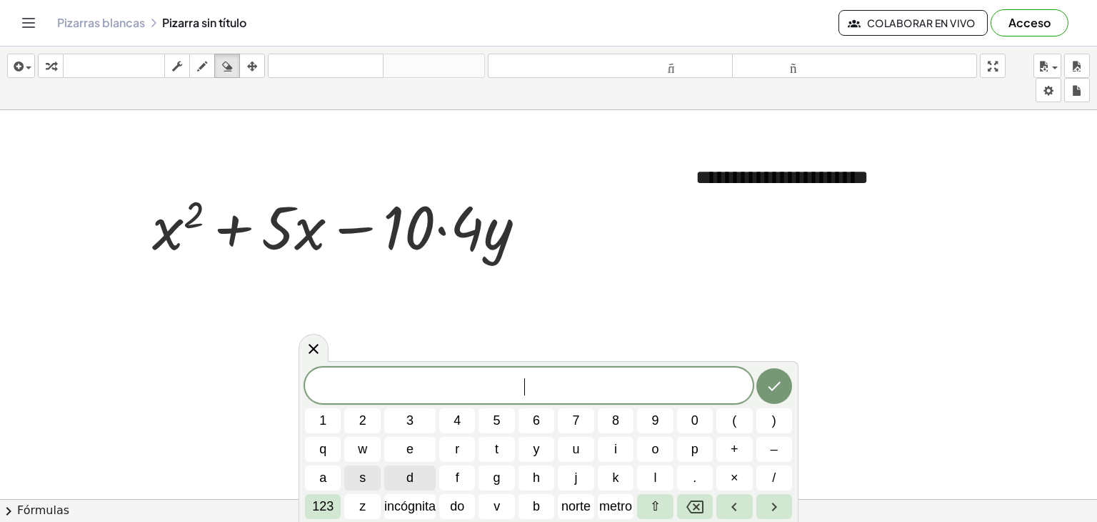
click at [407, 476] on span "d" at bounding box center [410, 477] width 7 height 19
click at [699, 501] on icon "Retroceso" at bounding box center [695, 506] width 17 height 17
click at [655, 501] on font "⇧" at bounding box center [655, 506] width 11 height 14
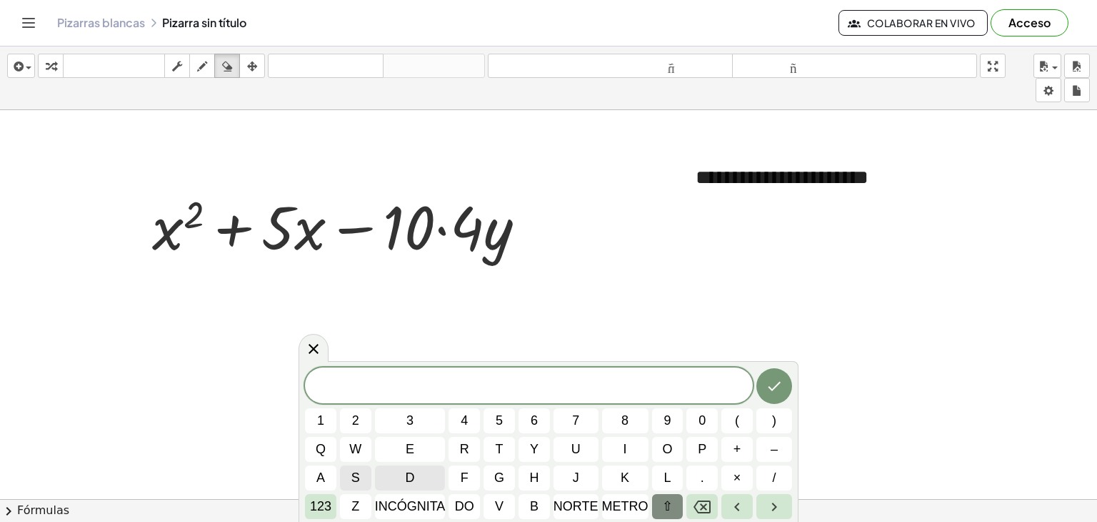
click at [421, 467] on button "d" at bounding box center [410, 477] width 71 height 25
click at [317, 469] on span "a" at bounding box center [321, 477] width 9 height 19
click at [327, 507] on font "123" at bounding box center [320, 506] width 21 height 14
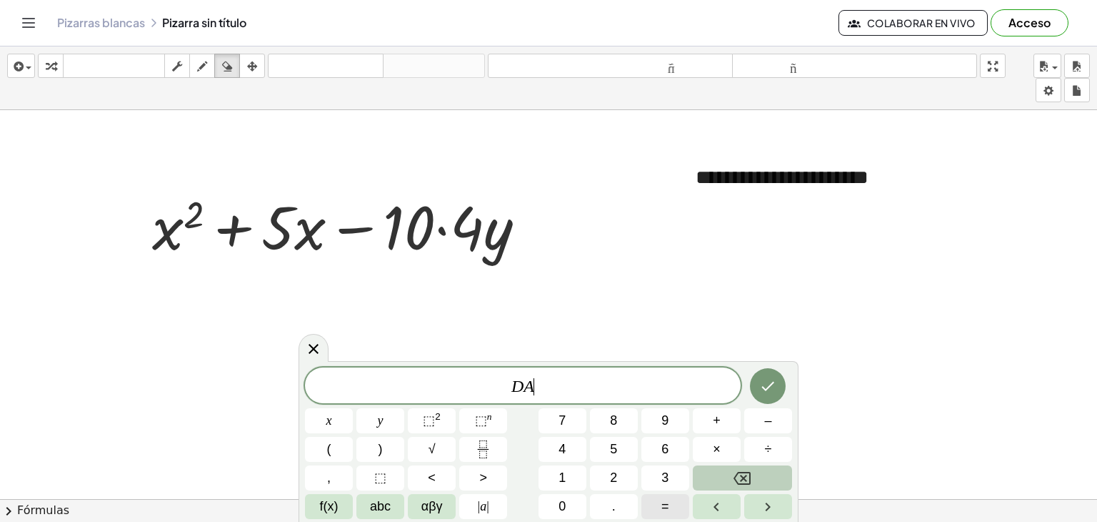
click at [667, 502] on span "=" at bounding box center [666, 506] width 8 height 19
click at [329, 503] on span "f(x)" at bounding box center [329, 506] width 19 height 19
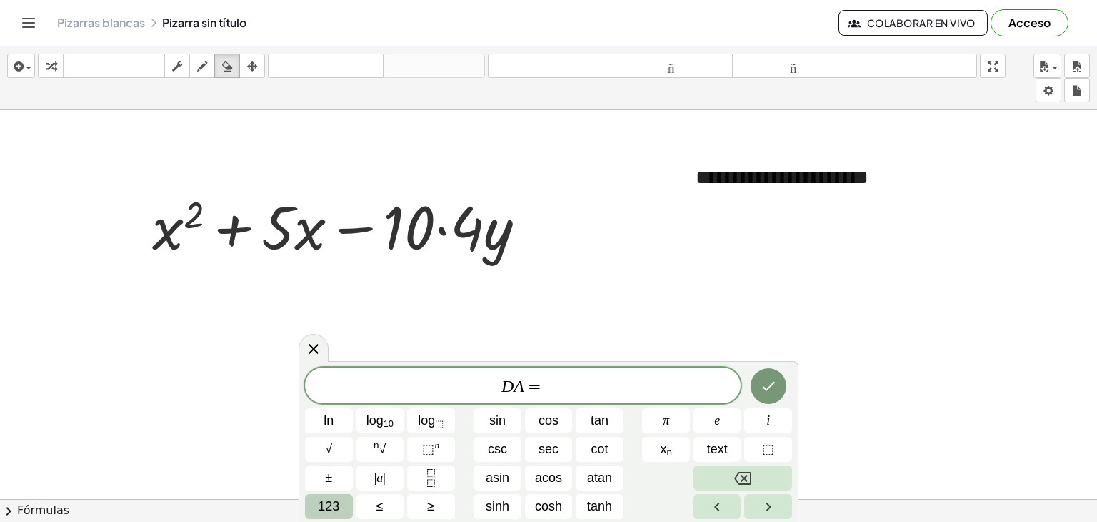
click at [341, 503] on button "123" at bounding box center [329, 506] width 48 height 25
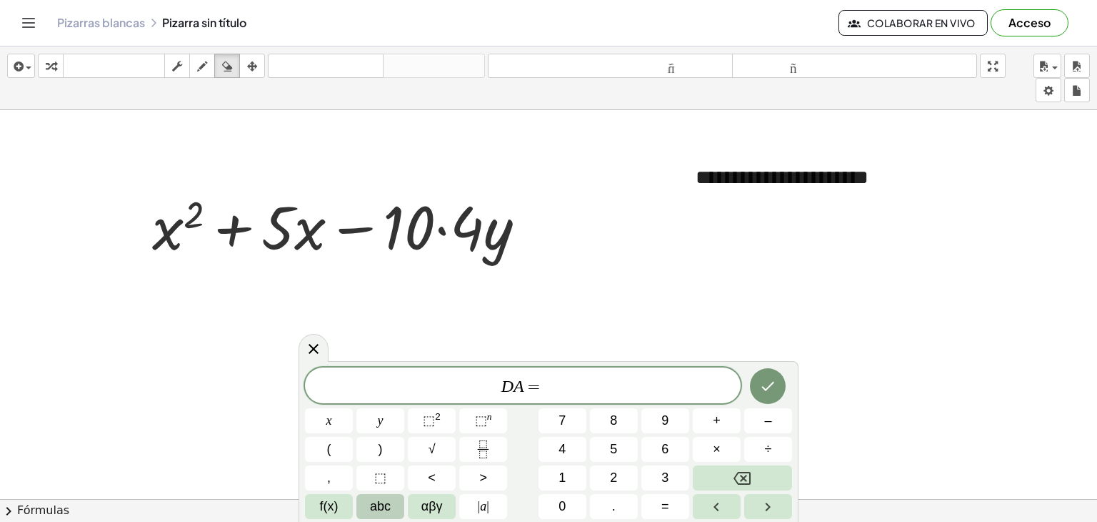
click at [372, 504] on span "abc" at bounding box center [380, 506] width 21 height 19
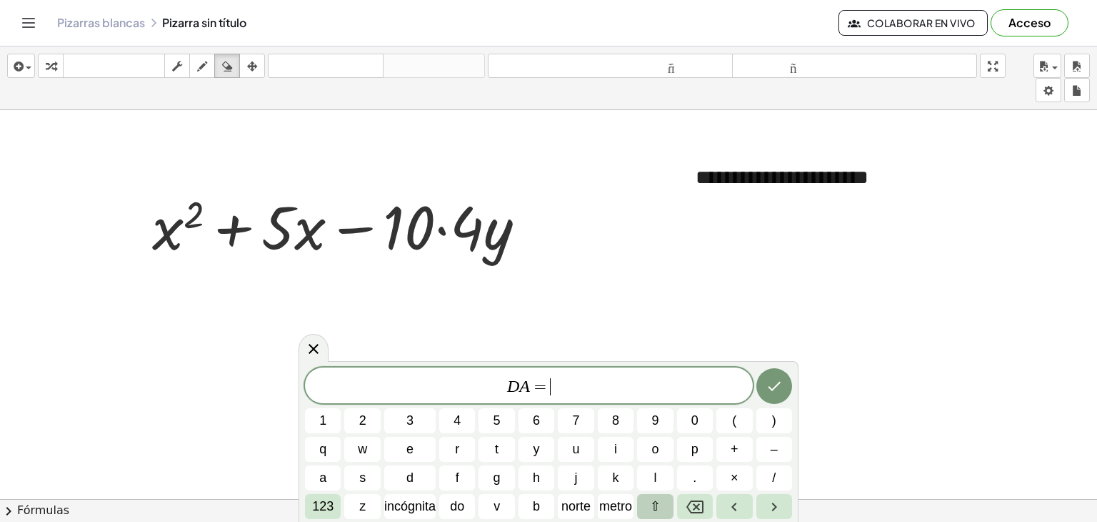
click at [649, 507] on button "⇧" at bounding box center [655, 506] width 36 height 25
click at [324, 474] on span "a" at bounding box center [321, 477] width 9 height 19
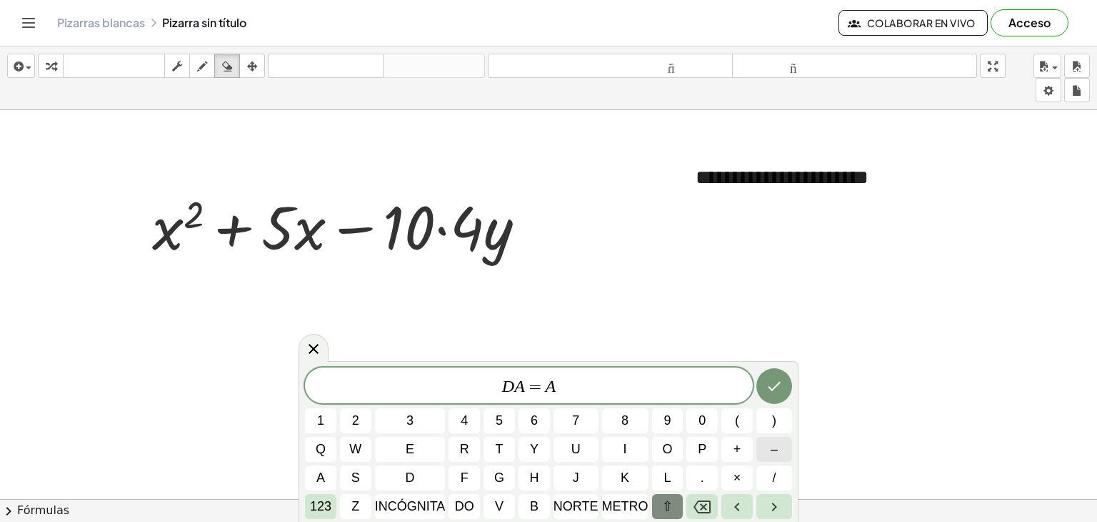
click at [769, 452] on button "–" at bounding box center [775, 449] width 36 height 25
click at [701, 506] on icon "Retroceso" at bounding box center [702, 506] width 17 height 17
click at [772, 459] on button "–" at bounding box center [775, 449] width 36 height 25
click at [324, 504] on font "123" at bounding box center [320, 506] width 21 height 14
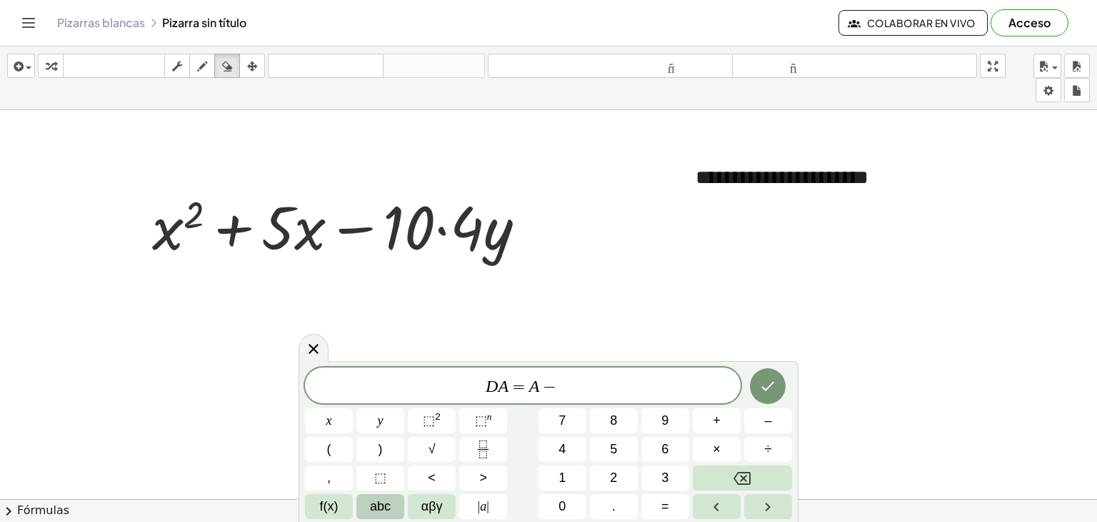
click at [380, 501] on span "abc" at bounding box center [380, 506] width 21 height 19
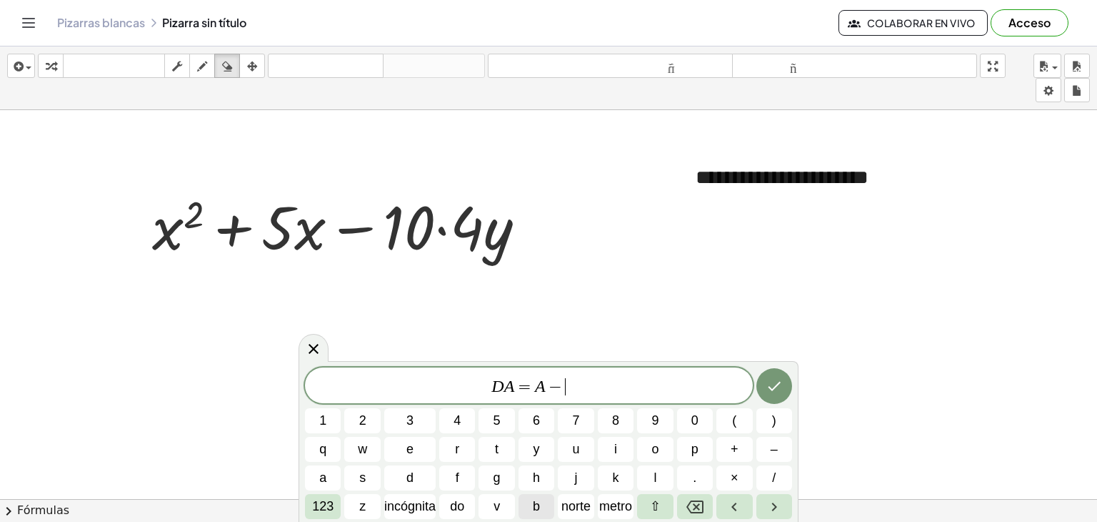
click at [529, 504] on button "b" at bounding box center [537, 506] width 36 height 25
click at [621, 451] on button "i" at bounding box center [616, 449] width 36 height 25
click at [732, 450] on span "+" at bounding box center [735, 448] width 8 height 19
click at [410, 513] on span "incógnita" at bounding box center [409, 506] width 51 height 19
click at [449, 507] on button "do" at bounding box center [457, 506] width 36 height 25
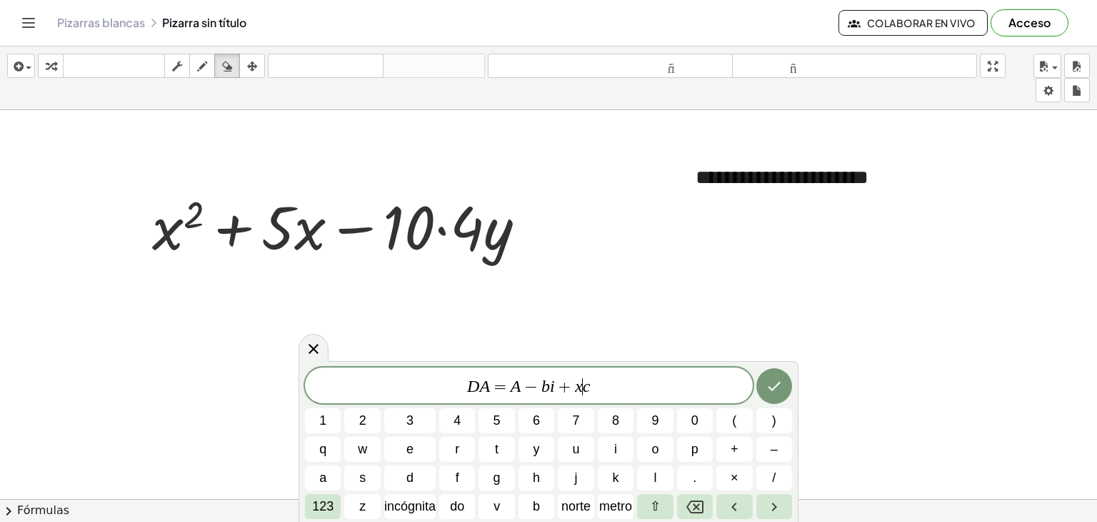
click at [583, 389] on var "c" at bounding box center [587, 386] width 8 height 19
click at [694, 504] on icon "Retroceso" at bounding box center [695, 506] width 17 height 17
click at [597, 384] on span "D A = A − b i + ​ c" at bounding box center [529, 387] width 448 height 20
click at [734, 421] on span "(" at bounding box center [734, 420] width 4 height 19
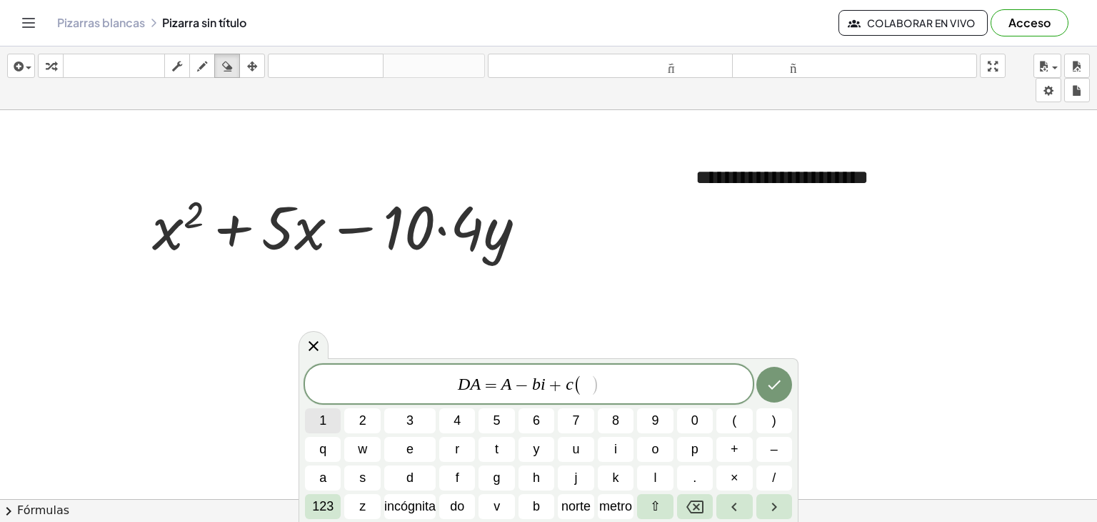
click at [329, 420] on button "1" at bounding box center [323, 420] width 36 height 25
click at [782, 452] on button "–" at bounding box center [775, 449] width 36 height 25
click at [490, 444] on button "t" at bounding box center [497, 449] width 36 height 25
click at [612, 390] on span "D A = A − b i + c ( 1 − t ​ )" at bounding box center [529, 385] width 448 height 24
click at [534, 452] on span "y" at bounding box center [537, 448] width 6 height 19
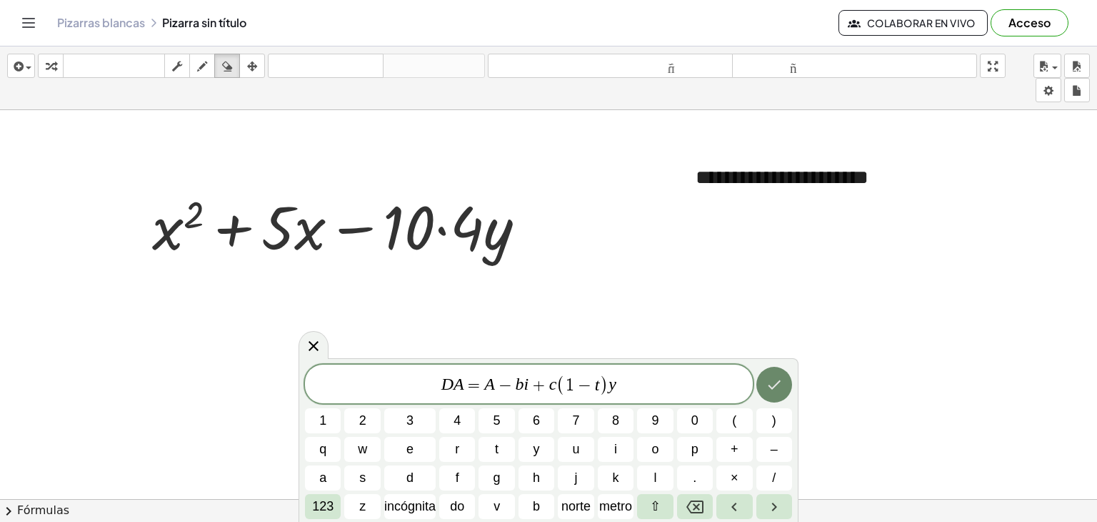
click at [775, 396] on button "Hecho" at bounding box center [775, 385] width 36 height 36
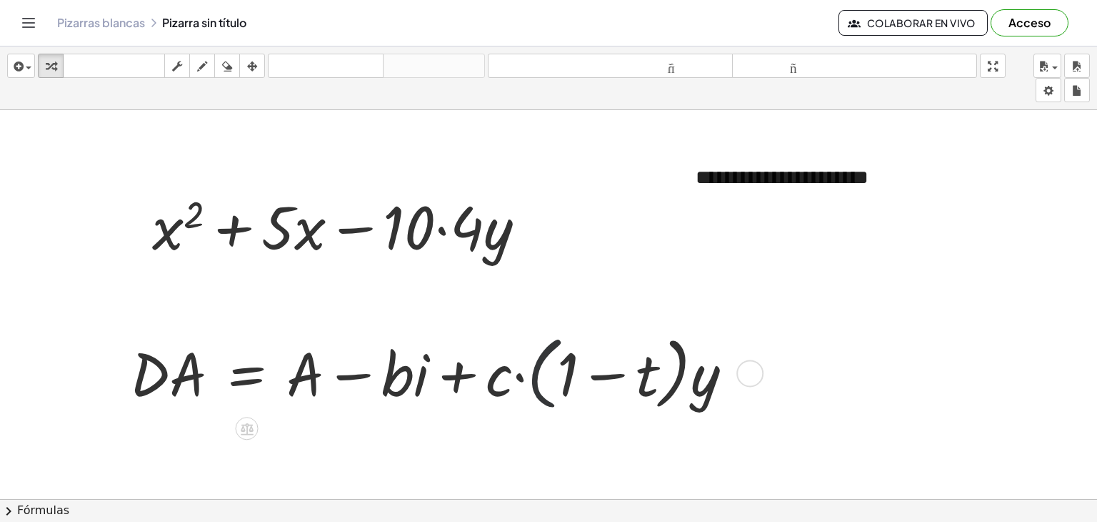
click at [544, 384] on div at bounding box center [437, 372] width 629 height 88
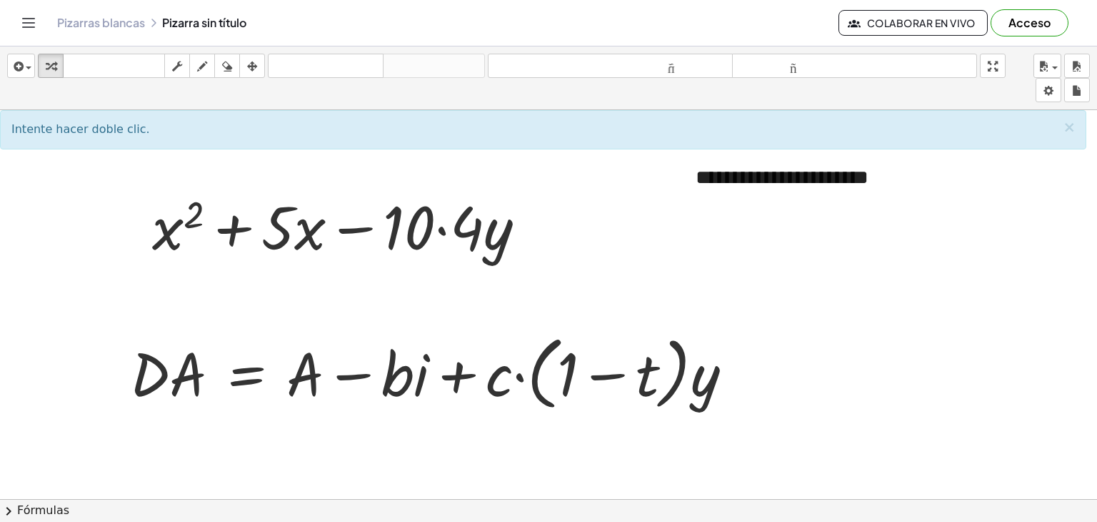
click at [534, 433] on div at bounding box center [548, 499] width 1097 height 779
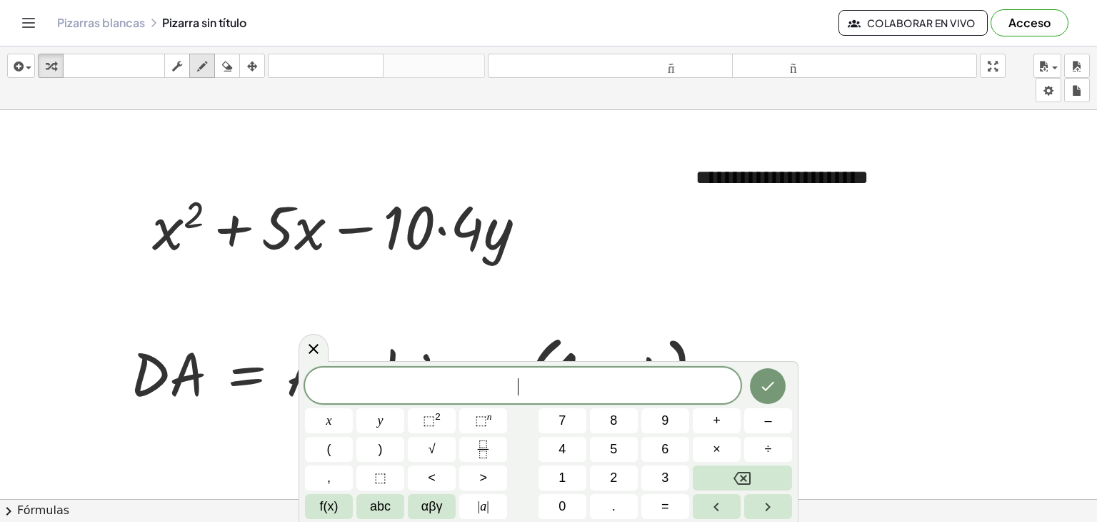
click at [209, 69] on div "button" at bounding box center [202, 65] width 19 height 17
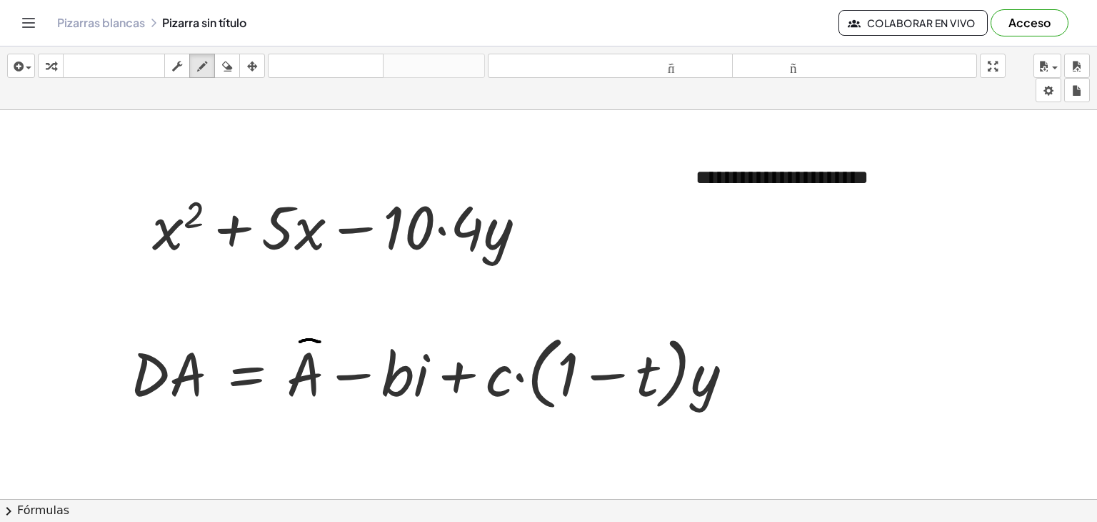
drag, startPoint x: 301, startPoint y: 341, endPoint x: 320, endPoint y: 341, distance: 19.3
click at [320, 341] on div at bounding box center [548, 499] width 1097 height 779
drag, startPoint x: 229, startPoint y: 63, endPoint x: 271, endPoint y: 186, distance: 130.6
click at [229, 64] on icon "button" at bounding box center [227, 66] width 10 height 17
drag, startPoint x: 293, startPoint y: 286, endPoint x: 313, endPoint y: 312, distance: 33.2
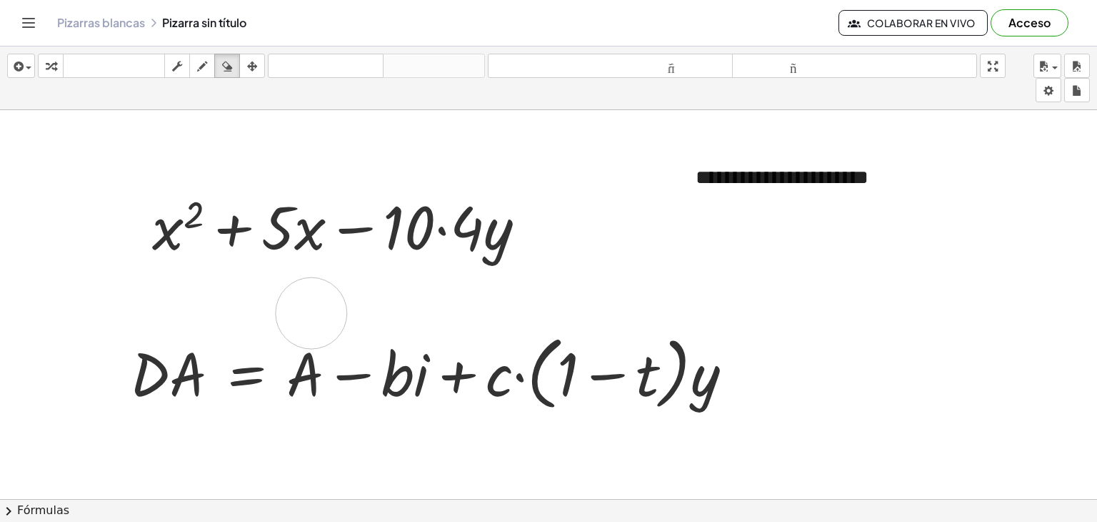
click at [313, 312] on div at bounding box center [548, 499] width 1097 height 779
click at [201, 66] on icon "button" at bounding box center [202, 66] width 10 height 17
drag, startPoint x: 303, startPoint y: 344, endPoint x: 317, endPoint y: 344, distance: 14.3
click at [317, 344] on div at bounding box center [548, 499] width 1097 height 779
click at [204, 58] on icon "button" at bounding box center [202, 66] width 10 height 17
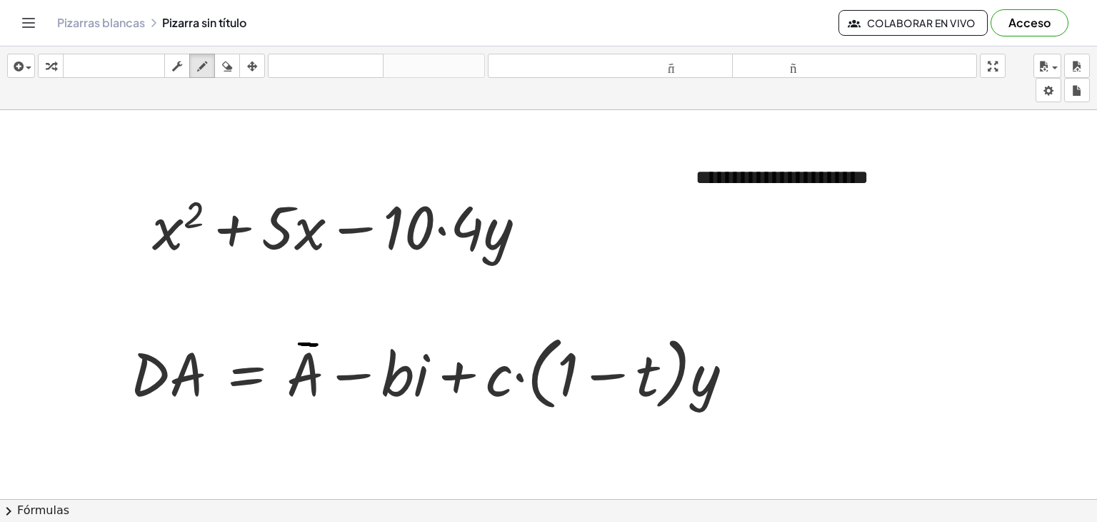
click at [448, 418] on div at bounding box center [548, 499] width 1097 height 779
drag, startPoint x: 402, startPoint y: 388, endPoint x: 404, endPoint y: 361, distance: 27.2
click at [404, 361] on div at bounding box center [548, 499] width 1097 height 779
click at [1005, 236] on div at bounding box center [548, 499] width 1097 height 779
click at [204, 64] on icon "button" at bounding box center [202, 66] width 10 height 17
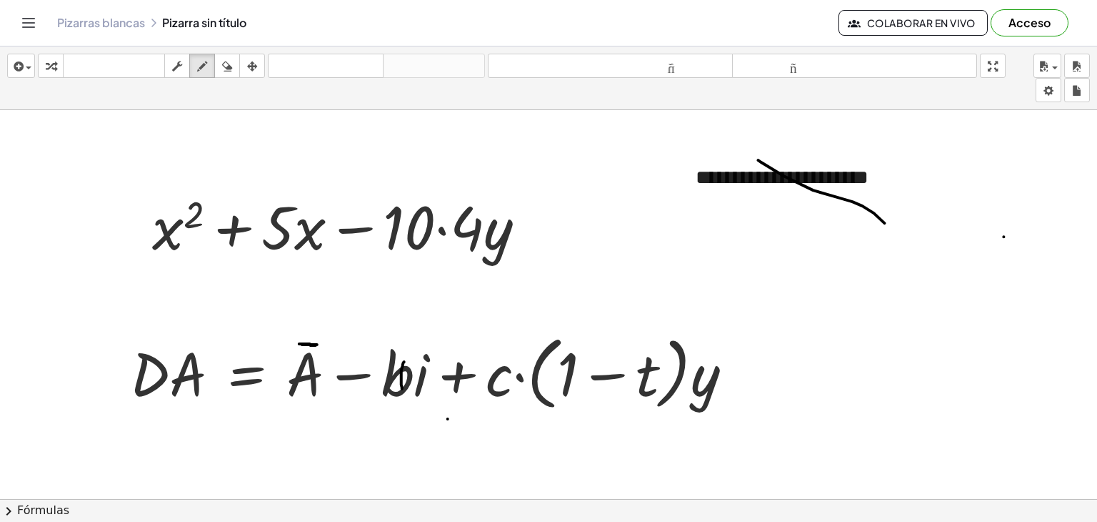
drag, startPoint x: 761, startPoint y: 161, endPoint x: 897, endPoint y: 241, distance: 157.6
click at [897, 240] on div at bounding box center [548, 499] width 1097 height 779
click at [190, 59] on button "dibujar" at bounding box center [202, 66] width 26 height 24
click at [170, 75] on button "fregar" at bounding box center [177, 66] width 26 height 24
drag, startPoint x: 960, startPoint y: 168, endPoint x: 920, endPoint y: 209, distance: 56.6
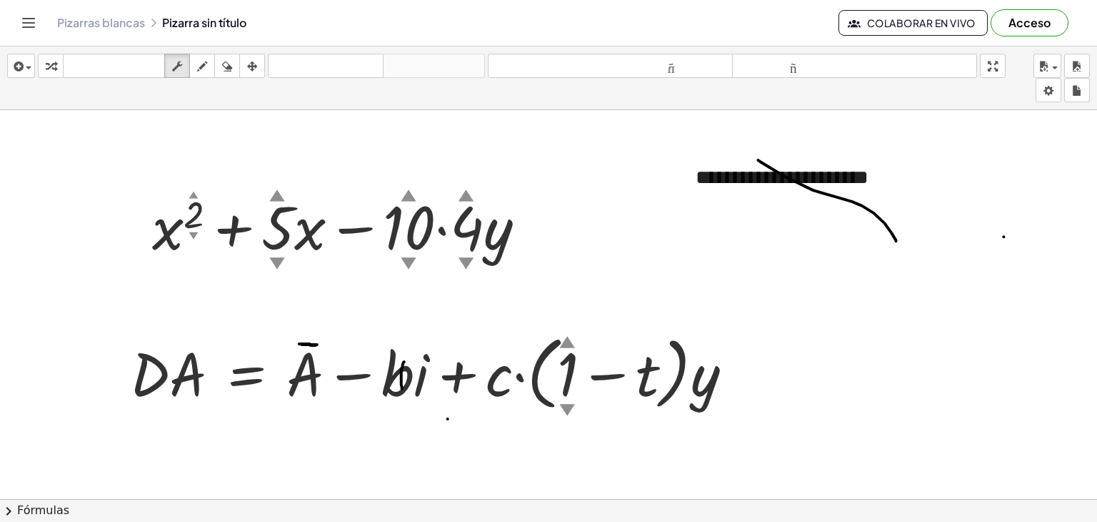
click at [920, 209] on div at bounding box center [548, 499] width 1097 height 779
drag, startPoint x: 263, startPoint y: 226, endPoint x: 296, endPoint y: 209, distance: 37.4
click at [296, 209] on div at bounding box center [344, 225] width 399 height 79
drag, startPoint x: 260, startPoint y: 233, endPoint x: 259, endPoint y: 241, distance: 8.6
click at [256, 241] on div at bounding box center [344, 225] width 401 height 79
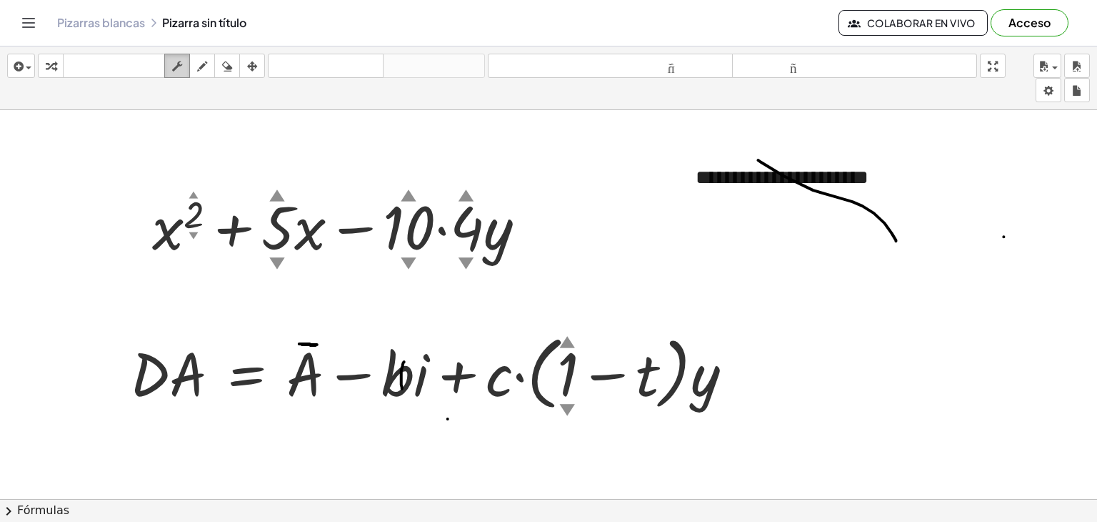
drag, startPoint x: 174, startPoint y: 64, endPoint x: 187, endPoint y: 73, distance: 16.1
click at [174, 64] on icon "button" at bounding box center [177, 66] width 10 height 17
click at [250, 66] on icon "button" at bounding box center [252, 66] width 10 height 17
click at [606, 196] on div at bounding box center [548, 499] width 1097 height 779
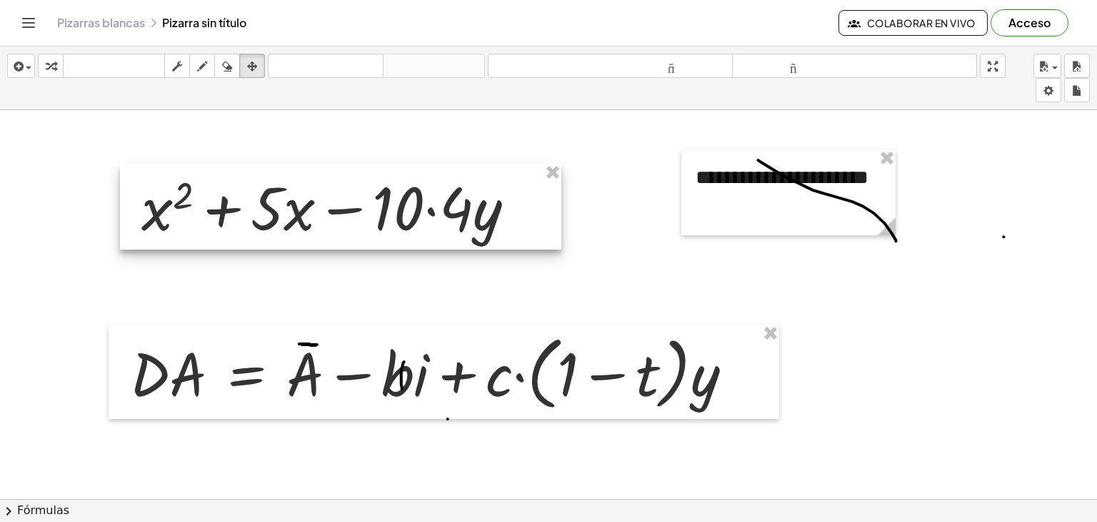
drag, startPoint x: 480, startPoint y: 239, endPoint x: 469, endPoint y: 212, distance: 29.2
click at [469, 214] on div at bounding box center [341, 207] width 442 height 86
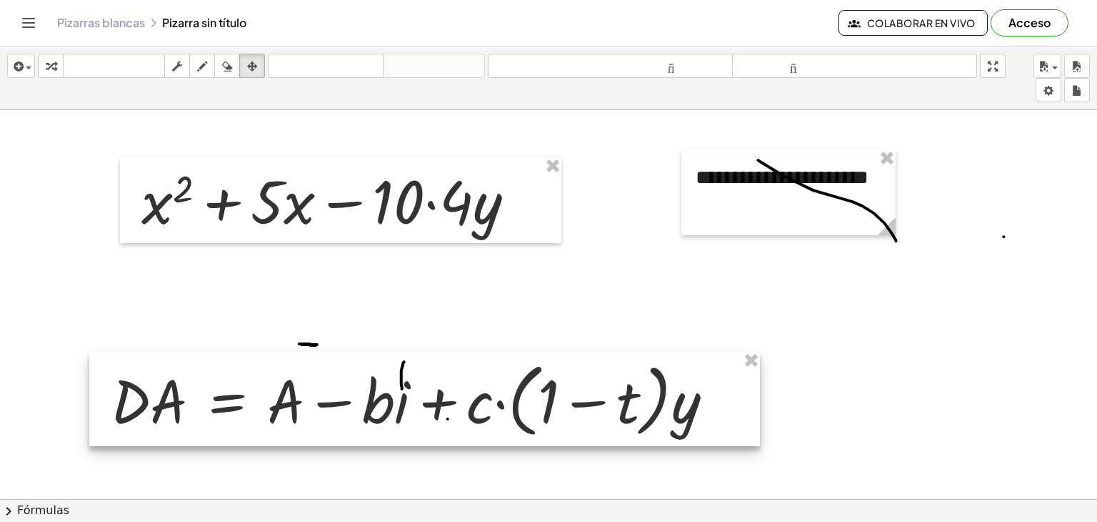
drag, startPoint x: 466, startPoint y: 367, endPoint x: 442, endPoint y: 389, distance: 32.3
click at [446, 394] on div at bounding box center [424, 399] width 671 height 95
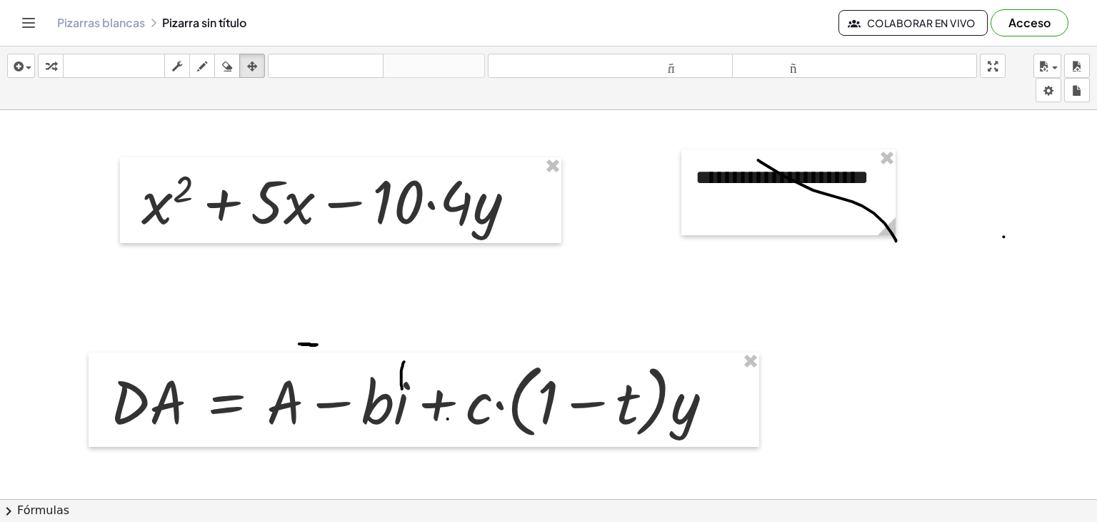
click at [309, 339] on div at bounding box center [548, 499] width 1097 height 779
click at [309, 343] on div at bounding box center [548, 499] width 1097 height 779
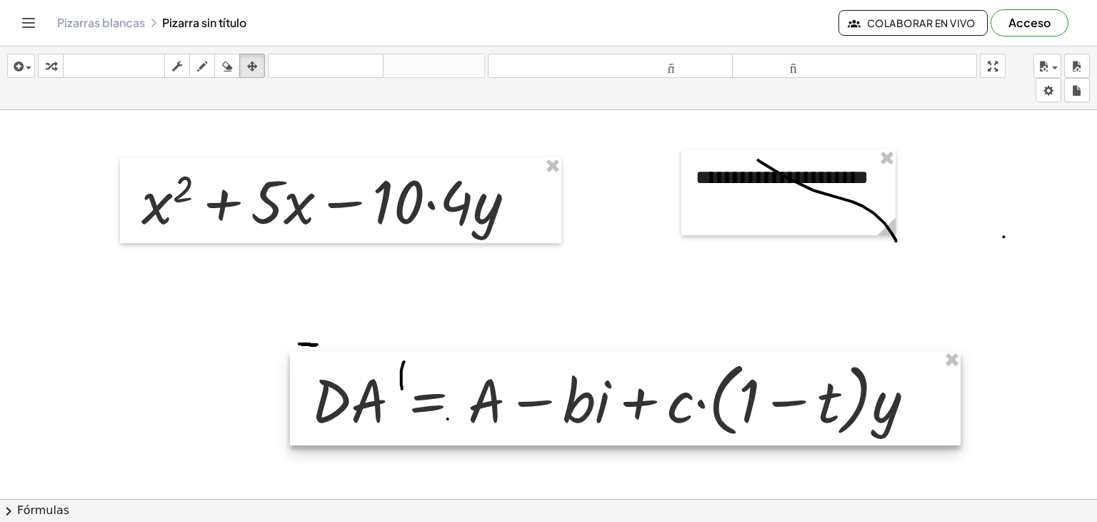
drag, startPoint x: 489, startPoint y: 397, endPoint x: 697, endPoint y: 391, distance: 208.7
click at [697, 392] on div at bounding box center [625, 398] width 671 height 95
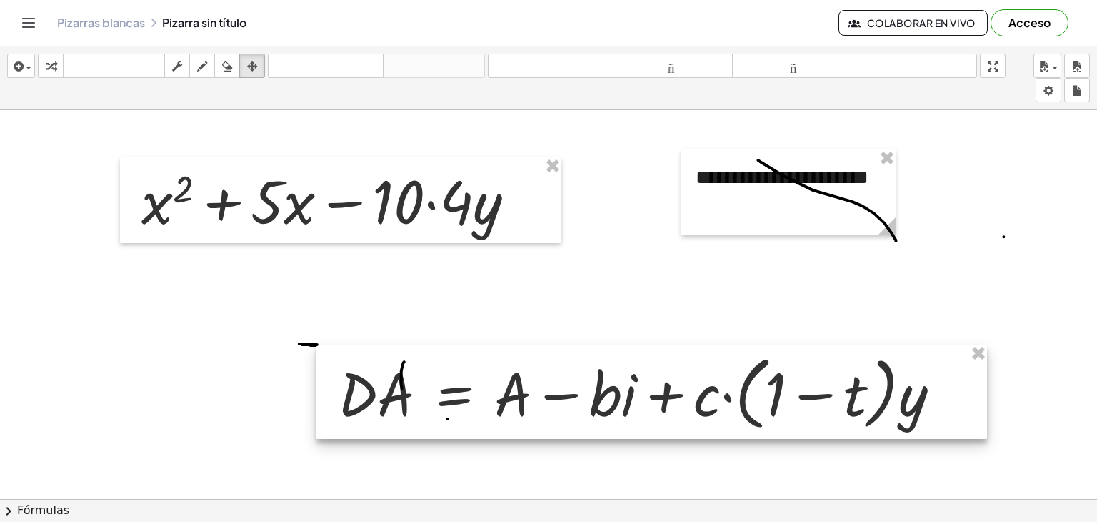
drag, startPoint x: 672, startPoint y: 339, endPoint x: 697, endPoint y: 377, distance: 46.0
click at [697, 377] on div at bounding box center [652, 391] width 671 height 95
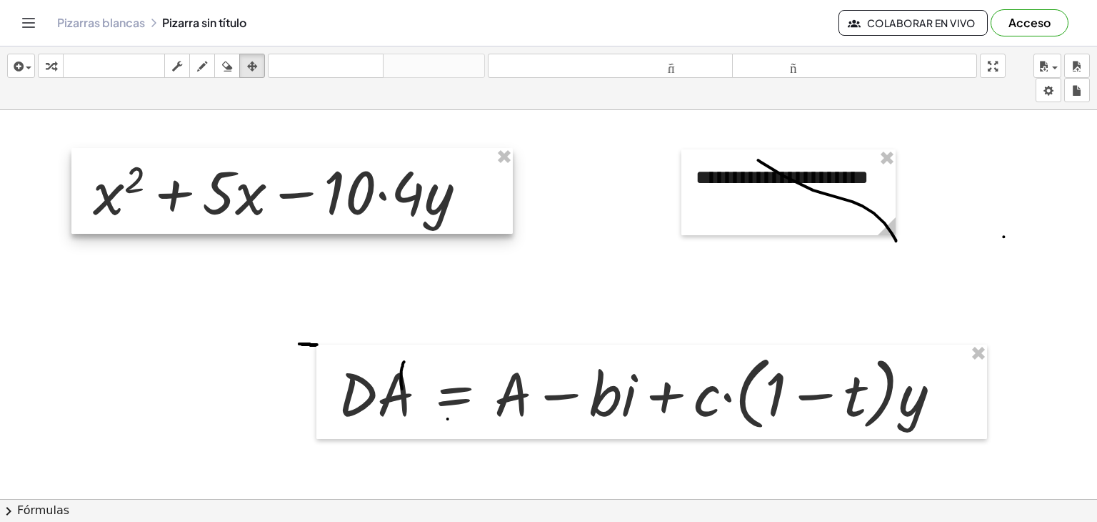
drag, startPoint x: 360, startPoint y: 198, endPoint x: 300, endPoint y: 184, distance: 61.5
click at [300, 184] on div at bounding box center [292, 191] width 442 height 86
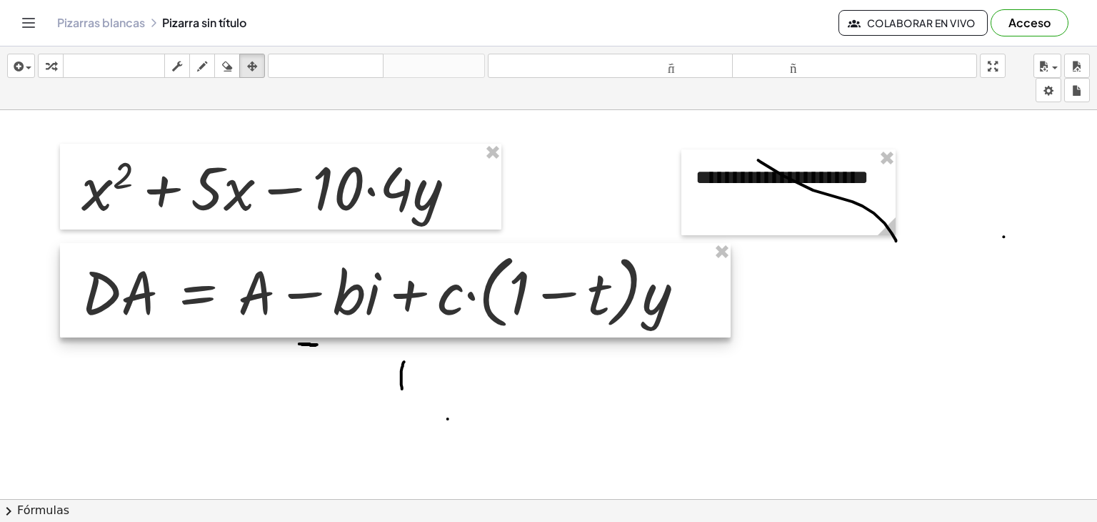
drag, startPoint x: 679, startPoint y: 434, endPoint x: 422, endPoint y: 332, distance: 277.2
click at [422, 332] on div at bounding box center [395, 290] width 671 height 95
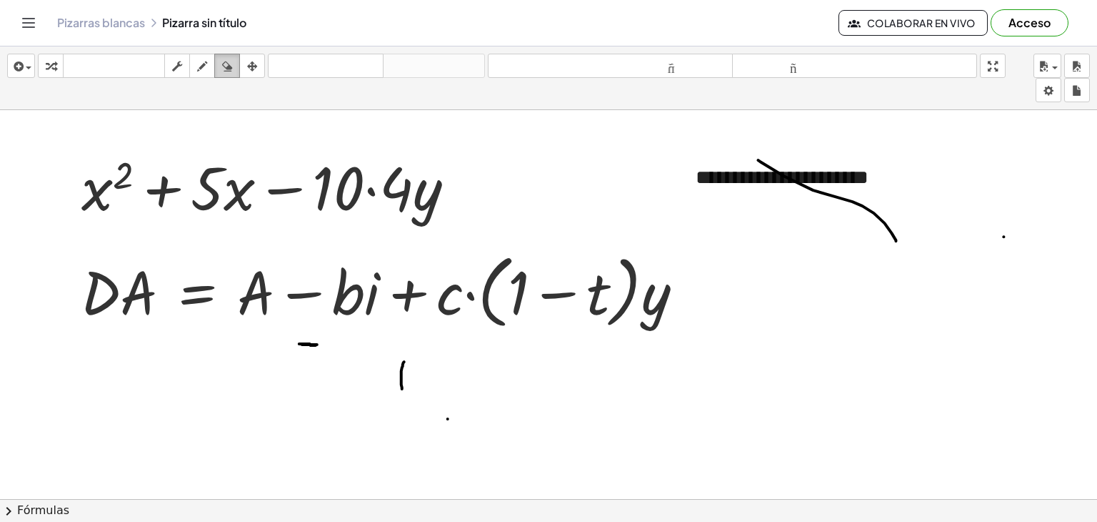
click at [226, 66] on icon "button" at bounding box center [227, 66] width 10 height 17
drag, startPoint x: 419, startPoint y: 472, endPoint x: 279, endPoint y: 372, distance: 172.3
click at [294, 375] on div at bounding box center [548, 499] width 1097 height 779
drag, startPoint x: 180, startPoint y: 69, endPoint x: 187, endPoint y: 81, distance: 14.1
click at [180, 69] on icon "button" at bounding box center [177, 66] width 10 height 17
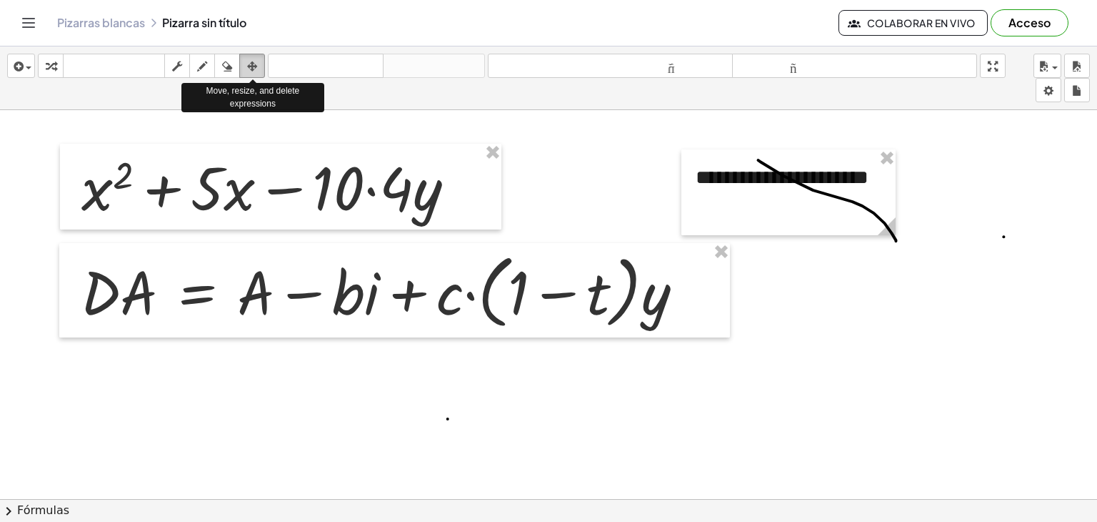
click at [241, 64] on button "arreglar" at bounding box center [252, 66] width 26 height 24
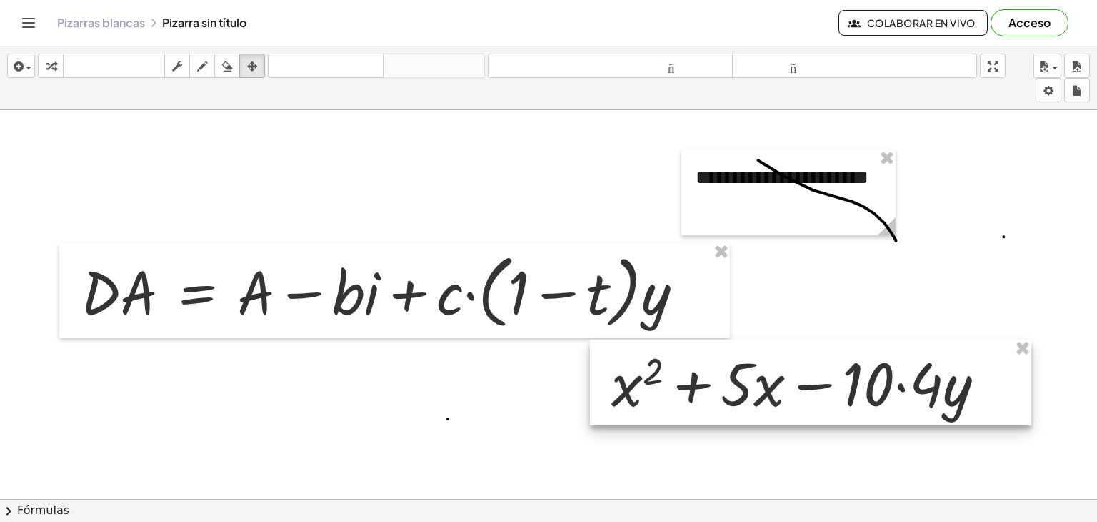
drag, startPoint x: 312, startPoint y: 208, endPoint x: 875, endPoint y: 377, distance: 587.2
click at [896, 393] on div at bounding box center [811, 382] width 442 height 86
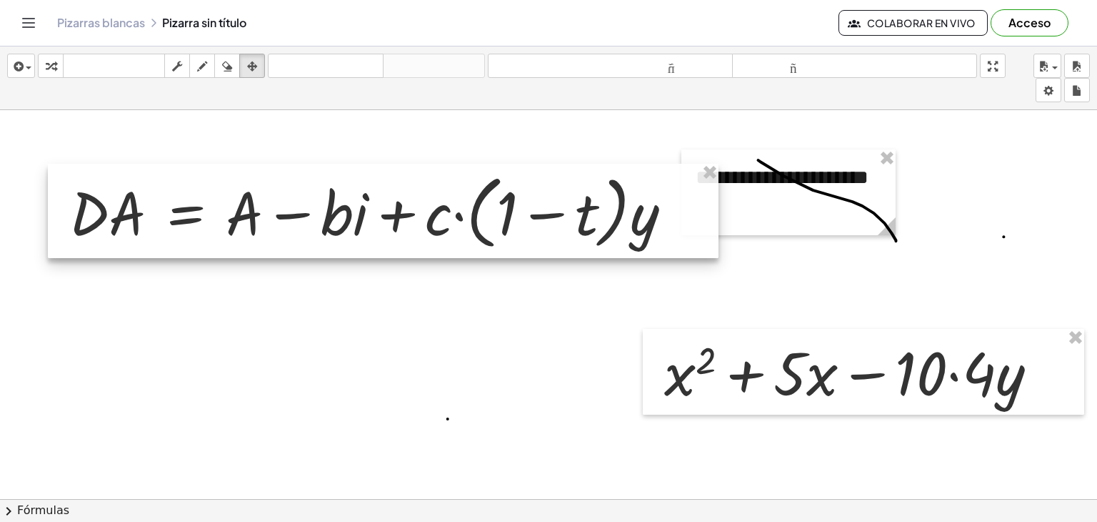
drag, startPoint x: 406, startPoint y: 304, endPoint x: 392, endPoint y: 224, distance: 81.9
click at [393, 224] on div at bounding box center [383, 211] width 671 height 95
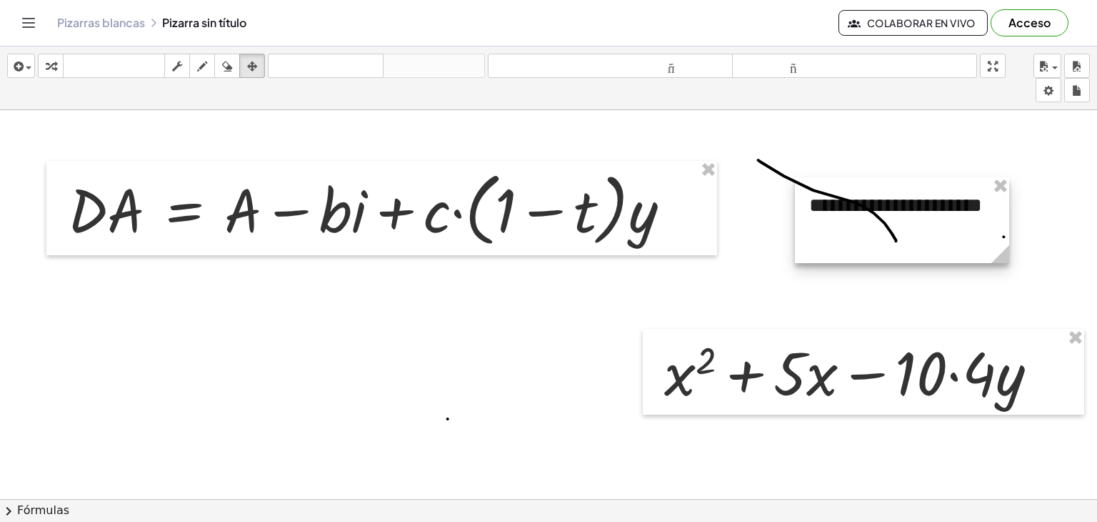
drag, startPoint x: 869, startPoint y: 157, endPoint x: 1025, endPoint y: 166, distance: 156.0
click at [1010, 177] on div at bounding box center [902, 220] width 214 height 86
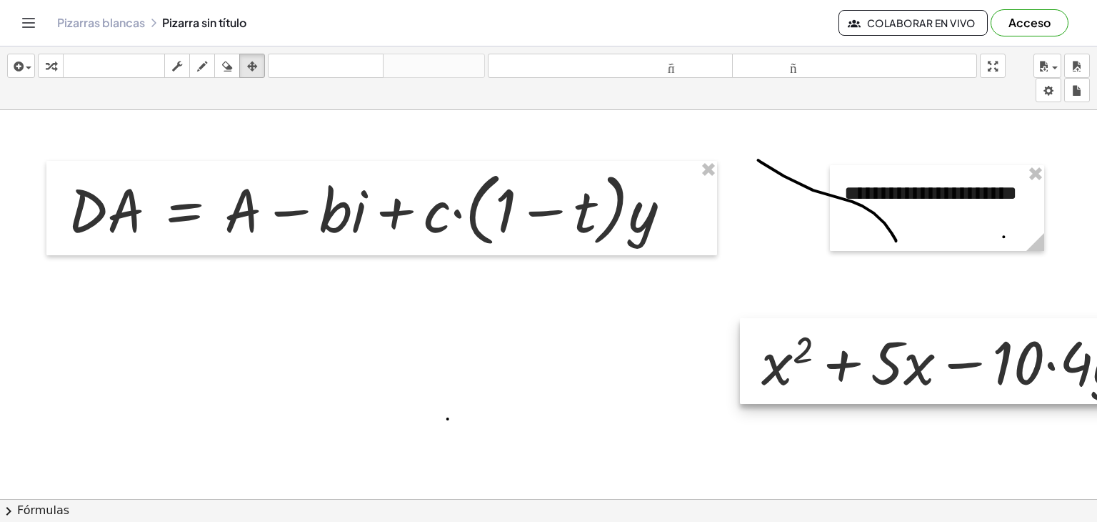
drag, startPoint x: 865, startPoint y: 354, endPoint x: 963, endPoint y: 342, distance: 99.3
click at [963, 342] on div at bounding box center [961, 361] width 442 height 86
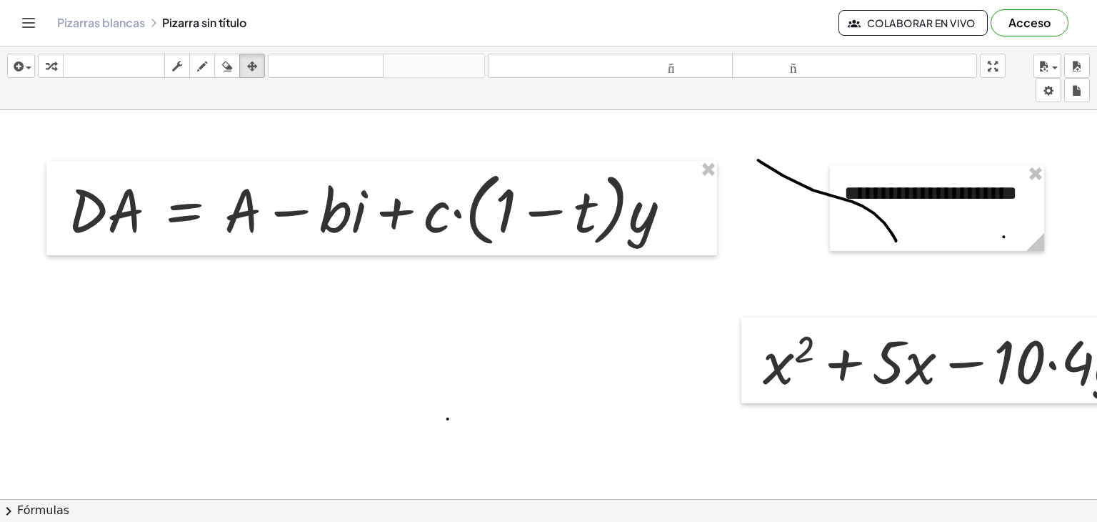
click at [20, 503] on font "Fórmulas" at bounding box center [43, 510] width 52 height 14
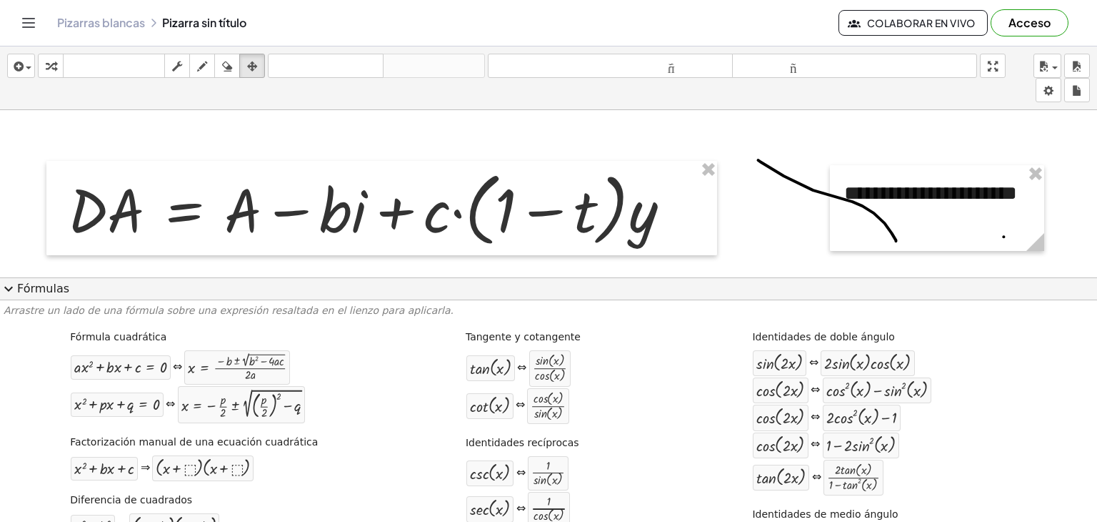
click at [7, 284] on span "expand_more" at bounding box center [8, 288] width 17 height 17
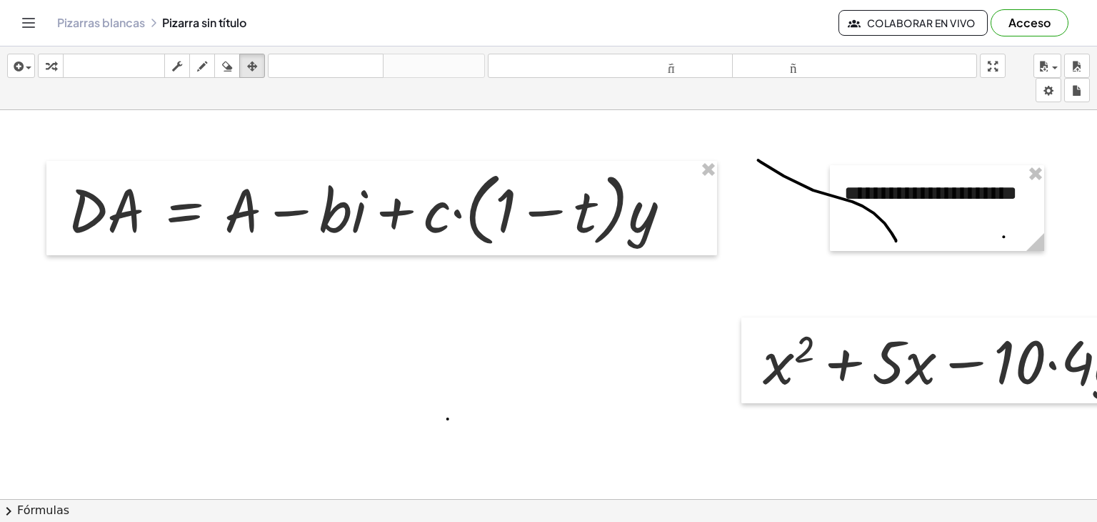
click at [32, 32] on button "Cambiar navegación" at bounding box center [28, 22] width 23 height 23
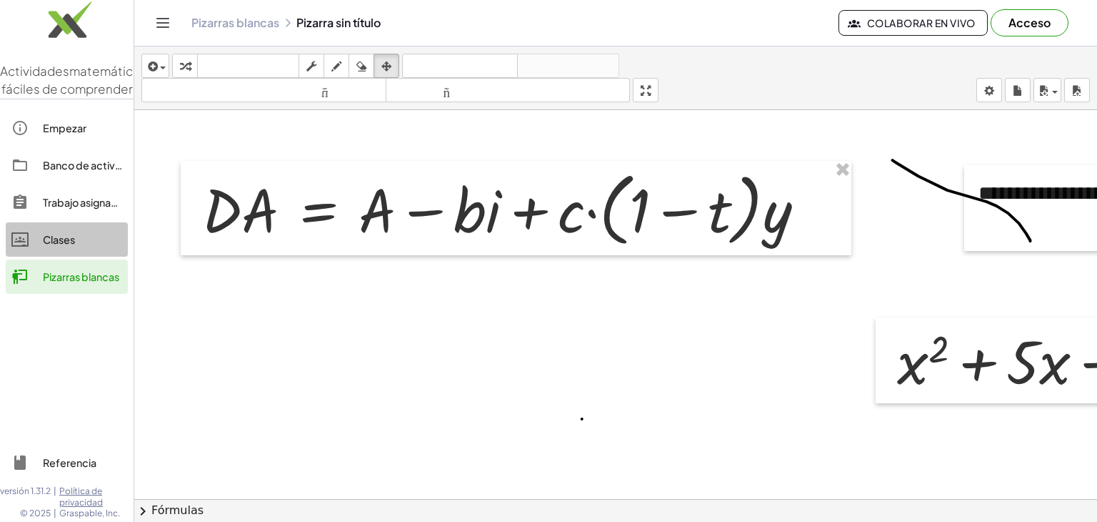
click at [63, 248] on div "Clases" at bounding box center [82, 239] width 79 height 17
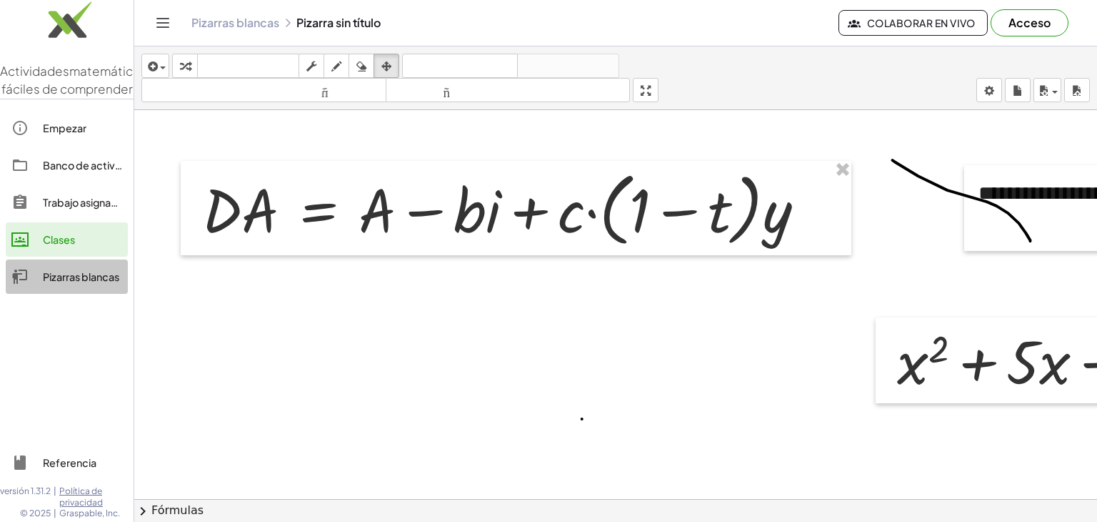
click at [86, 285] on div "Pizarras blancas" at bounding box center [82, 276] width 79 height 17
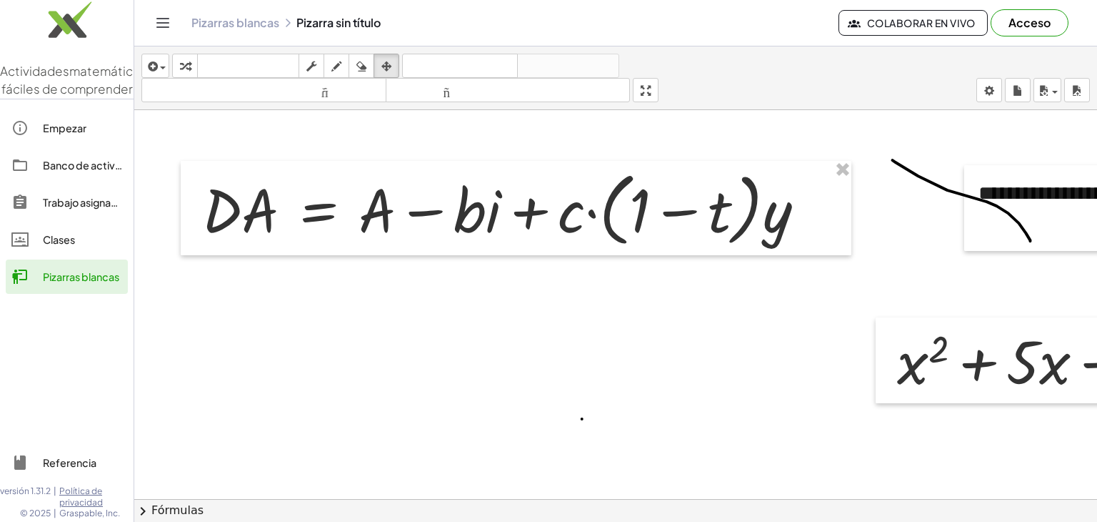
click at [169, 25] on icon "Cambiar navegación" at bounding box center [162, 22] width 17 height 17
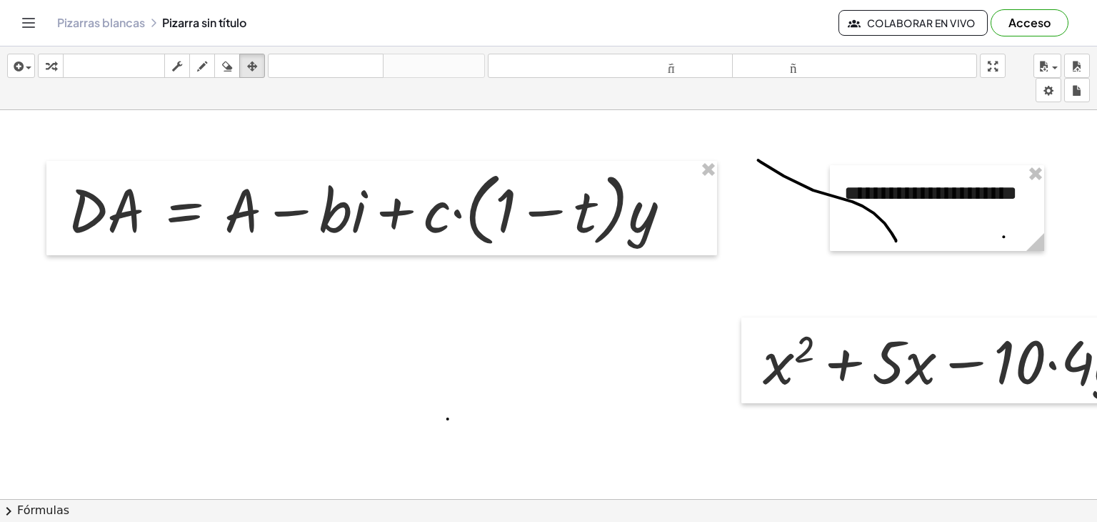
click at [44, 505] on font "Fórmulas" at bounding box center [43, 510] width 52 height 14
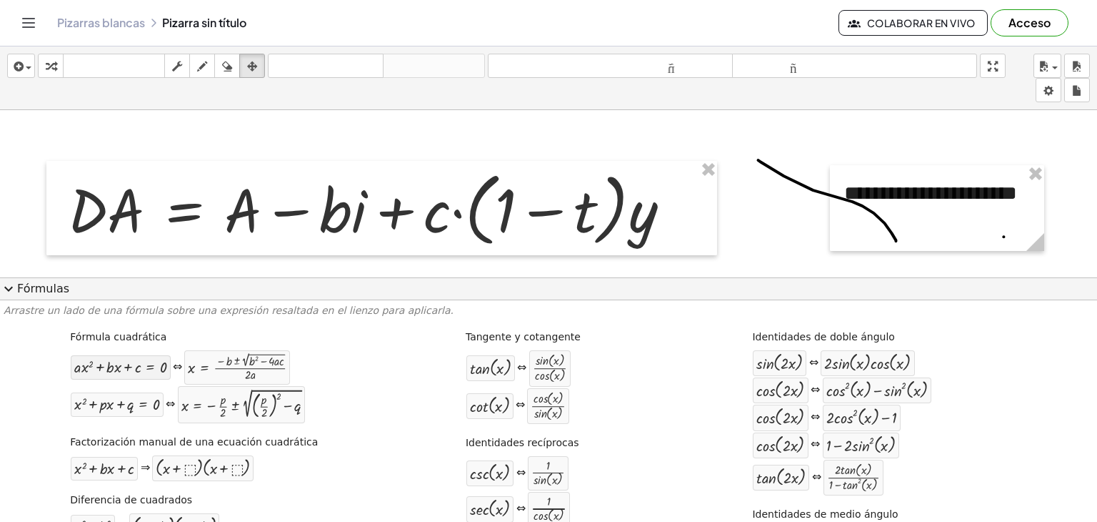
click at [139, 377] on div "+ · a · x 2 + · b · x + c = 0" at bounding box center [120, 367] width 99 height 24
click at [0, 287] on span "expand_more" at bounding box center [8, 288] width 17 height 17
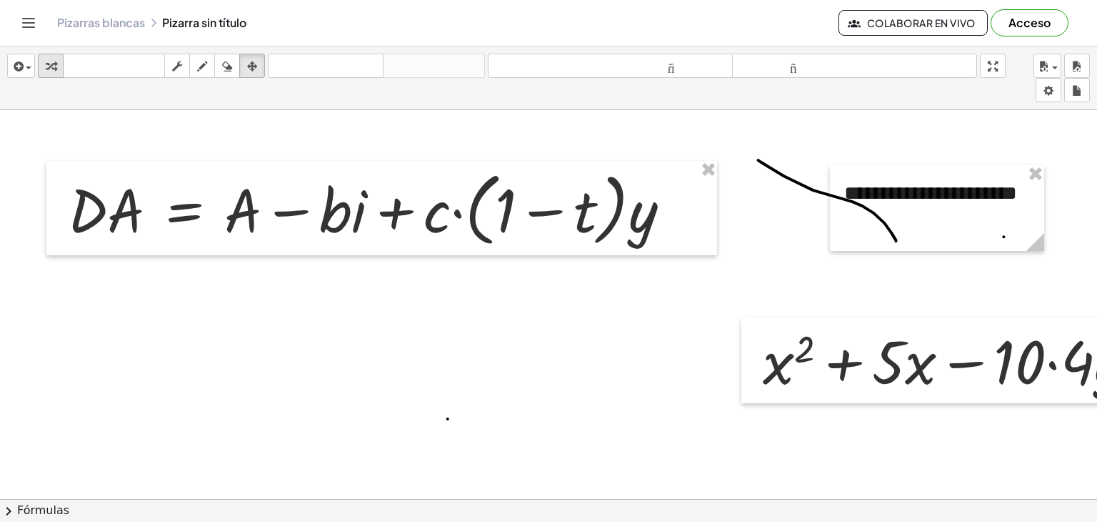
click at [51, 65] on icon "button" at bounding box center [51, 66] width 10 height 17
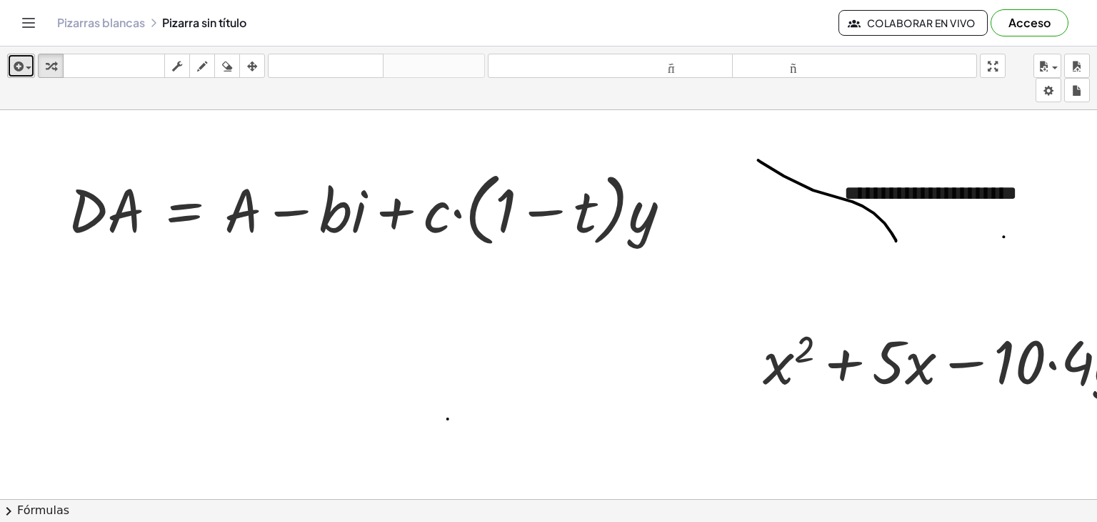
click at [34, 70] on button "insertar" at bounding box center [21, 66] width 28 height 24
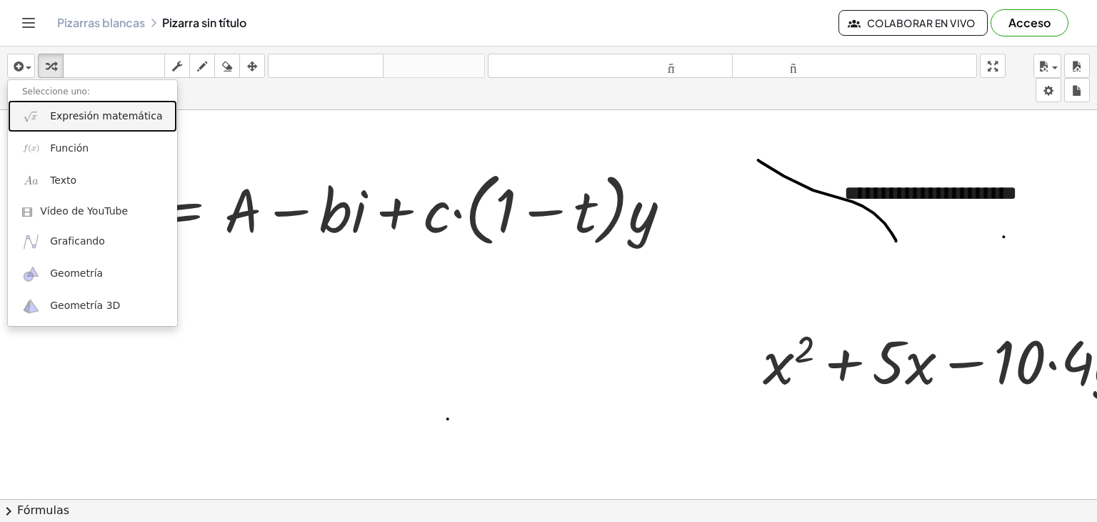
click at [83, 116] on font "Expresión matemática" at bounding box center [106, 115] width 112 height 11
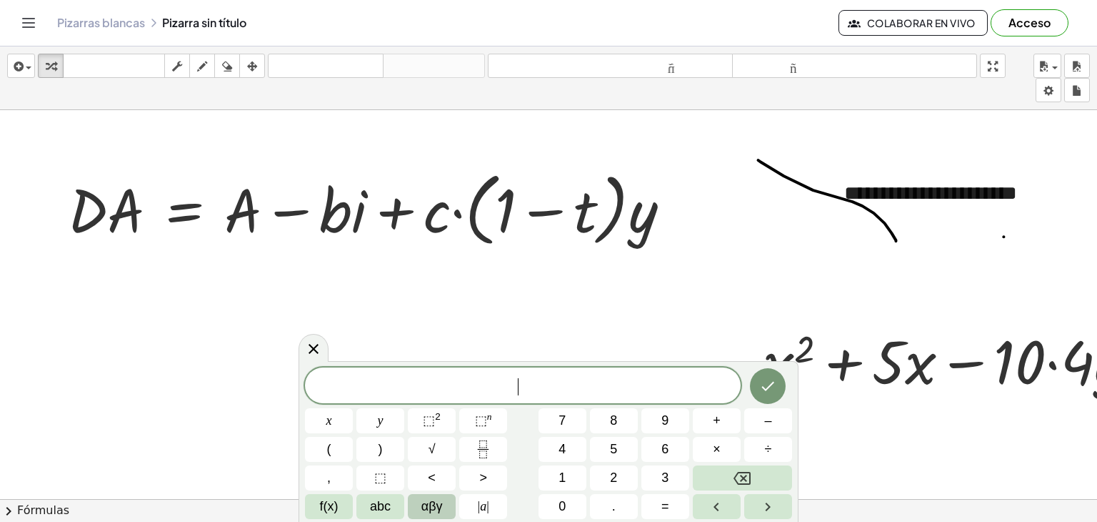
click at [422, 507] on span "αβγ" at bounding box center [432, 506] width 21 height 19
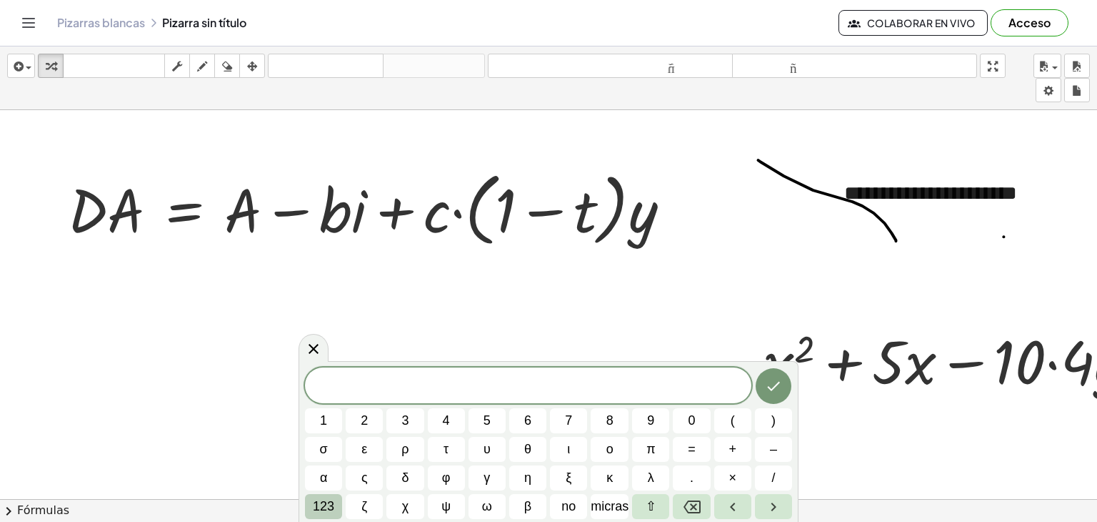
click at [325, 505] on font "123" at bounding box center [323, 506] width 21 height 14
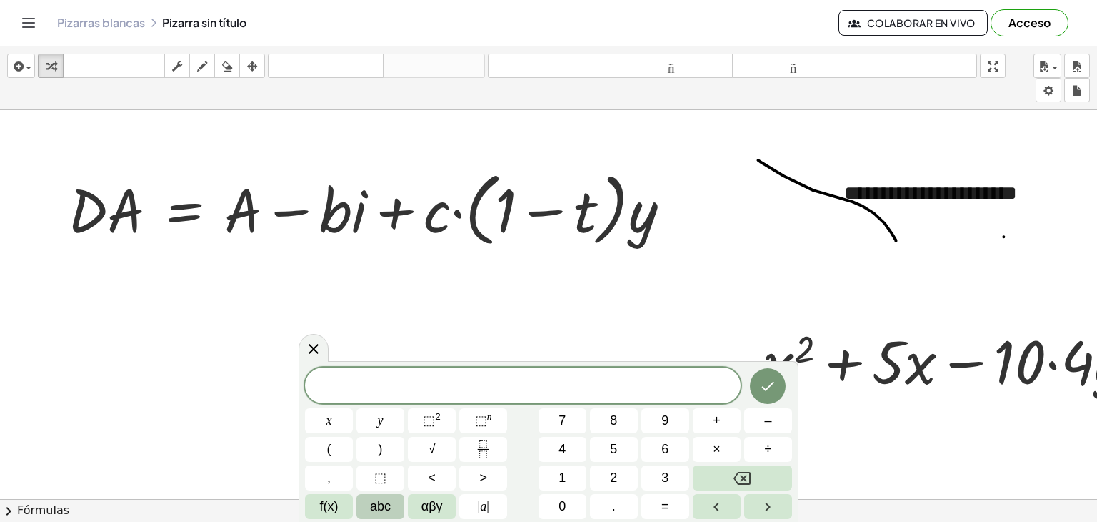
click at [363, 501] on button "abc" at bounding box center [381, 506] width 48 height 25
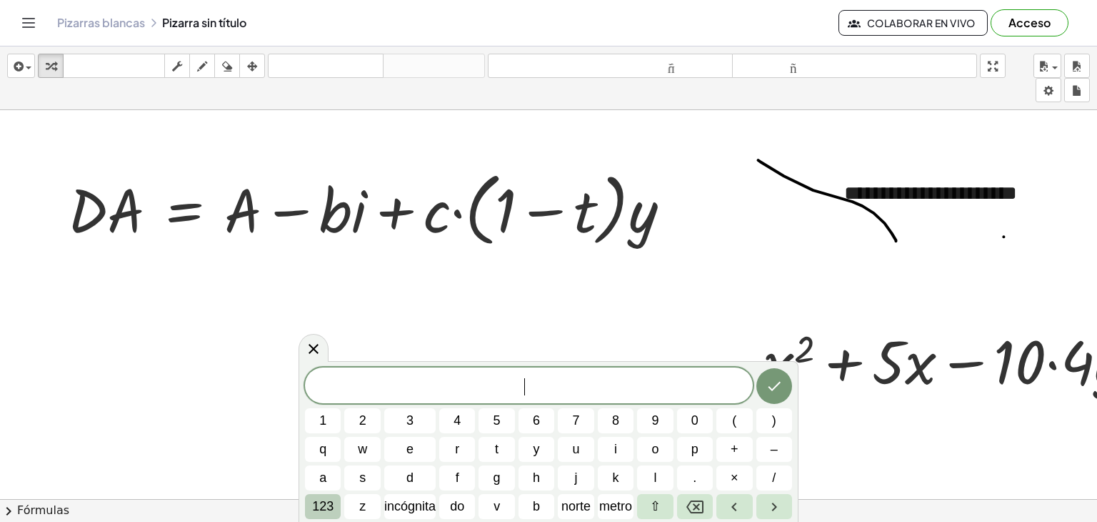
click at [324, 501] on font "123" at bounding box center [322, 506] width 21 height 14
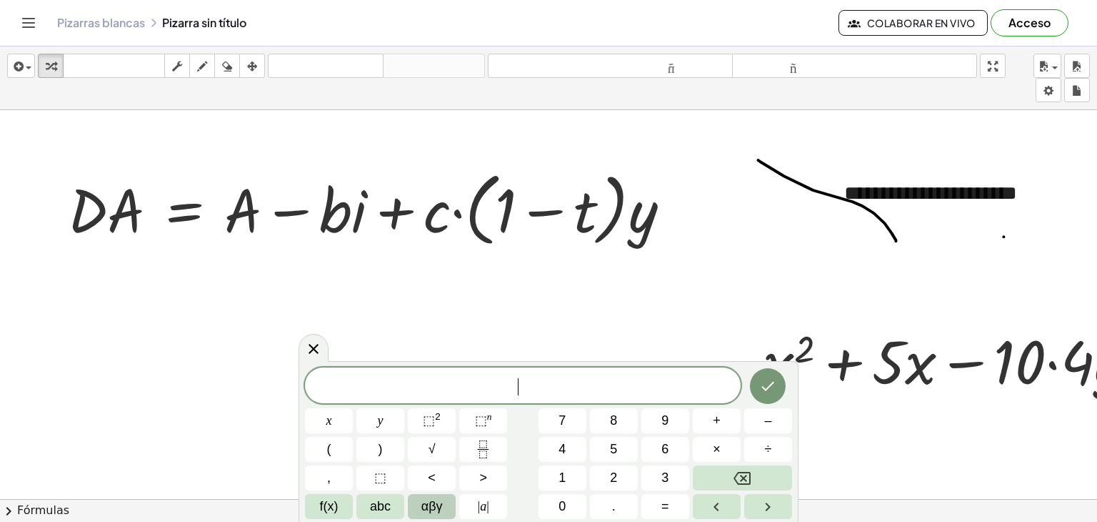
click at [427, 504] on span "αβγ" at bounding box center [432, 506] width 21 height 19
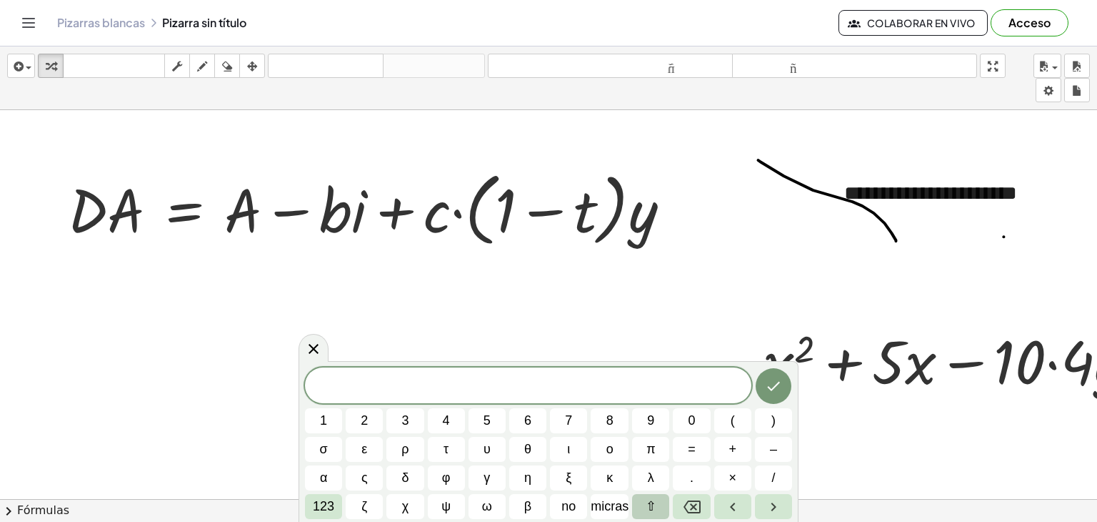
click at [658, 504] on button "⇧" at bounding box center [650, 506] width 37 height 25
click at [652, 504] on font "⇧" at bounding box center [654, 506] width 11 height 14
click at [651, 504] on font "⇧" at bounding box center [651, 506] width 11 height 14
click at [649, 498] on button "⇧" at bounding box center [655, 506] width 36 height 25
click at [648, 499] on font "⇧" at bounding box center [651, 506] width 11 height 14
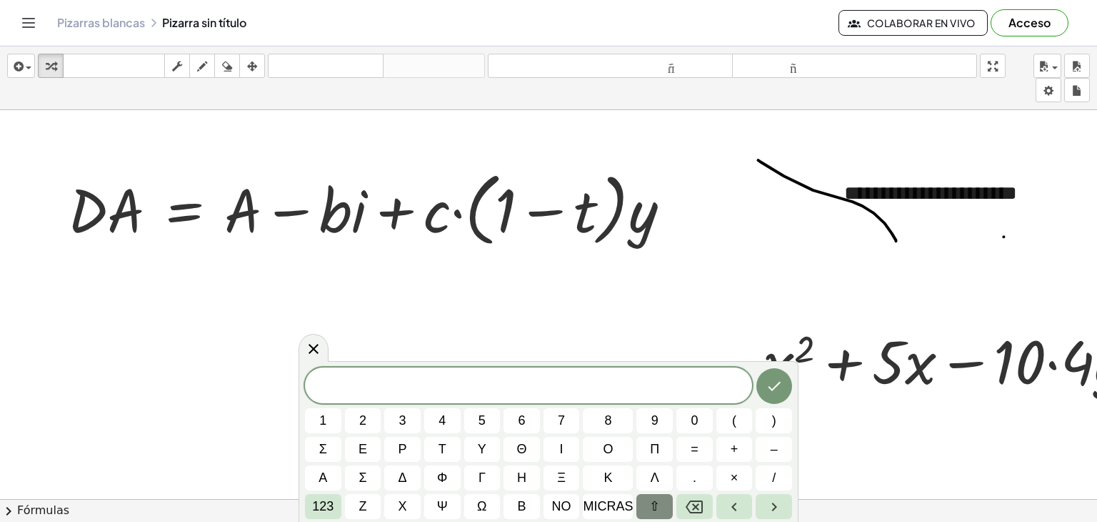
click at [648, 499] on button "⇧" at bounding box center [655, 506] width 36 height 25
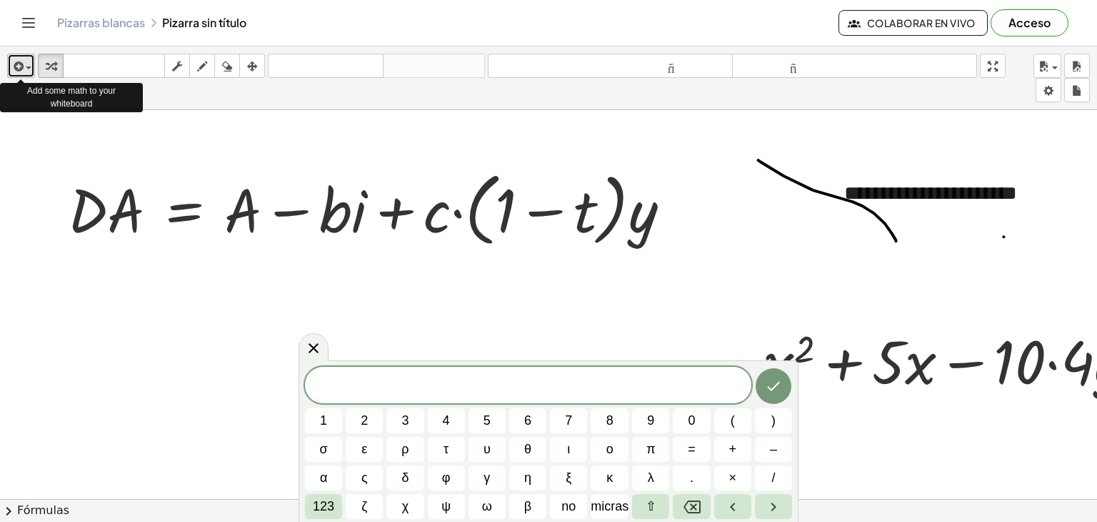
click at [16, 69] on icon "button" at bounding box center [17, 66] width 13 height 17
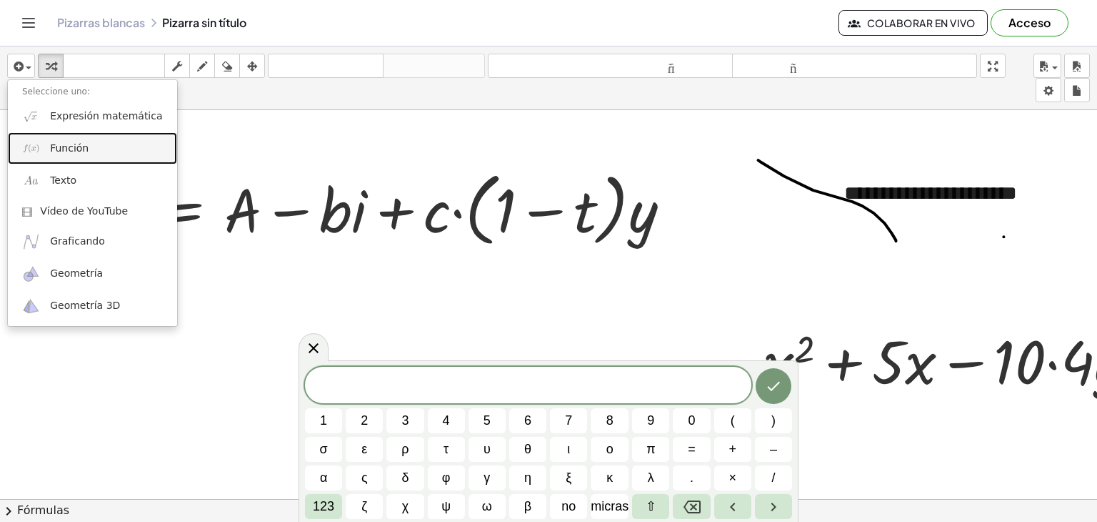
click at [55, 142] on font "Función" at bounding box center [69, 147] width 39 height 11
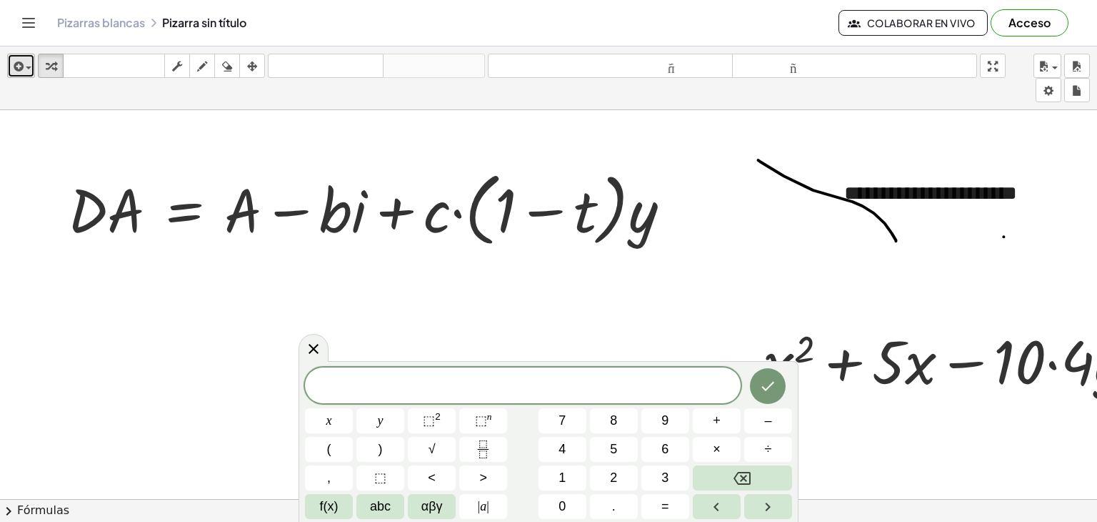
click at [19, 66] on icon "button" at bounding box center [17, 66] width 13 height 17
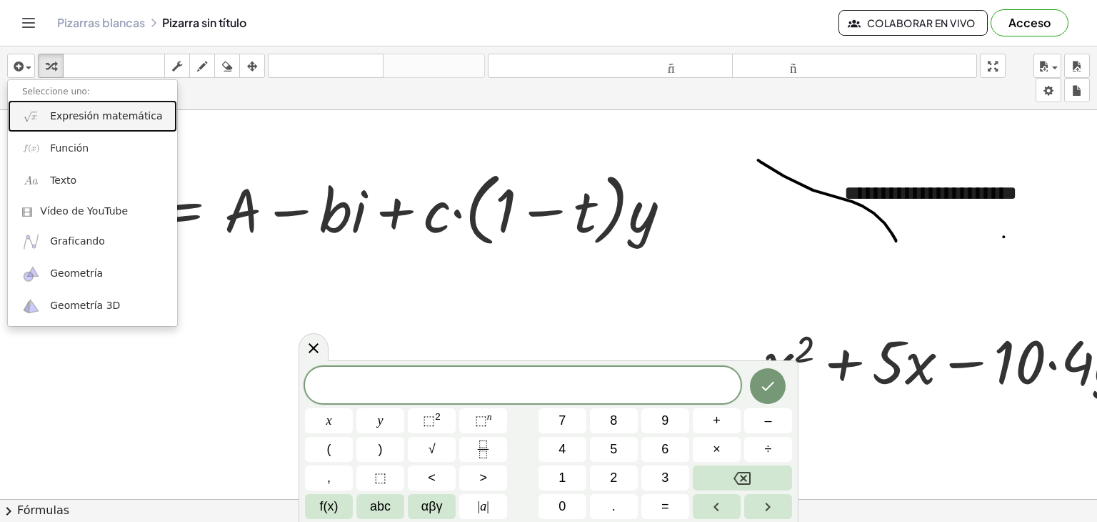
click at [51, 116] on font "Expresión matemática" at bounding box center [106, 115] width 112 height 11
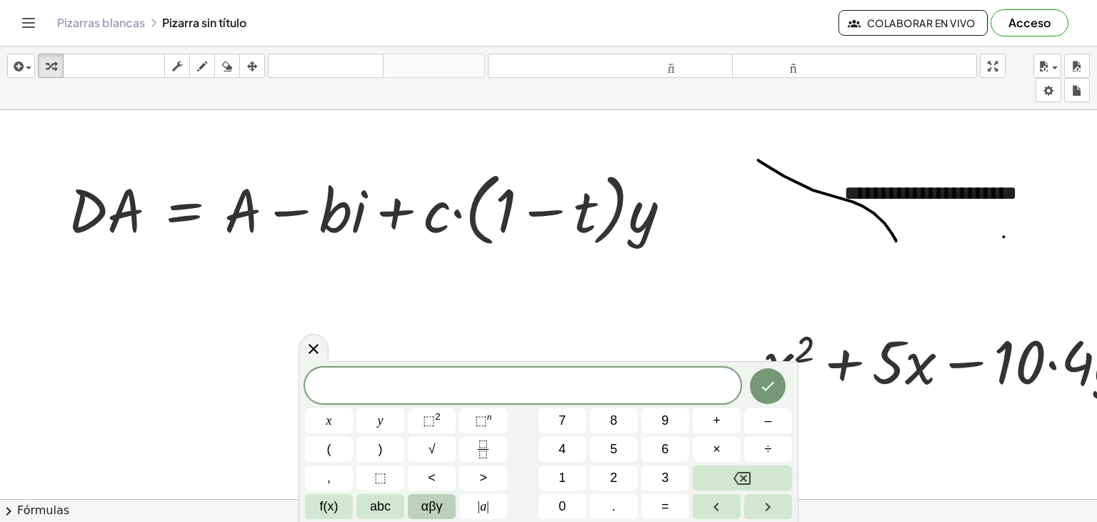
click at [437, 498] on span "αβγ" at bounding box center [432, 506] width 21 height 19
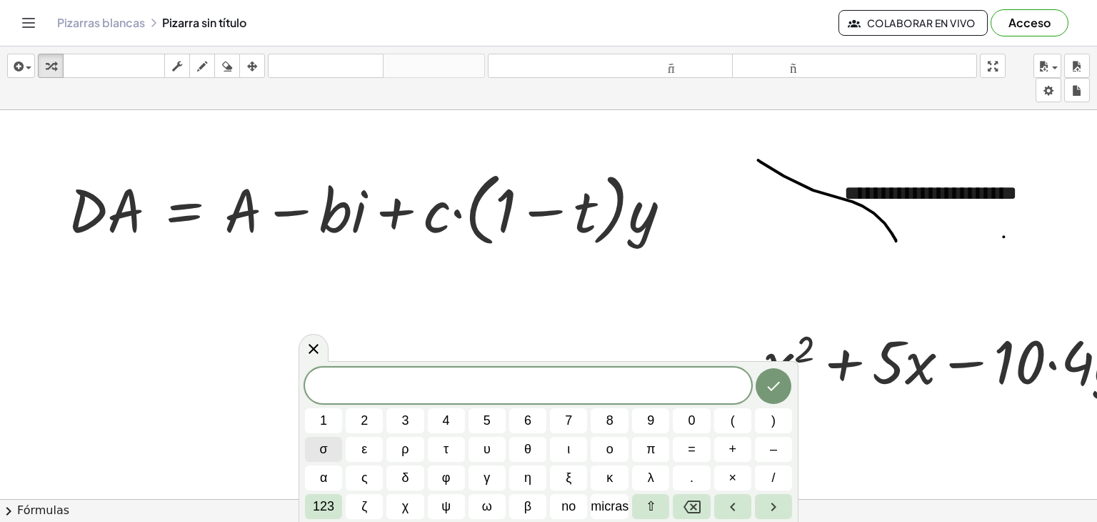
click at [315, 452] on button "σ" at bounding box center [323, 449] width 37 height 25
click at [684, 500] on icon "Retroceso" at bounding box center [692, 506] width 17 height 17
click at [654, 500] on font "⇧" at bounding box center [651, 506] width 11 height 14
click at [652, 500] on font "⇧" at bounding box center [654, 506] width 11 height 14
click at [652, 500] on font "⇧" at bounding box center [651, 506] width 11 height 14
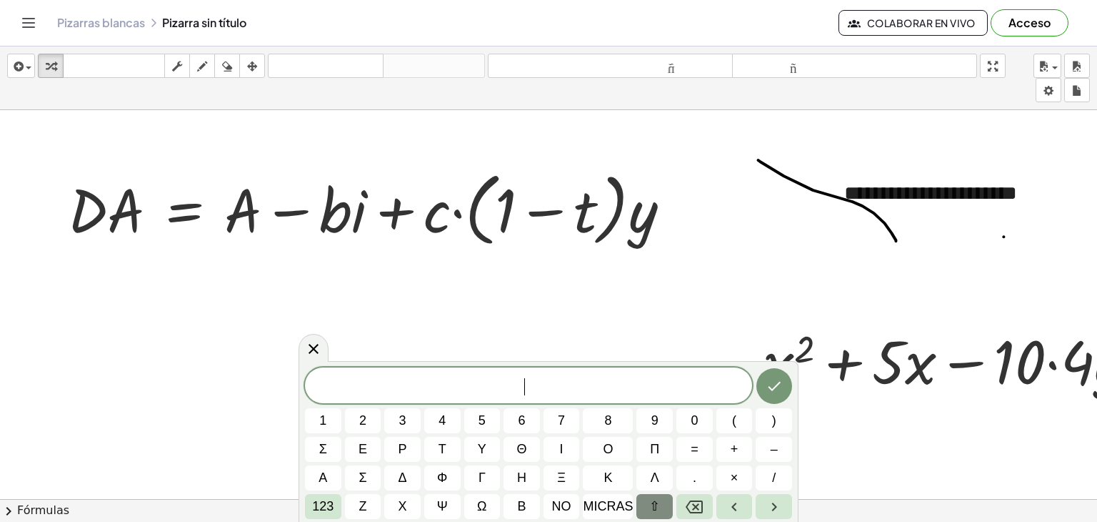
click at [652, 500] on font "⇧" at bounding box center [654, 506] width 11 height 14
click at [652, 500] on font "⇧" at bounding box center [651, 506] width 11 height 14
click at [652, 500] on font "⇧" at bounding box center [654, 506] width 11 height 14
click at [652, 500] on font "⇧" at bounding box center [651, 506] width 11 height 14
click at [652, 500] on font "⇧" at bounding box center [654, 506] width 11 height 14
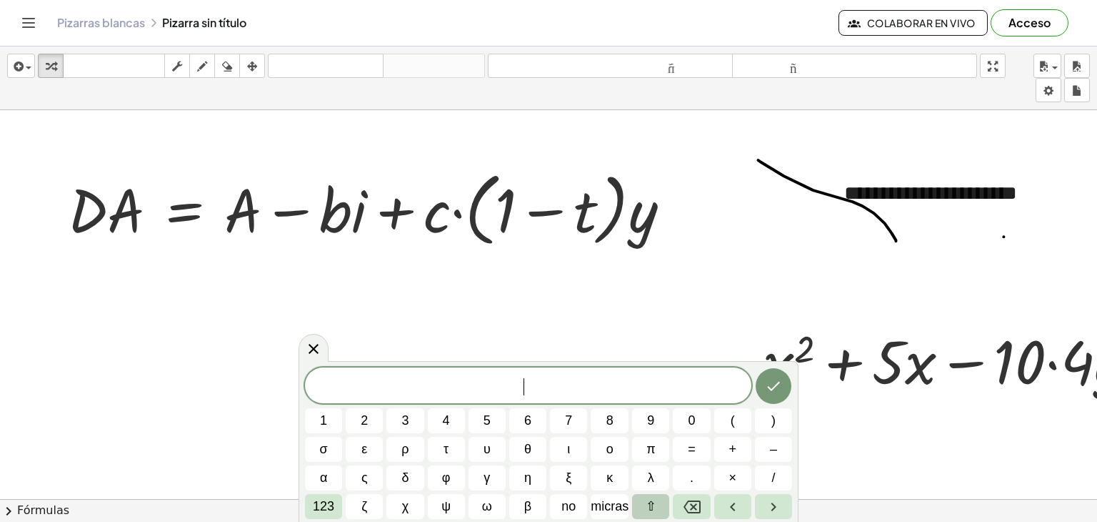
click at [650, 500] on font "⇧" at bounding box center [651, 506] width 11 height 14
click at [322, 502] on font "123" at bounding box center [322, 506] width 21 height 14
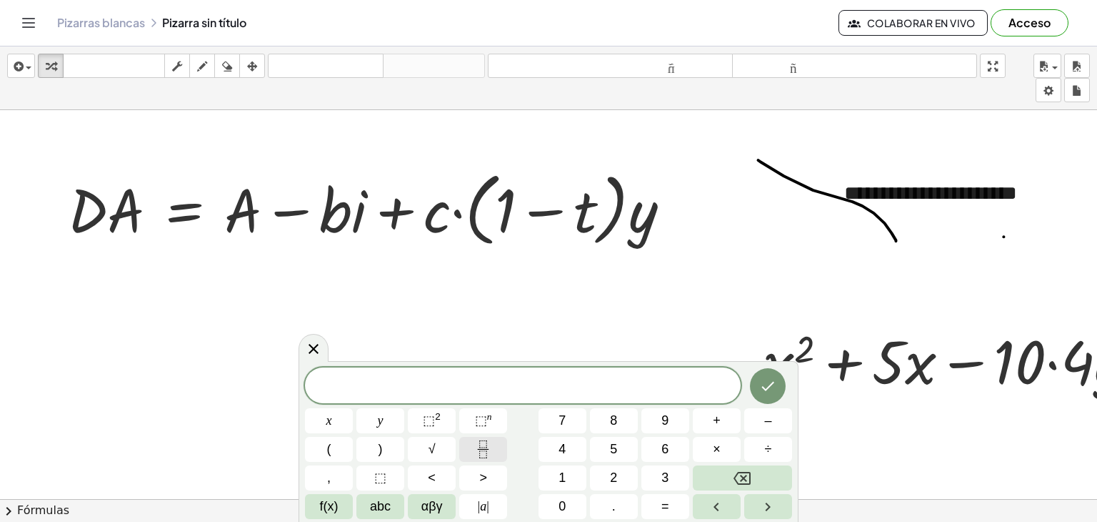
click at [489, 455] on icon "Fraction" at bounding box center [483, 449] width 18 height 18
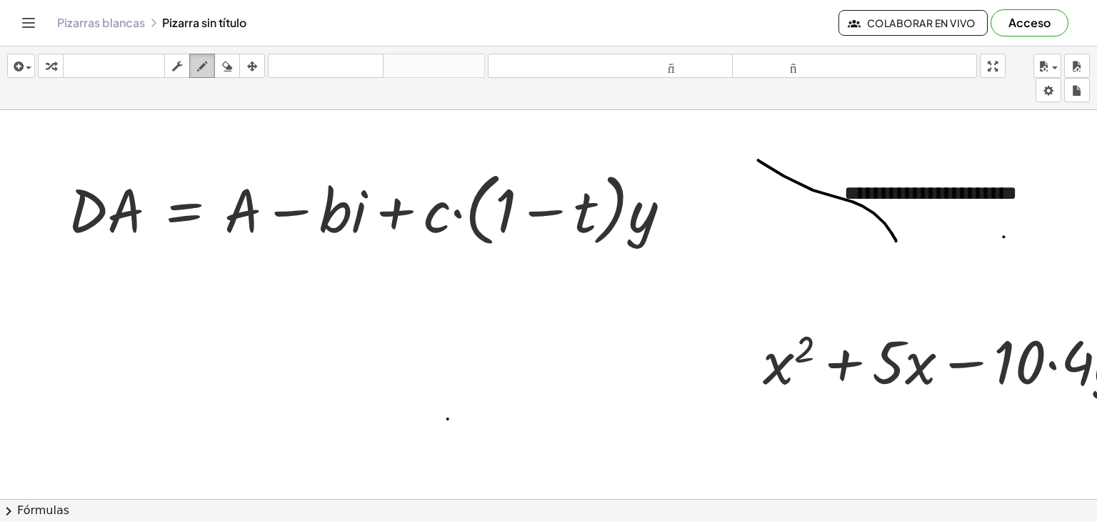
click at [206, 69] on icon "button" at bounding box center [202, 66] width 10 height 17
drag, startPoint x: 500, startPoint y: 470, endPoint x: 512, endPoint y: 466, distance: 12.2
click at [503, 471] on div at bounding box center [593, 499] width 1187 height 779
drag, startPoint x: 565, startPoint y: 435, endPoint x: 582, endPoint y: 472, distance: 40.9
click at [585, 472] on div at bounding box center [593, 499] width 1187 height 779
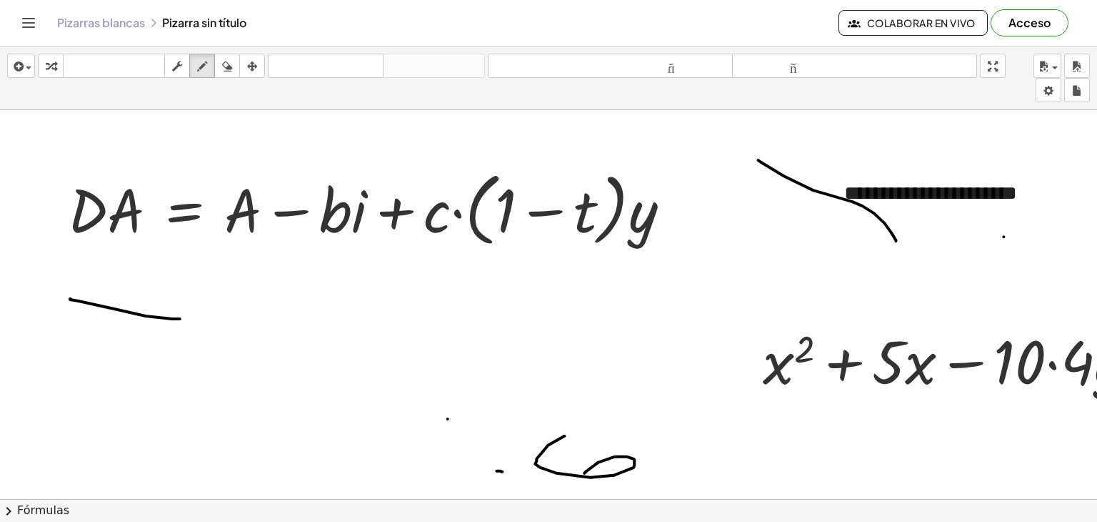
drag, startPoint x: 71, startPoint y: 298, endPoint x: 180, endPoint y: 318, distance: 111.1
click at [180, 318] on div at bounding box center [593, 499] width 1187 height 779
drag, startPoint x: 104, startPoint y: 264, endPoint x: 119, endPoint y: 271, distance: 17.3
click at [116, 273] on div at bounding box center [593, 499] width 1187 height 779
drag, startPoint x: 134, startPoint y: 267, endPoint x: 143, endPoint y: 309, distance: 42.3
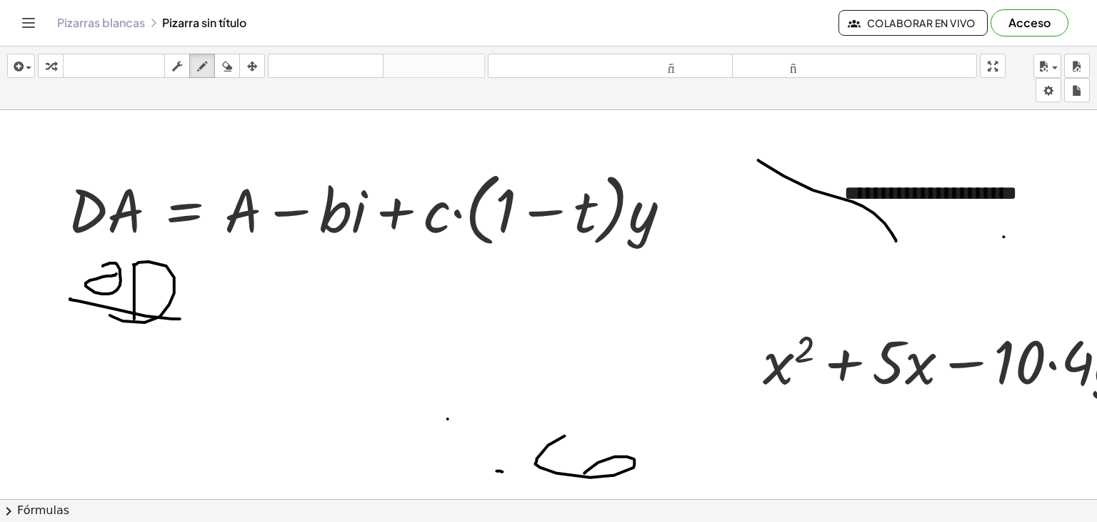
click at [114, 310] on div at bounding box center [593, 499] width 1187 height 779
drag, startPoint x: 215, startPoint y: 297, endPoint x: 198, endPoint y: 310, distance: 21.9
click at [198, 310] on div at bounding box center [593, 499] width 1187 height 779
